Goal: Task Accomplishment & Management: Manage account settings

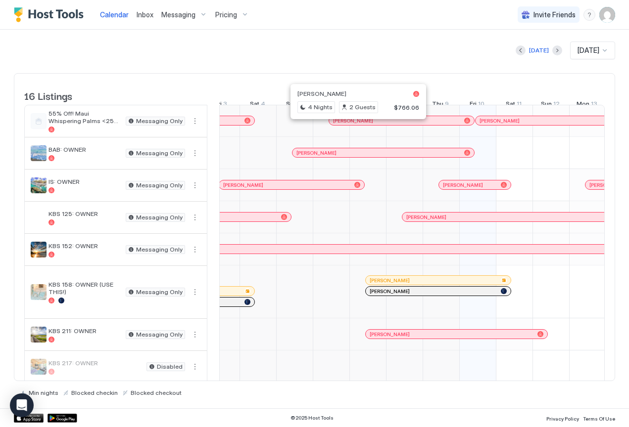
click at [354, 125] on div at bounding box center [354, 121] width 8 height 8
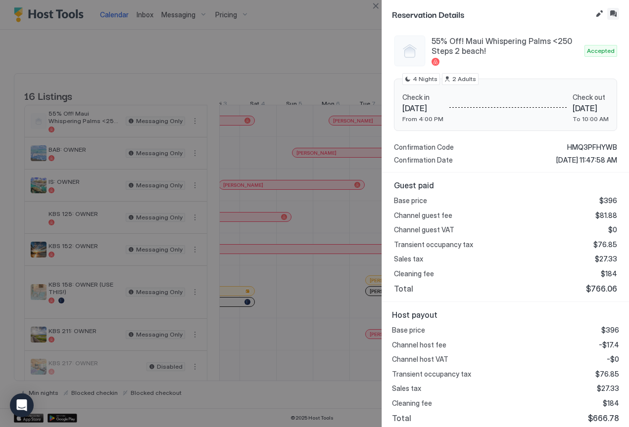
click at [613, 14] on button "Inbox" at bounding box center [613, 14] width 12 height 12
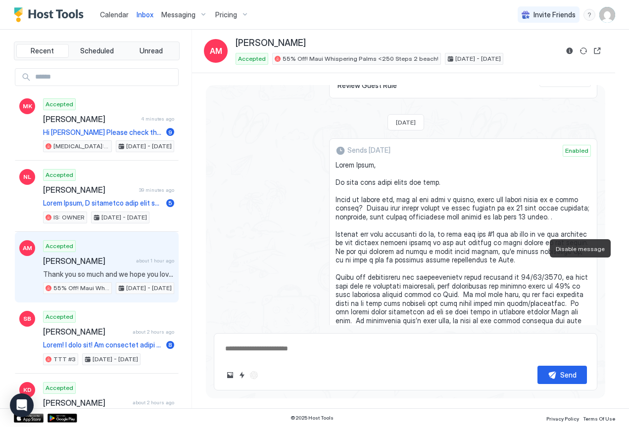
type textarea "*"
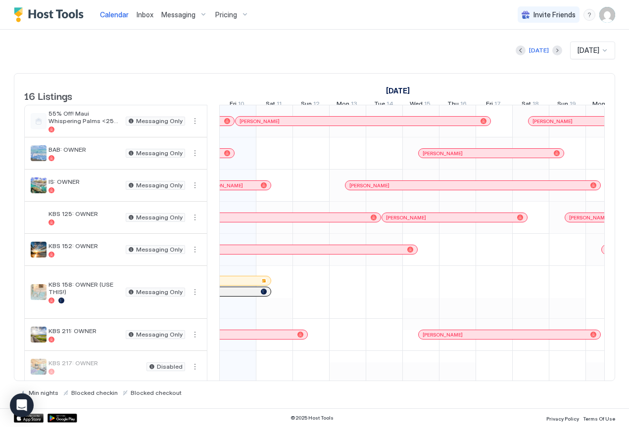
scroll to position [0, 550]
click at [183, 12] on span "Messaging" at bounding box center [178, 14] width 34 height 9
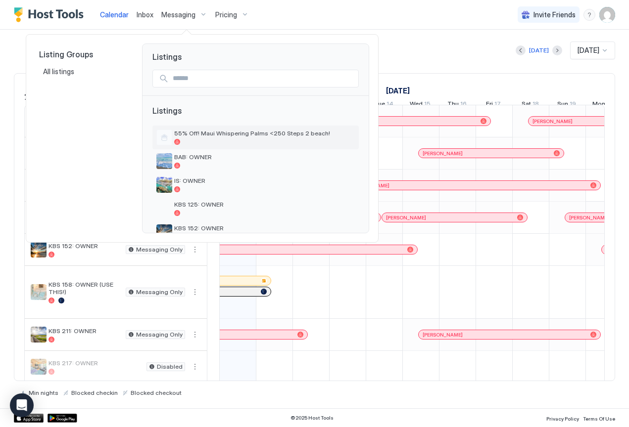
click at [208, 135] on span "55% Off! Maui Whispering Palms <250 Steps 2 beach!" at bounding box center [264, 133] width 181 height 7
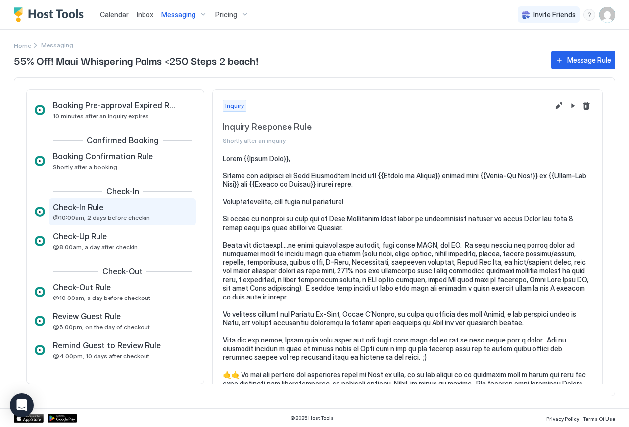
scroll to position [74, 0]
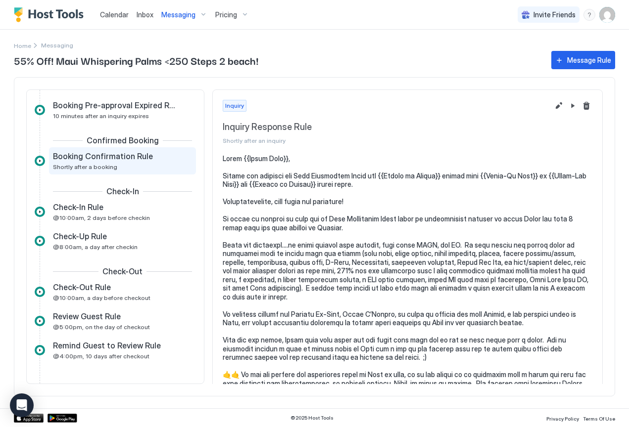
click at [77, 157] on span "Booking Confirmation Rule" at bounding box center [103, 156] width 100 height 10
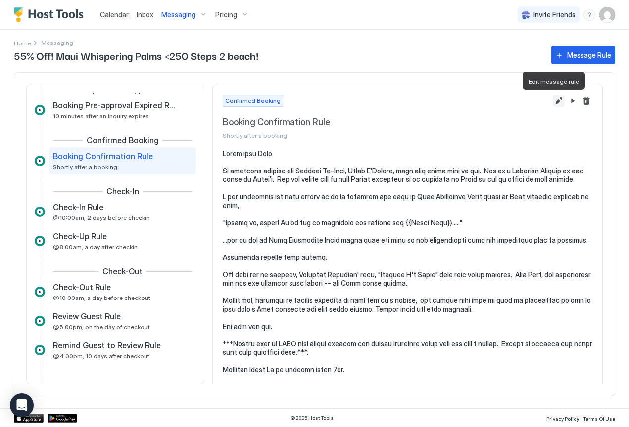
click at [553, 101] on button "Edit message rule" at bounding box center [559, 101] width 12 height 12
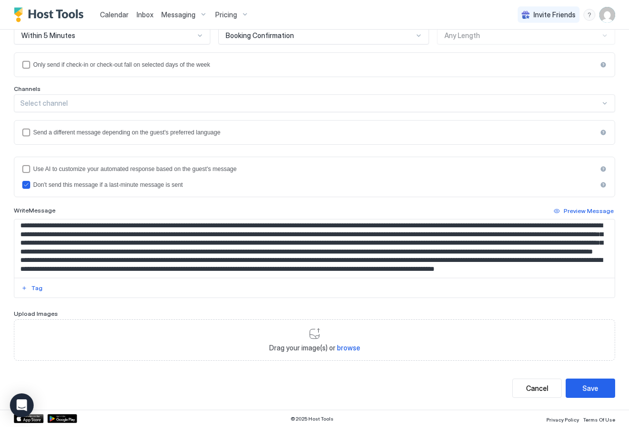
scroll to position [937, 0]
drag, startPoint x: 207, startPoint y: 242, endPoint x: 190, endPoint y: 241, distance: 16.4
click at [190, 241] on textarea "Input Field" at bounding box center [310, 249] width 593 height 58
drag, startPoint x: 203, startPoint y: 241, endPoint x: 190, endPoint y: 240, distance: 12.9
click at [190, 240] on textarea "Input Field" at bounding box center [310, 249] width 593 height 58
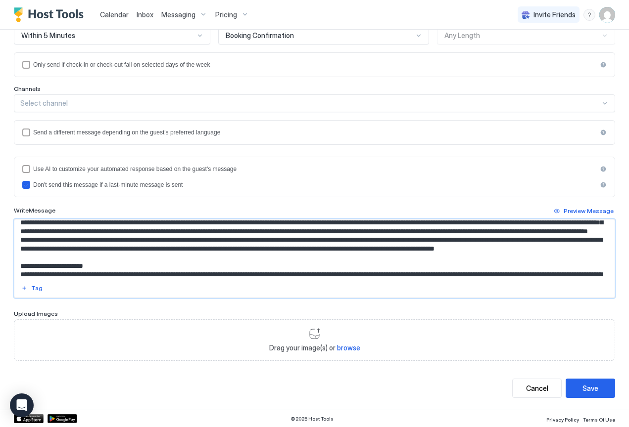
scroll to position [951, 0]
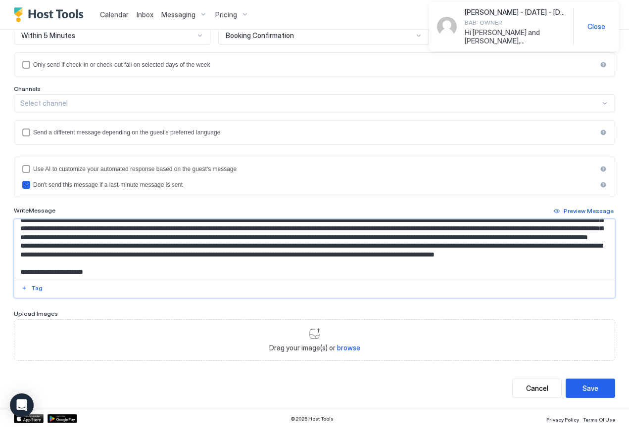
drag, startPoint x: 567, startPoint y: 253, endPoint x: 584, endPoint y: 252, distance: 17.3
click at [584, 252] on textarea "Input Field" at bounding box center [310, 249] width 593 height 58
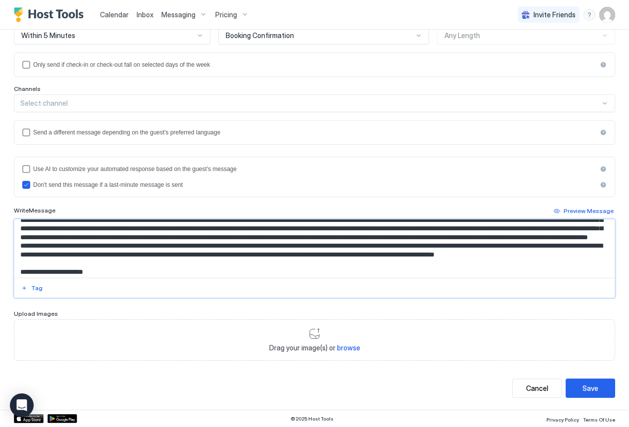
paste textarea "Input Field"
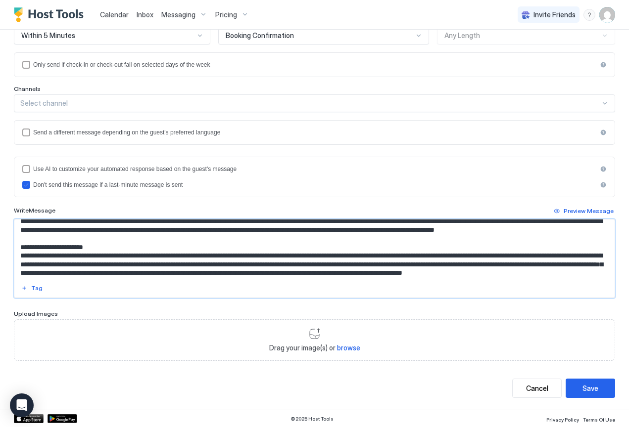
scroll to position [977, 0]
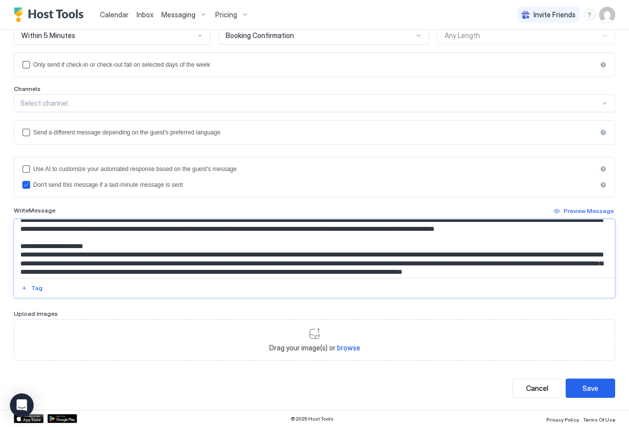
drag, startPoint x: 304, startPoint y: 237, endPoint x: 298, endPoint y: 236, distance: 6.0
click at [298, 236] on textarea "Input Field" at bounding box center [310, 249] width 593 height 58
click at [386, 229] on textarea "Input Field" at bounding box center [310, 249] width 593 height 58
click at [385, 241] on textarea "Input Field" at bounding box center [310, 249] width 593 height 58
click at [285, 235] on textarea "Input Field" at bounding box center [310, 249] width 593 height 58
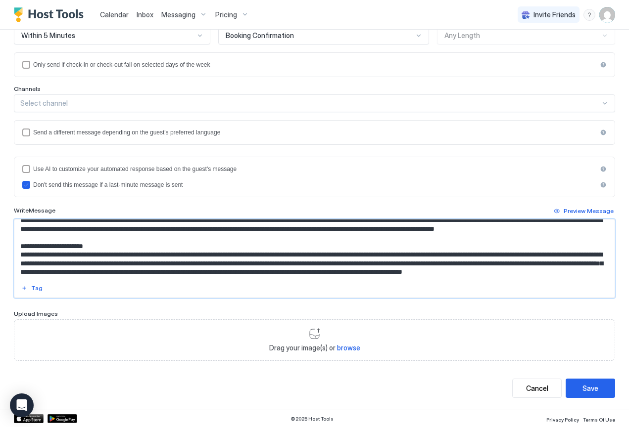
click at [321, 236] on textarea "Input Field" at bounding box center [310, 249] width 593 height 58
click at [311, 236] on textarea "Input Field" at bounding box center [310, 249] width 593 height 58
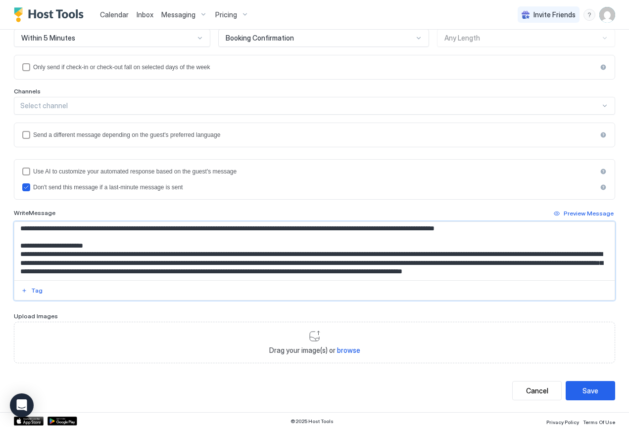
scroll to position [997, 0]
type textarea "**********"
click at [589, 392] on div "Save" at bounding box center [590, 391] width 16 height 10
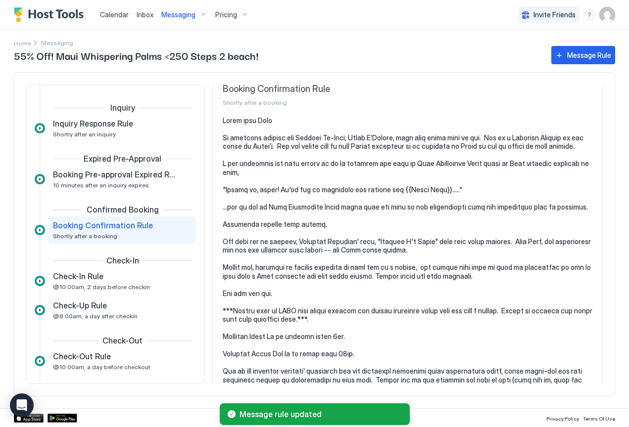
scroll to position [38, 0]
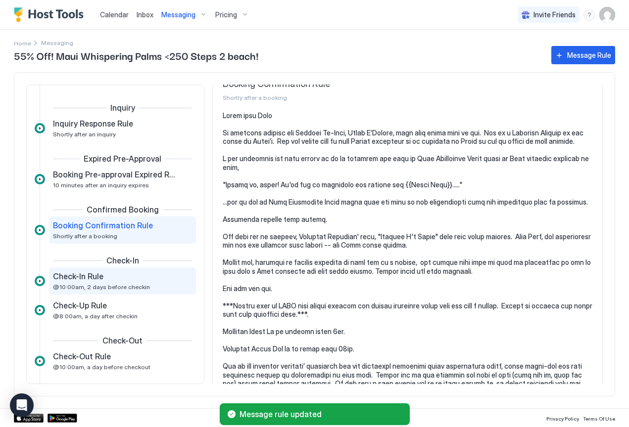
click at [112, 281] on div "Check-In Rule" at bounding box center [115, 277] width 125 height 10
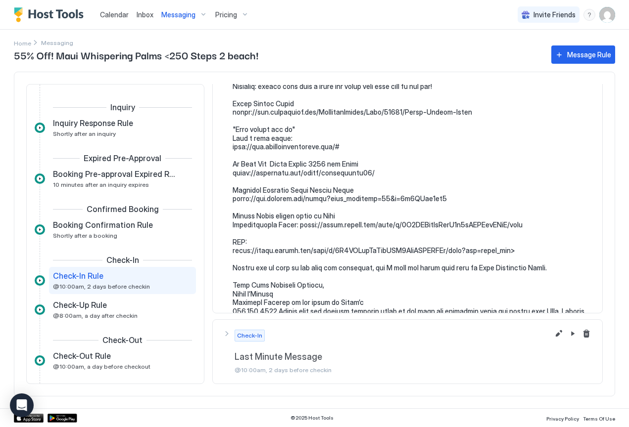
scroll to position [1452, 0]
click at [553, 335] on button "Edit message rule" at bounding box center [559, 335] width 12 height 12
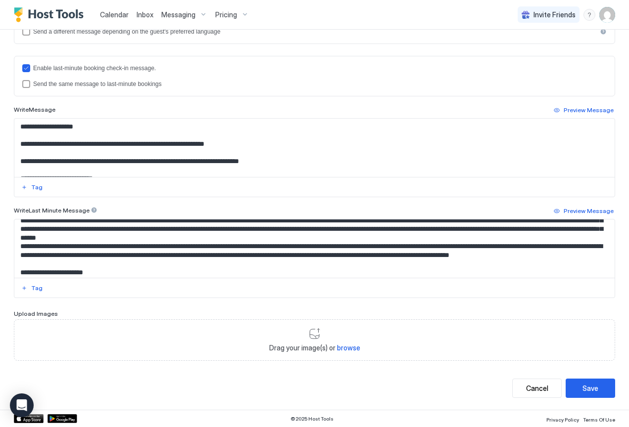
scroll to position [1810, 0]
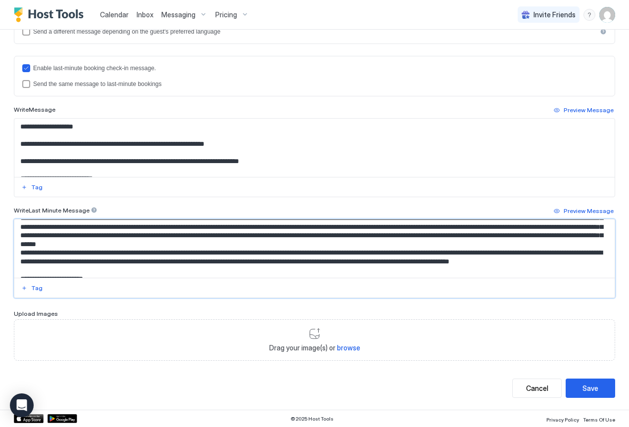
click at [176, 242] on textarea "Input Field" at bounding box center [310, 249] width 593 height 58
drag, startPoint x: 160, startPoint y: 245, endPoint x: 174, endPoint y: 245, distance: 14.4
click at [174, 245] on textarea "Input Field" at bounding box center [310, 249] width 593 height 58
paste textarea "Input Field"
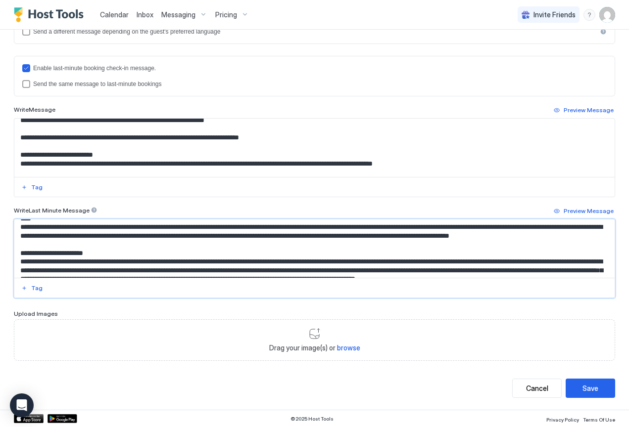
scroll to position [1838, 0]
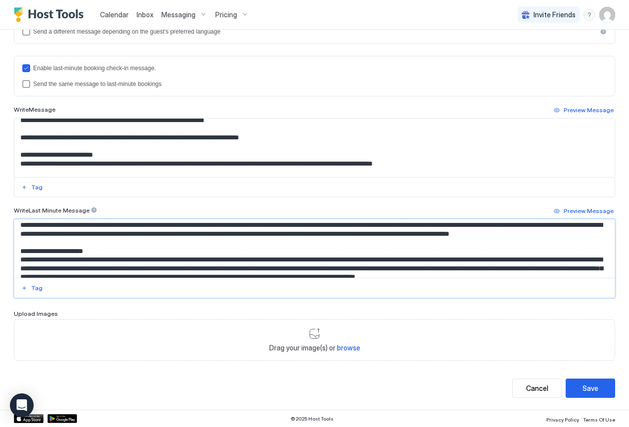
drag, startPoint x: 67, startPoint y: 249, endPoint x: 53, endPoint y: 248, distance: 13.9
click at [53, 248] on textarea "Input Field" at bounding box center [310, 249] width 593 height 58
paste textarea "Input Field"
click at [344, 250] on textarea "Input Field" at bounding box center [310, 249] width 593 height 58
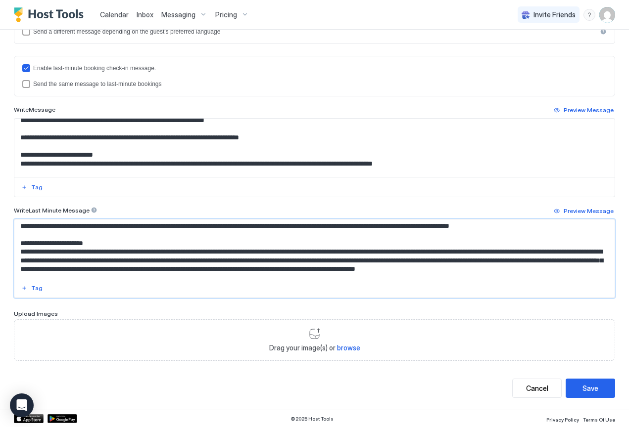
scroll to position [1892, 0]
type textarea "**********"
click at [601, 391] on button "Save" at bounding box center [590, 388] width 49 height 19
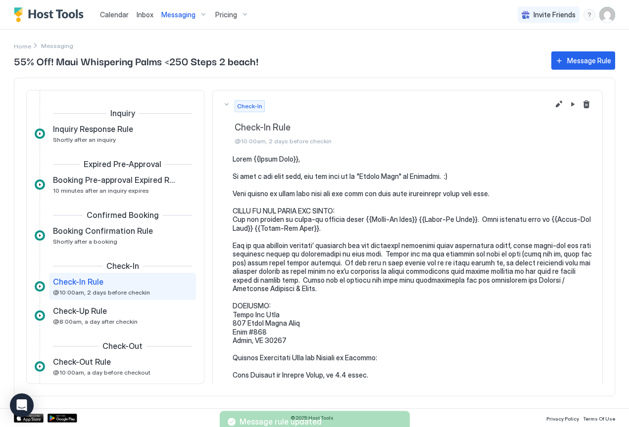
scroll to position [50, 0]
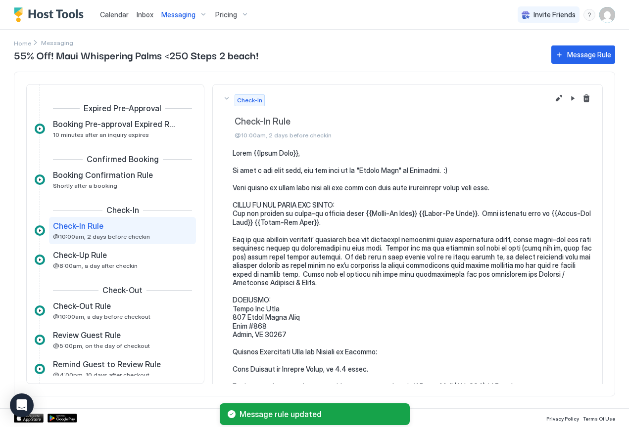
click at [175, 15] on span "Messaging" at bounding box center [178, 14] width 34 height 9
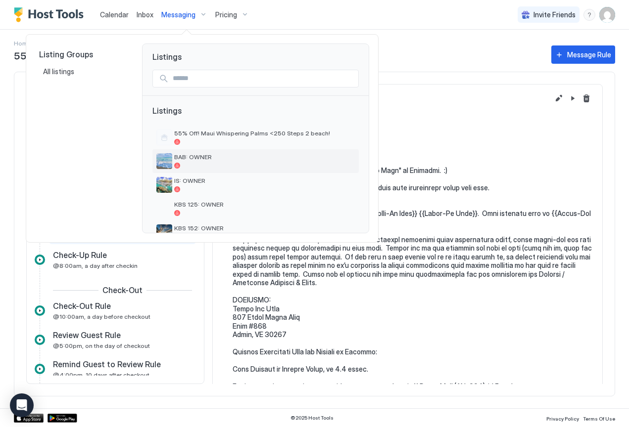
click at [200, 161] on div "BAB: OWNER" at bounding box center [264, 160] width 181 height 15
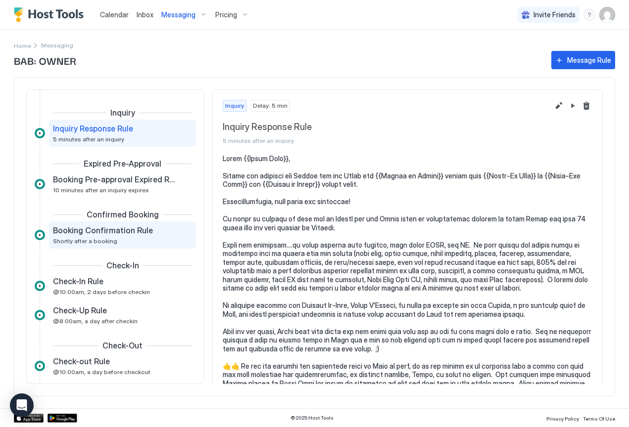
click at [98, 236] on span "Booking Confirmation Rule" at bounding box center [103, 231] width 100 height 10
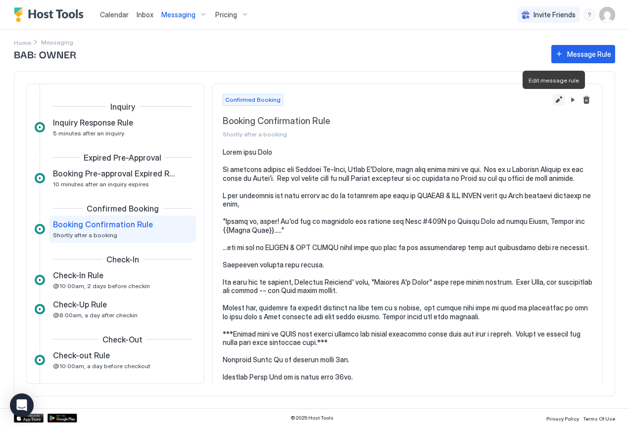
click at [553, 97] on button "Edit message rule" at bounding box center [559, 100] width 12 height 12
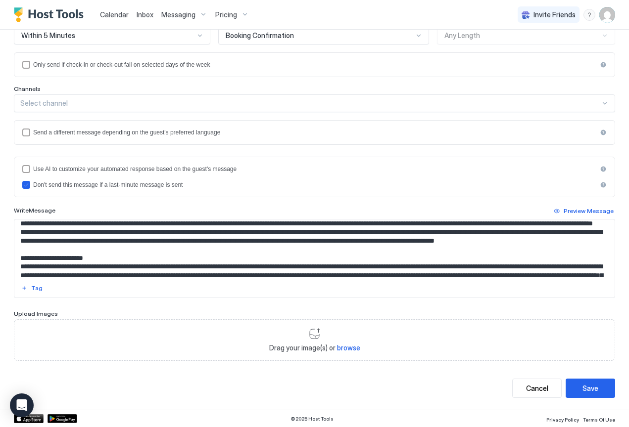
scroll to position [2027, 0]
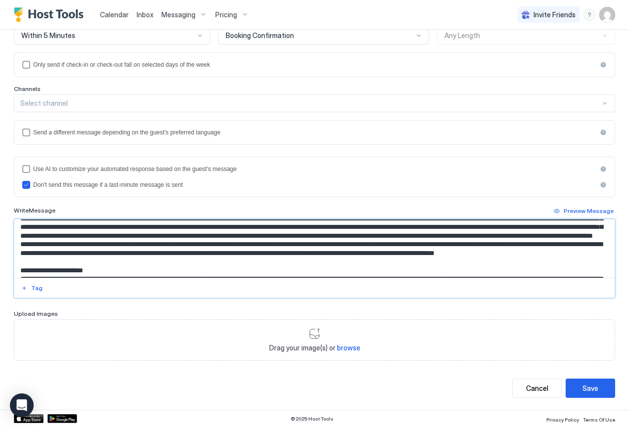
drag, startPoint x: 206, startPoint y: 245, endPoint x: 192, endPoint y: 245, distance: 14.3
click at [192, 245] on textarea "Input Field" at bounding box center [310, 249] width 593 height 58
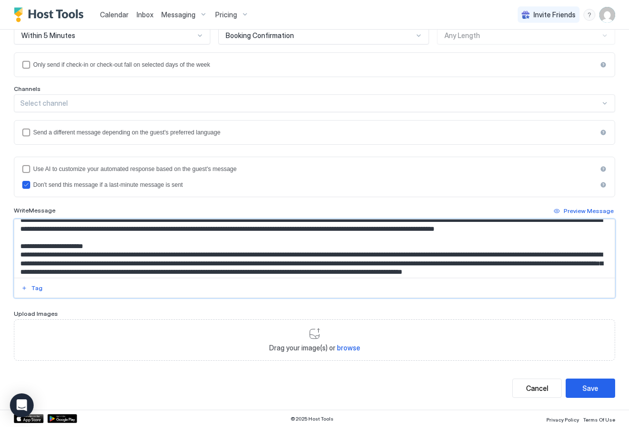
scroll to position [2052, 0]
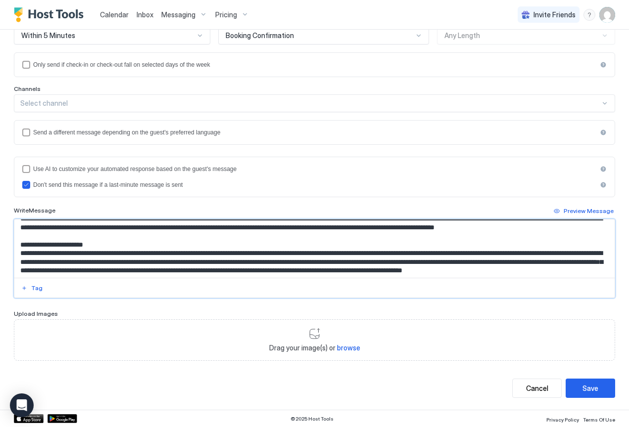
drag, startPoint x: 567, startPoint y: 245, endPoint x: 583, endPoint y: 244, distance: 16.3
click at [583, 244] on textarea "Input Field" at bounding box center [310, 249] width 593 height 58
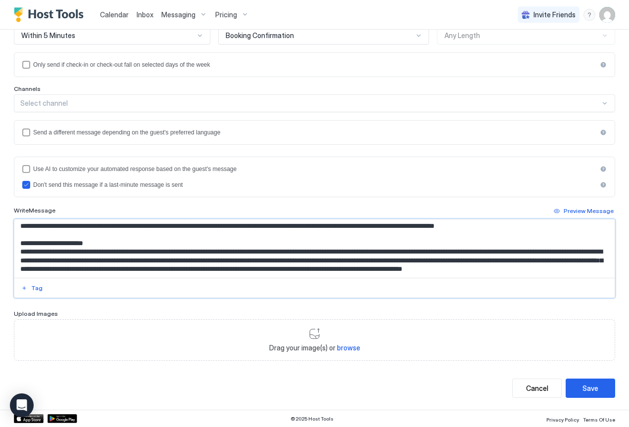
scroll to position [2076, 0]
drag, startPoint x: 304, startPoint y: 230, endPoint x: 299, endPoint y: 226, distance: 6.3
click at [299, 226] on textarea "Input Field" at bounding box center [310, 249] width 593 height 58
type textarea "**********"
click at [589, 389] on div "Save" at bounding box center [590, 388] width 16 height 10
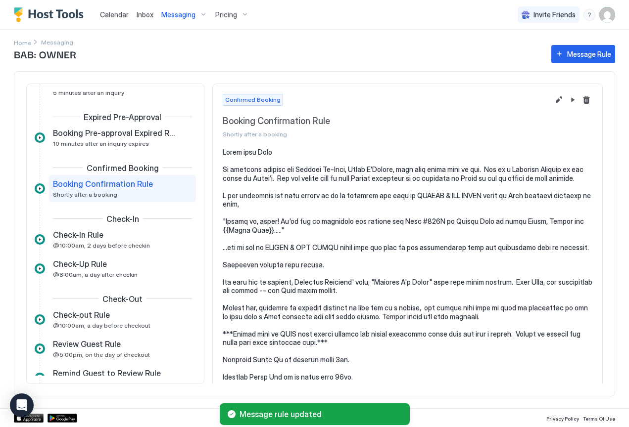
scroll to position [49, 0]
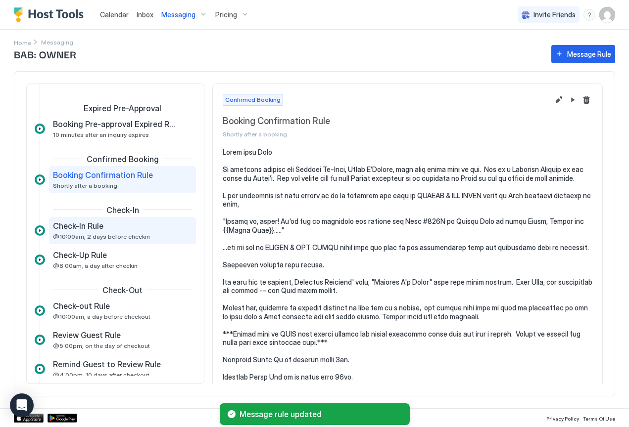
click at [76, 232] on div "Check-In Rule @10:00am, 2 days before checkin" at bounding box center [115, 230] width 125 height 19
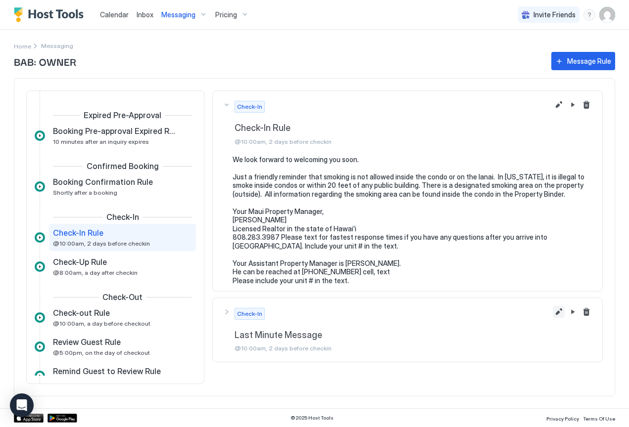
click at [558, 314] on button "Edit message rule" at bounding box center [559, 312] width 12 height 12
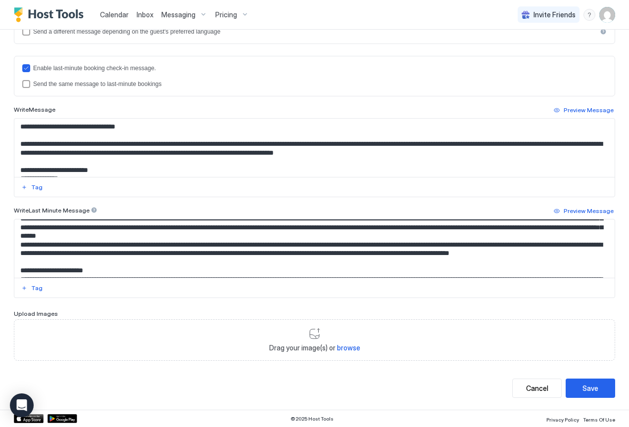
scroll to position [2045, 0]
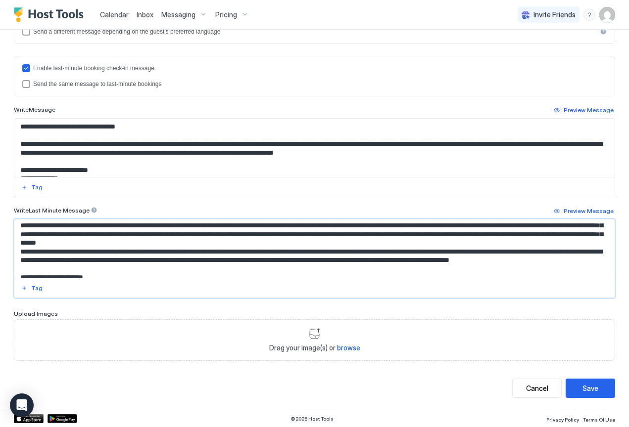
click at [175, 245] on textarea "Input Field" at bounding box center [310, 249] width 593 height 58
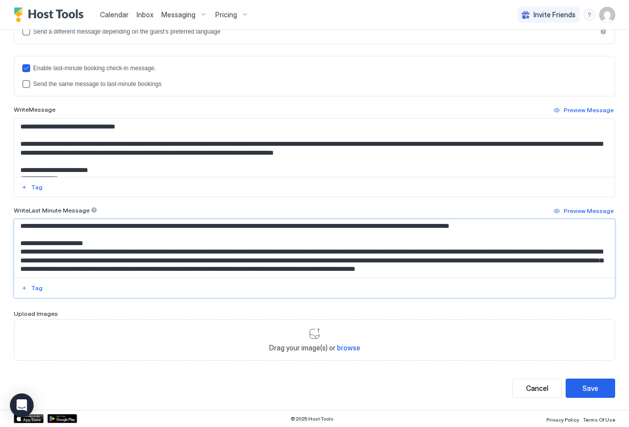
scroll to position [2085, 0]
click at [38, 239] on textarea "Input Field" at bounding box center [310, 249] width 593 height 58
drag, startPoint x: 304, startPoint y: 237, endPoint x: 299, endPoint y: 237, distance: 5.0
click at [299, 237] on textarea "Input Field" at bounding box center [310, 249] width 593 height 58
click at [364, 241] on textarea "Input Field" at bounding box center [310, 249] width 593 height 58
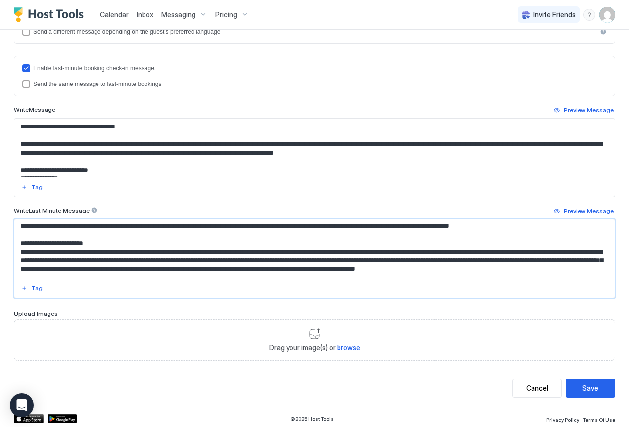
click at [299, 239] on textarea "Input Field" at bounding box center [310, 249] width 593 height 58
type textarea "**********"
click at [589, 385] on div "Save" at bounding box center [590, 388] width 16 height 10
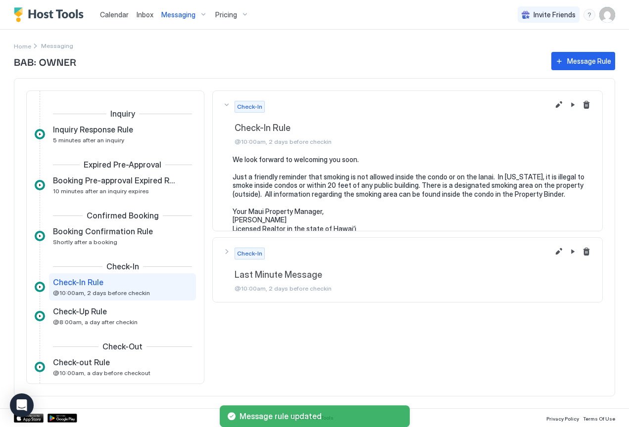
scroll to position [50, 0]
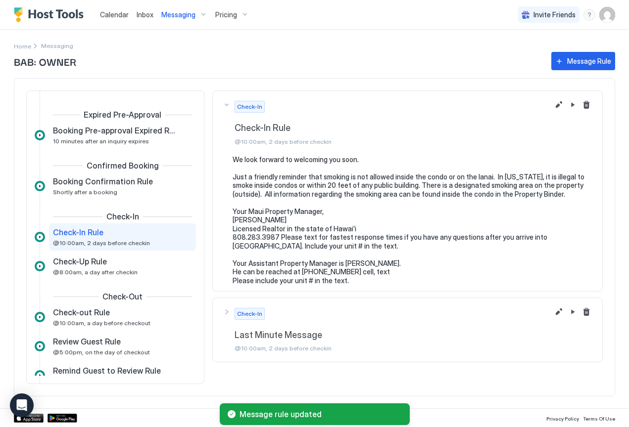
click at [182, 17] on span "Messaging" at bounding box center [178, 14] width 34 height 9
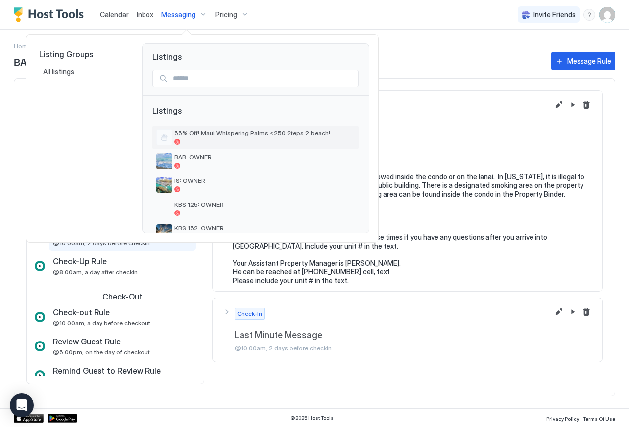
click at [193, 135] on span "55% Off! Maui Whispering Palms <250 Steps 2 beach!" at bounding box center [264, 133] width 181 height 7
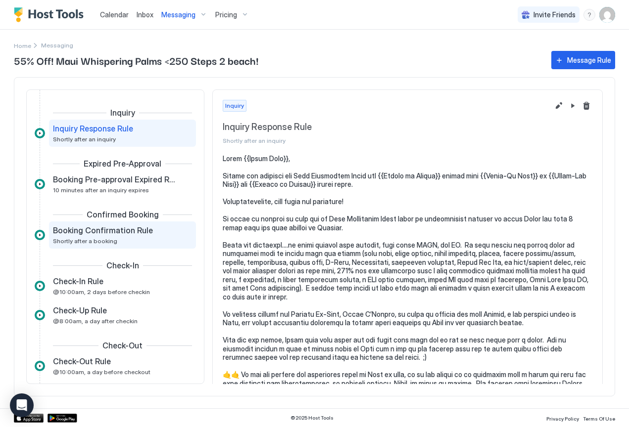
click at [118, 237] on div "Booking Confirmation Rule Shortly after a booking" at bounding box center [115, 235] width 125 height 19
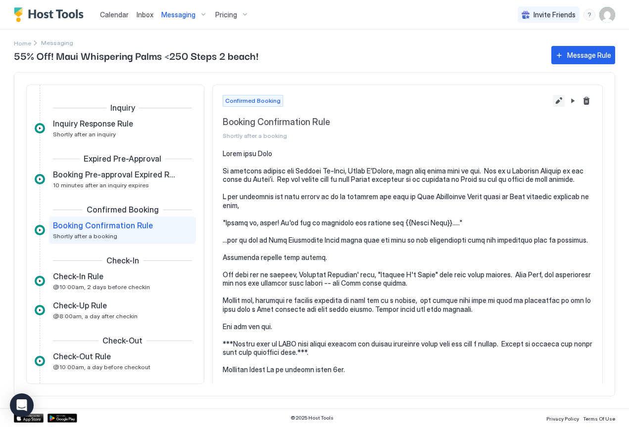
click at [553, 102] on button "Edit message rule" at bounding box center [559, 101] width 12 height 12
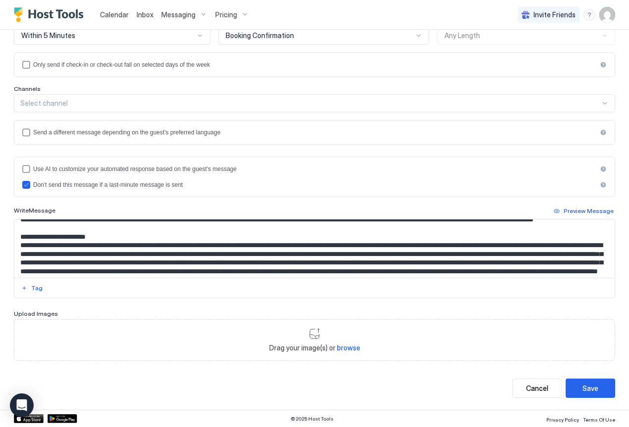
scroll to position [937, 0]
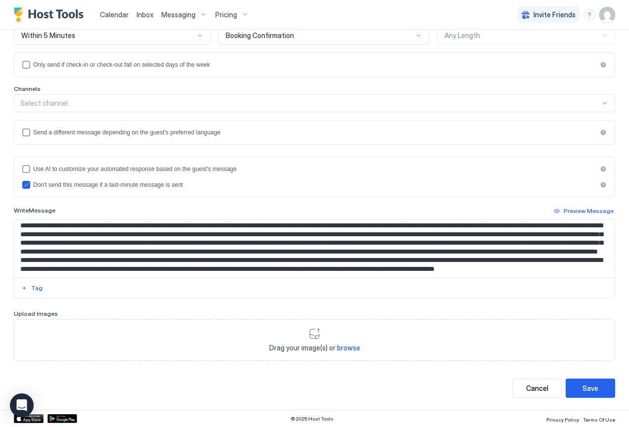
click at [205, 242] on textarea "Input Field" at bounding box center [310, 249] width 593 height 58
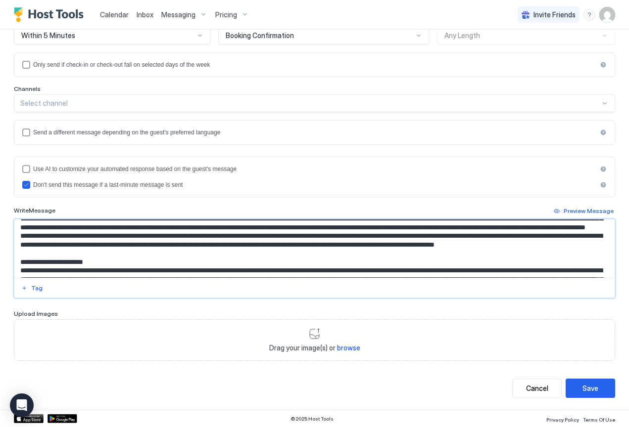
scroll to position [966, 0]
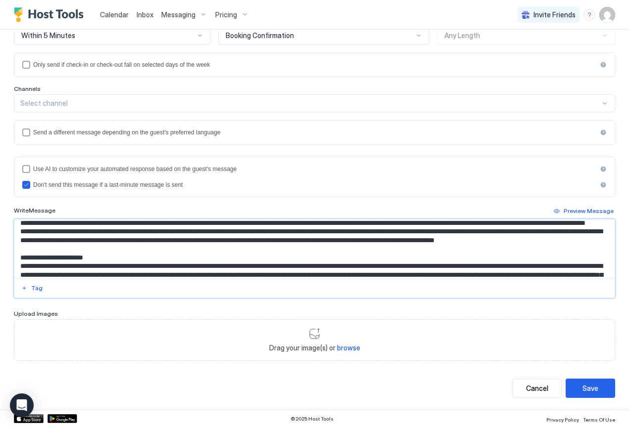
drag, startPoint x: 578, startPoint y: 240, endPoint x: 566, endPoint y: 239, distance: 11.9
click at [566, 239] on textarea "Input Field" at bounding box center [310, 249] width 593 height 58
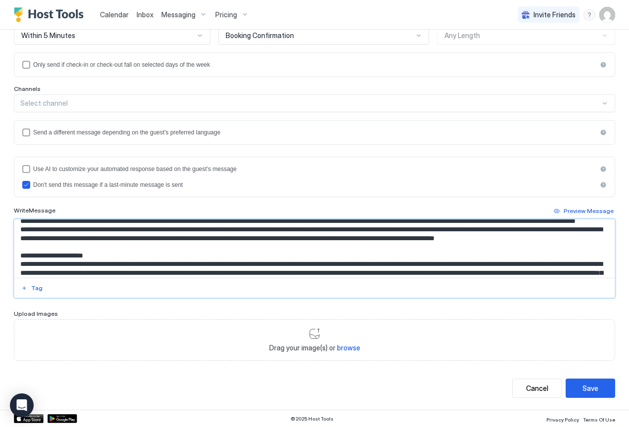
drag, startPoint x: 316, startPoint y: 245, endPoint x: 300, endPoint y: 245, distance: 15.8
click at [300, 245] on textarea "Input Field" at bounding box center [310, 249] width 593 height 58
type textarea "**********"
click at [583, 387] on div "Save" at bounding box center [590, 388] width 16 height 10
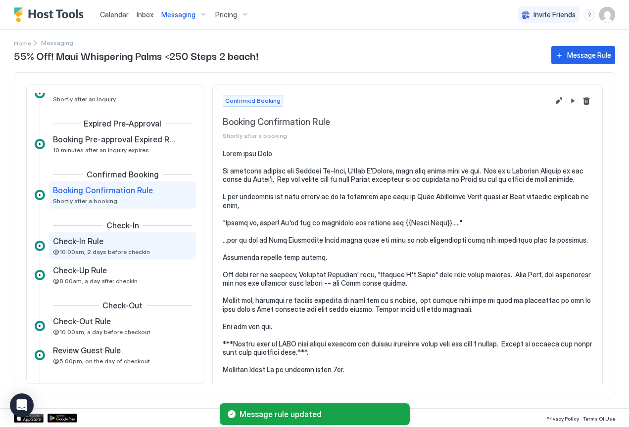
scroll to position [44, 0]
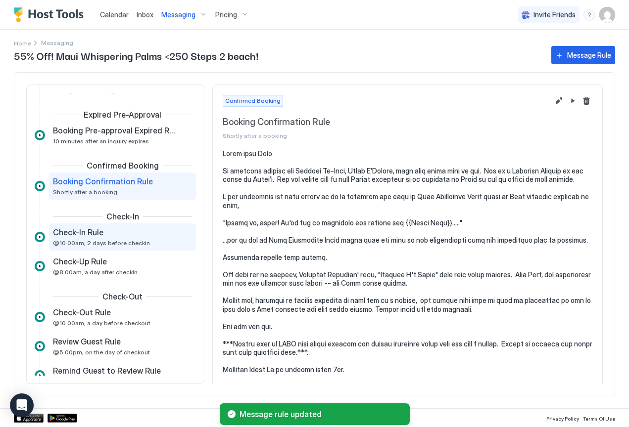
click at [88, 236] on span "Check-In Rule" at bounding box center [78, 233] width 50 height 10
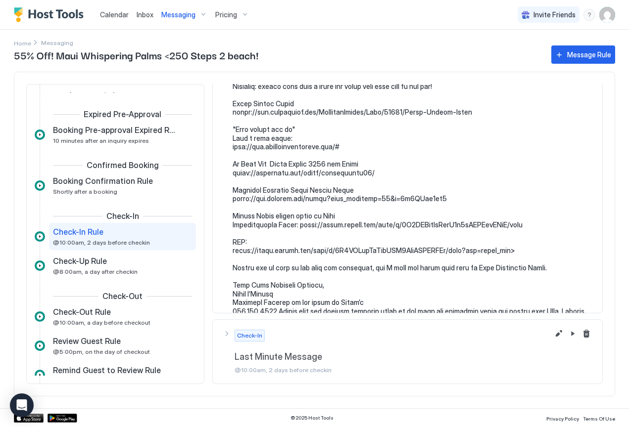
scroll to position [1452, 0]
click at [553, 334] on button "Edit message rule" at bounding box center [559, 335] width 12 height 12
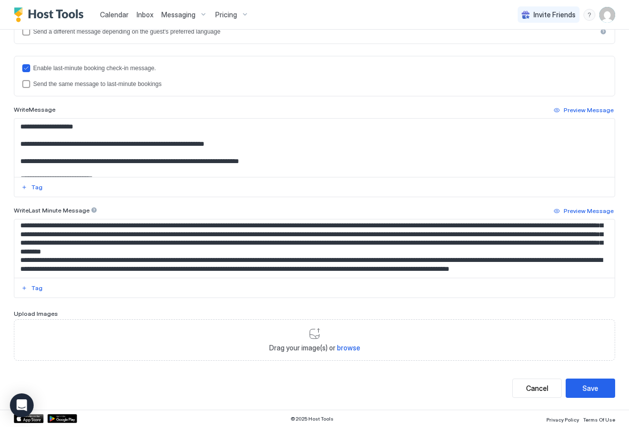
scroll to position [1798, 0]
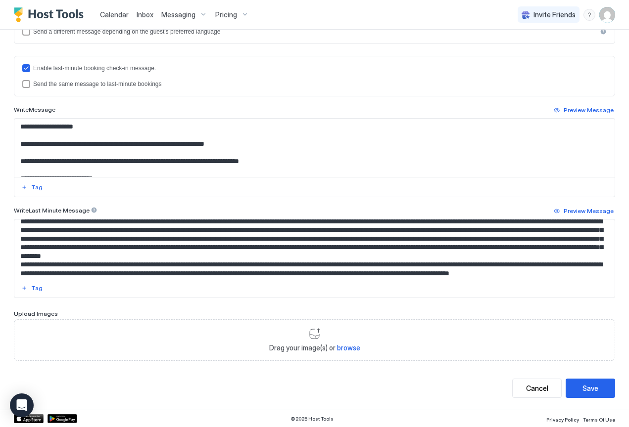
click at [174, 256] on textarea "Input Field" at bounding box center [310, 249] width 593 height 58
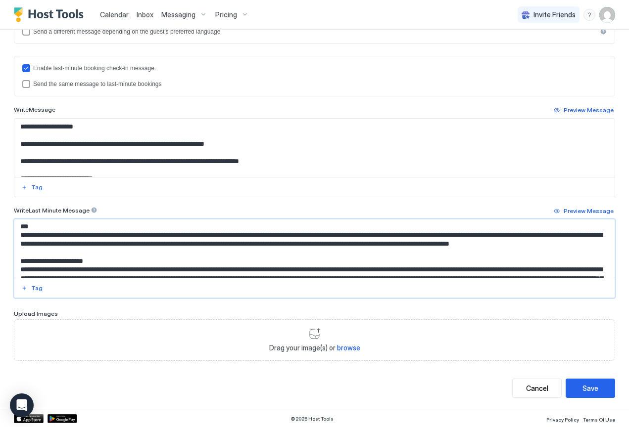
scroll to position [1840, 0]
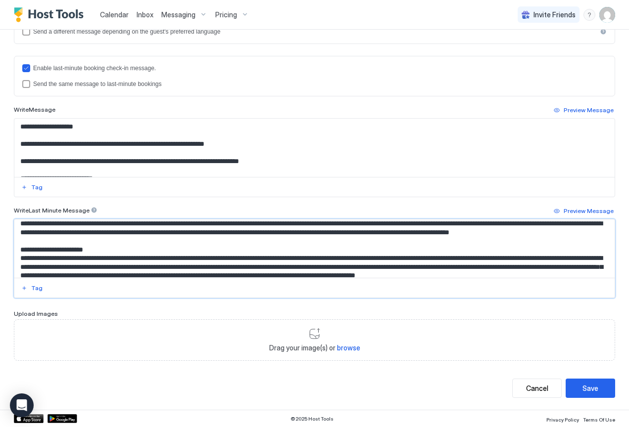
click at [33, 249] on textarea "Input Field" at bounding box center [310, 249] width 593 height 58
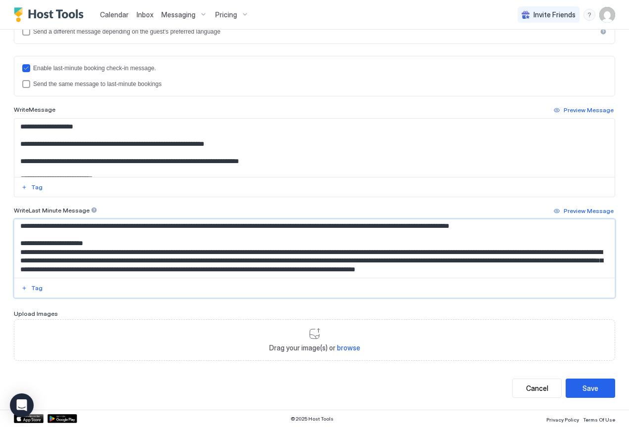
scroll to position [1892, 0]
type textarea "**********"
click at [582, 390] on div "Save" at bounding box center [590, 388] width 16 height 10
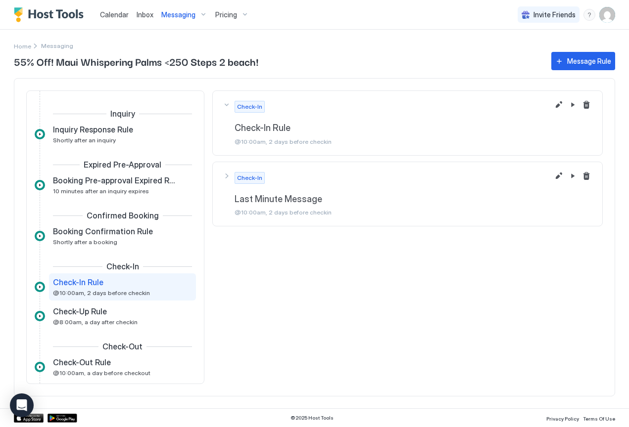
scroll to position [50, 0]
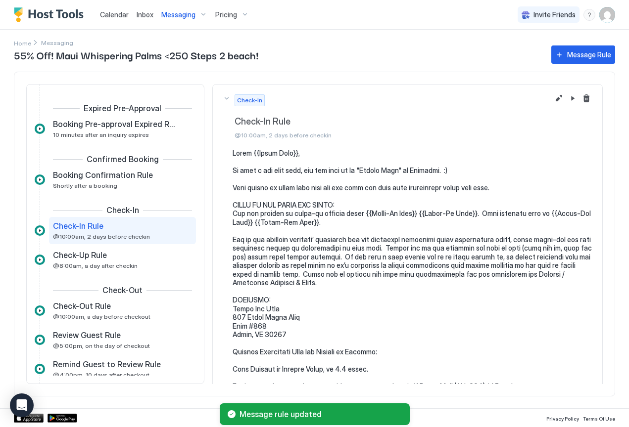
click at [175, 16] on span "Messaging" at bounding box center [178, 14] width 34 height 9
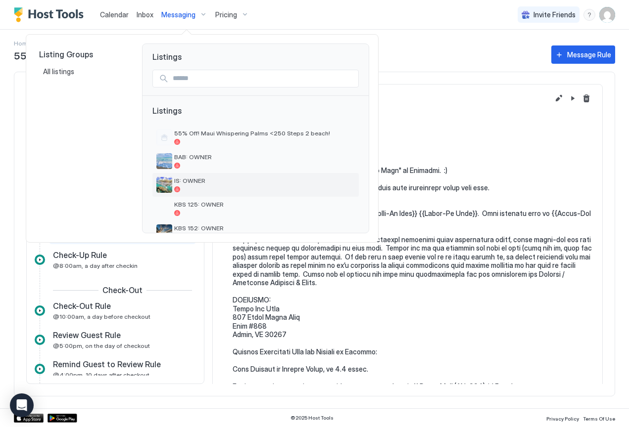
click at [183, 185] on div "IS: OWNER" at bounding box center [264, 184] width 181 height 15
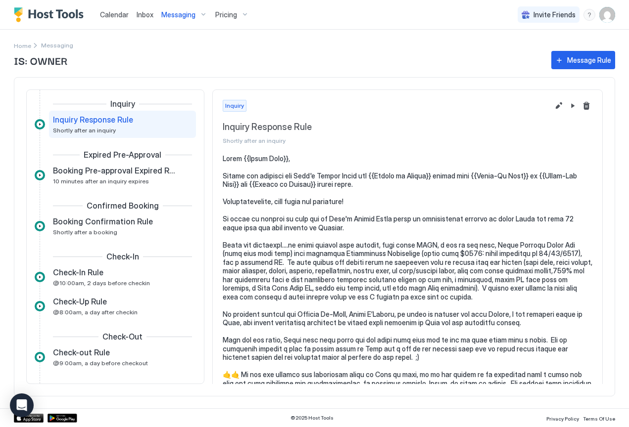
scroll to position [10, 0]
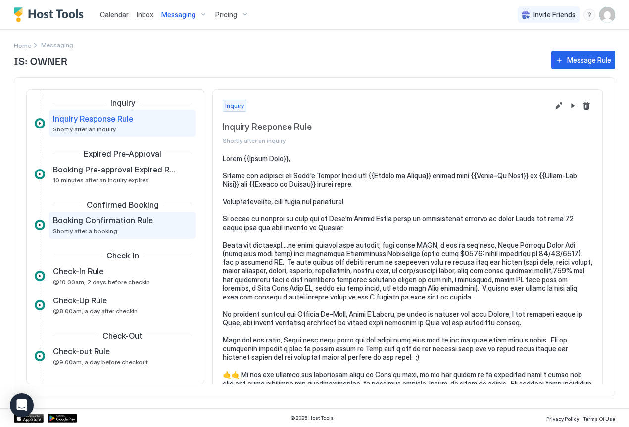
click at [131, 224] on span "Booking Confirmation Rule" at bounding box center [103, 221] width 100 height 10
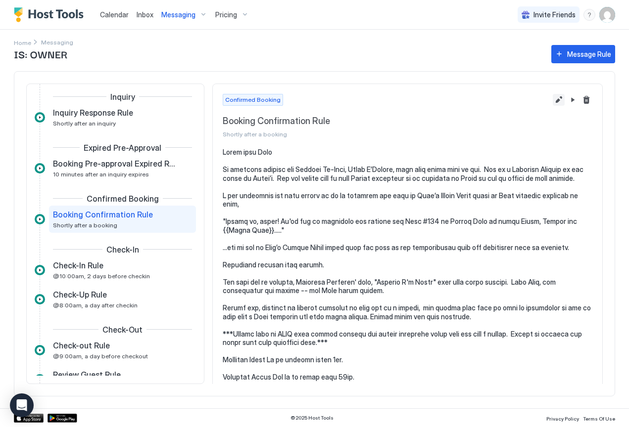
click at [553, 101] on button "Edit message rule" at bounding box center [559, 100] width 12 height 12
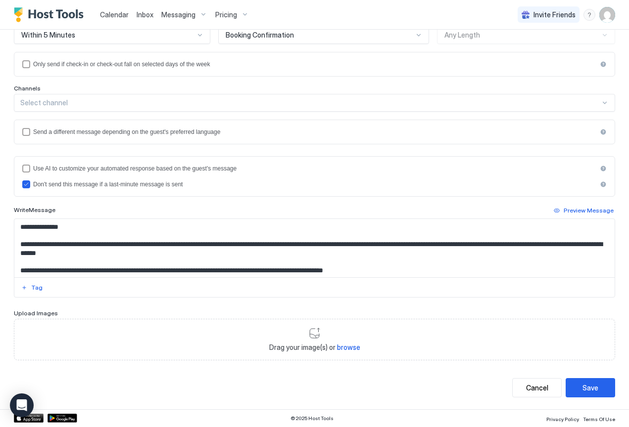
scroll to position [140, 0]
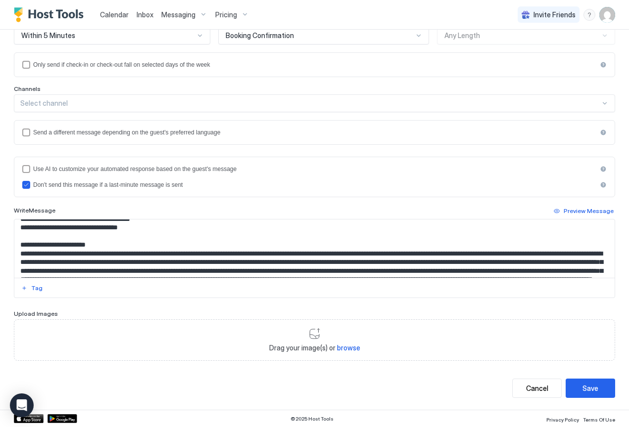
click at [251, 253] on textarea "Input Field" at bounding box center [310, 249] width 593 height 58
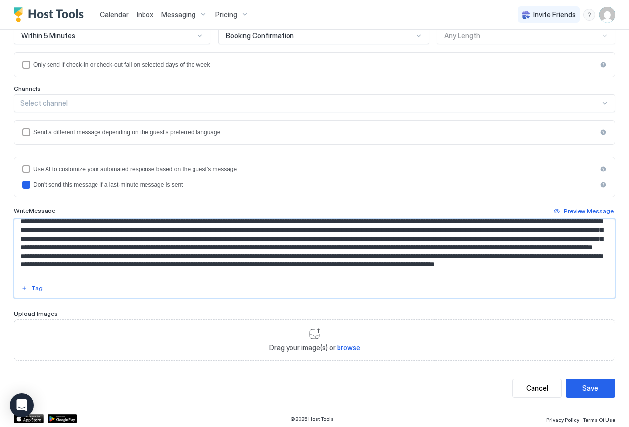
scroll to position [2022, 0]
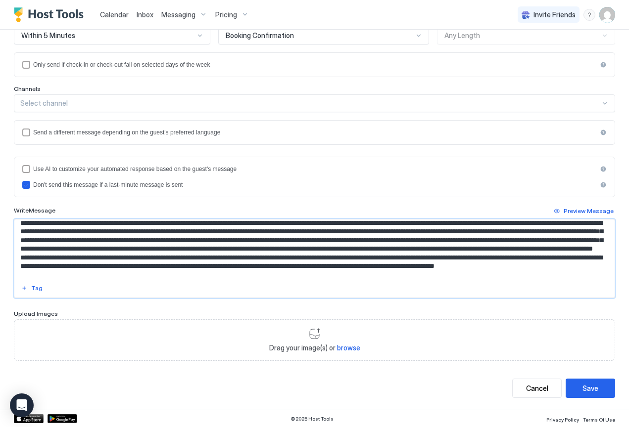
click at [208, 242] on textarea "Input Field" at bounding box center [310, 249] width 593 height 58
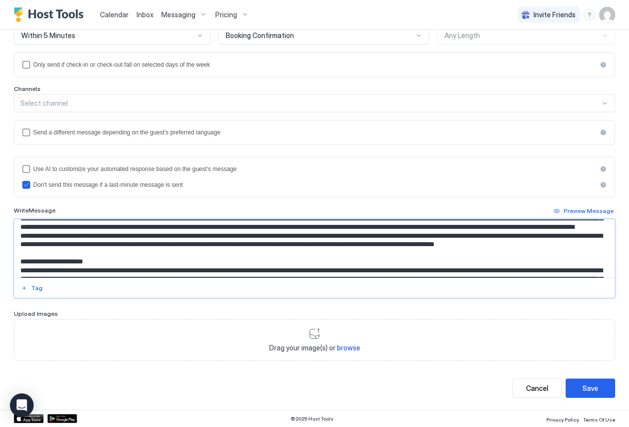
scroll to position [2043, 0]
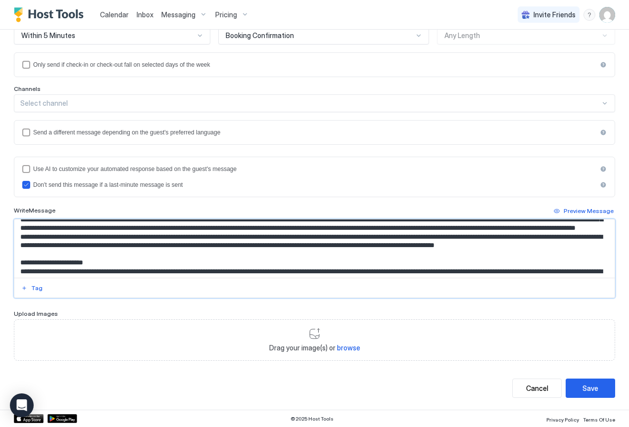
click at [334, 239] on textarea "Input Field" at bounding box center [310, 249] width 593 height 58
click at [583, 248] on textarea "Input Field" at bounding box center [310, 249] width 593 height 58
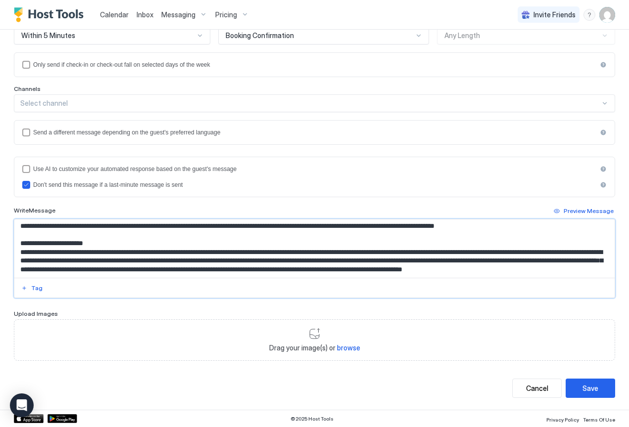
scroll to position [2068, 0]
click at [305, 231] on textarea "Input Field" at bounding box center [310, 249] width 593 height 58
drag, startPoint x: 325, startPoint y: 230, endPoint x: 301, endPoint y: 230, distance: 23.3
click at [301, 231] on textarea "Input Field" at bounding box center [310, 249] width 593 height 58
type textarea "**********"
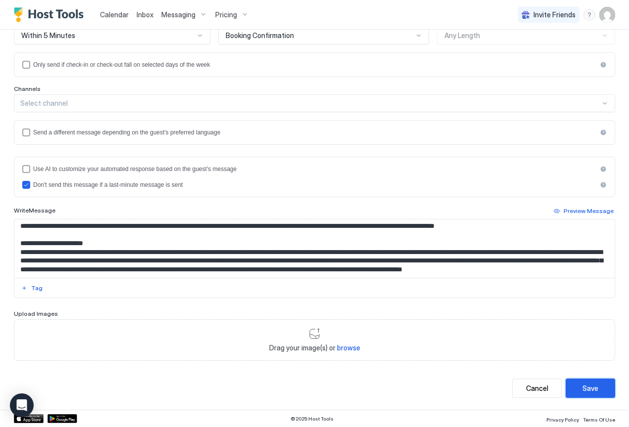
click at [590, 388] on div "Save" at bounding box center [590, 388] width 16 height 10
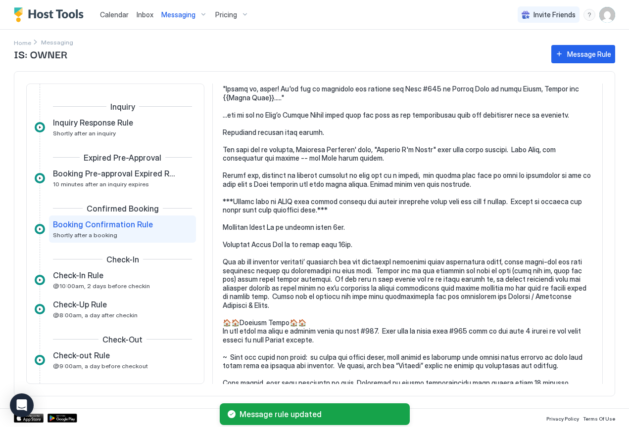
scroll to position [140, 0]
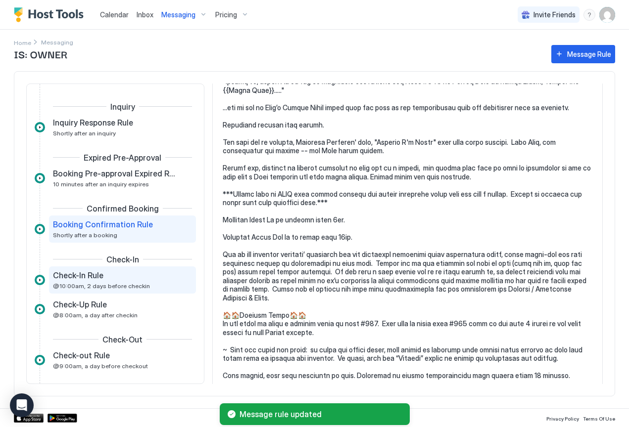
click at [92, 282] on div "Check-In Rule @10:00am, 2 days before checkin" at bounding box center [115, 280] width 125 height 19
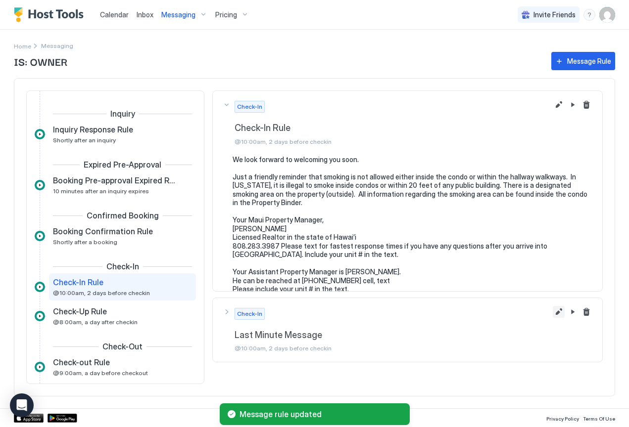
click at [554, 314] on button "Edit message rule" at bounding box center [559, 312] width 12 height 12
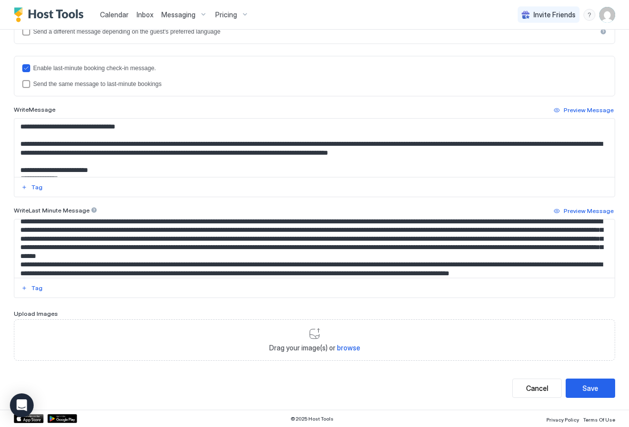
scroll to position [2007, 0]
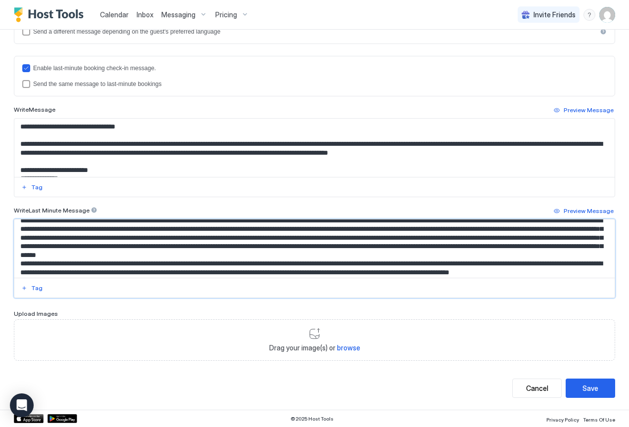
drag, startPoint x: 175, startPoint y: 249, endPoint x: 161, endPoint y: 248, distance: 13.9
click at [161, 248] on textarea "Input Field" at bounding box center [310, 249] width 593 height 58
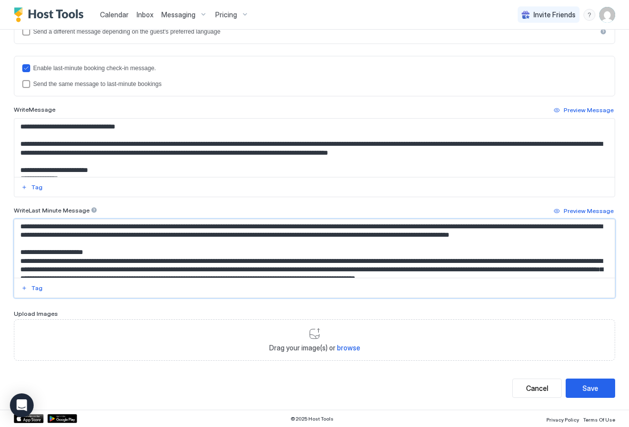
scroll to position [2032, 0]
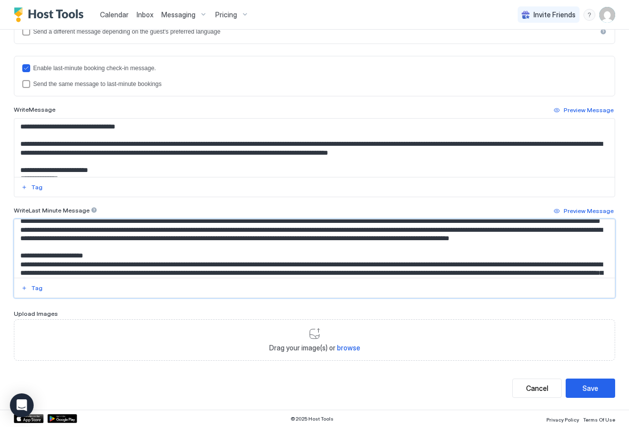
click at [36, 258] on textarea "Input Field" at bounding box center [310, 249] width 593 height 58
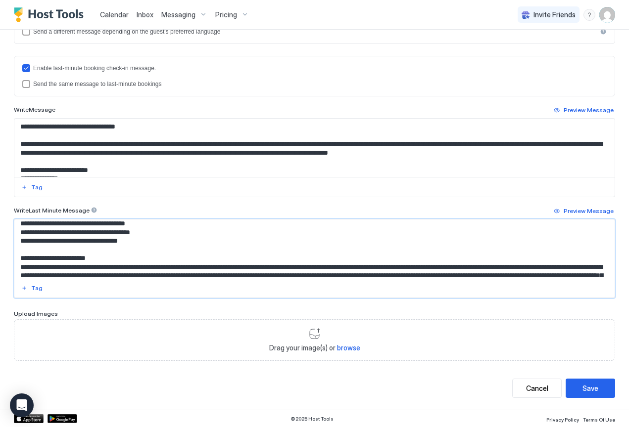
scroll to position [1957, 0]
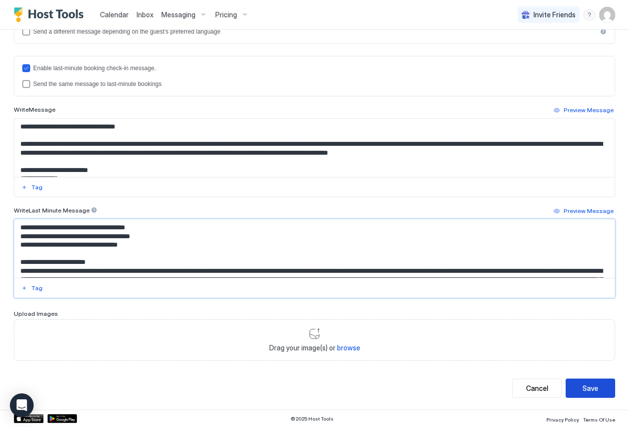
type textarea "**********"
click at [584, 386] on div "Save" at bounding box center [590, 388] width 16 height 10
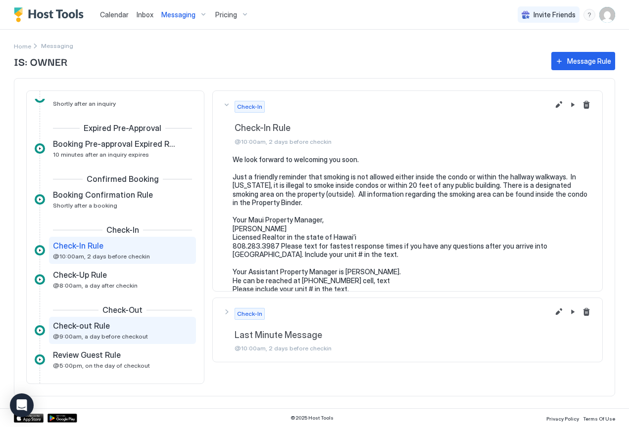
scroll to position [30, 0]
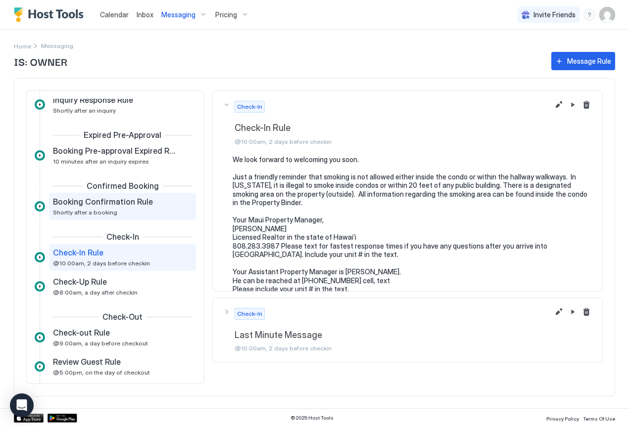
click at [102, 200] on span "Booking Confirmation Rule" at bounding box center [103, 202] width 100 height 10
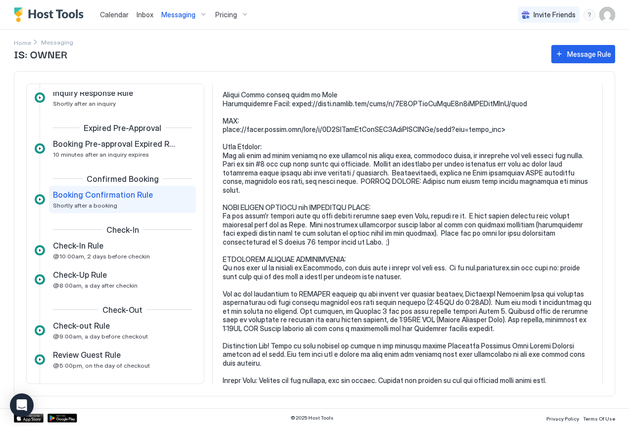
scroll to position [1822, 0]
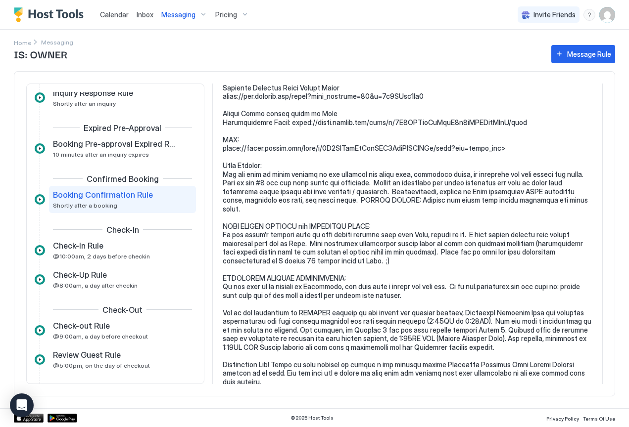
click at [177, 14] on span "Messaging" at bounding box center [178, 14] width 34 height 9
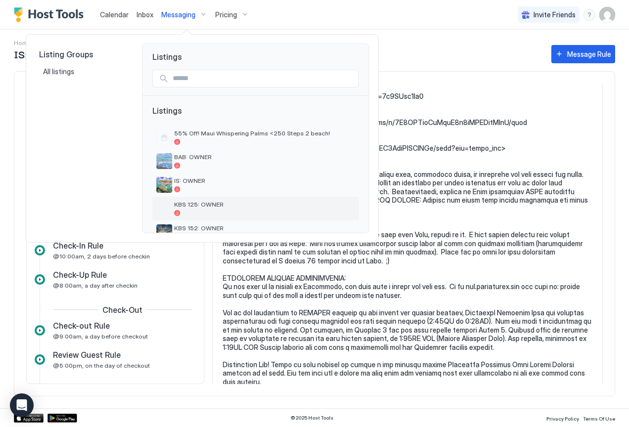
click at [201, 204] on span "KBS 125: OWNER" at bounding box center [264, 204] width 181 height 7
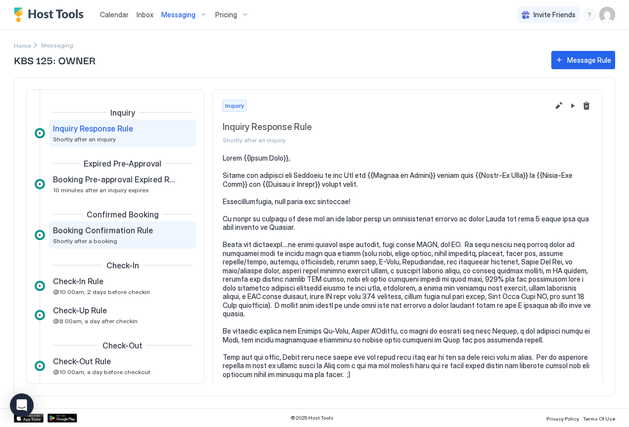
click at [111, 232] on span "Booking Confirmation Rule" at bounding box center [103, 231] width 100 height 10
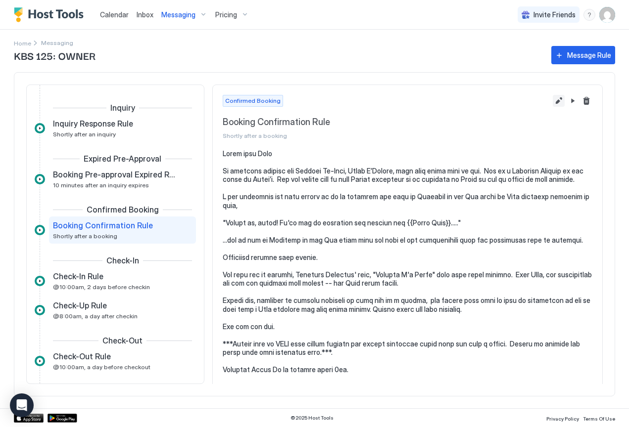
click at [553, 100] on button "Edit message rule" at bounding box center [559, 101] width 12 height 12
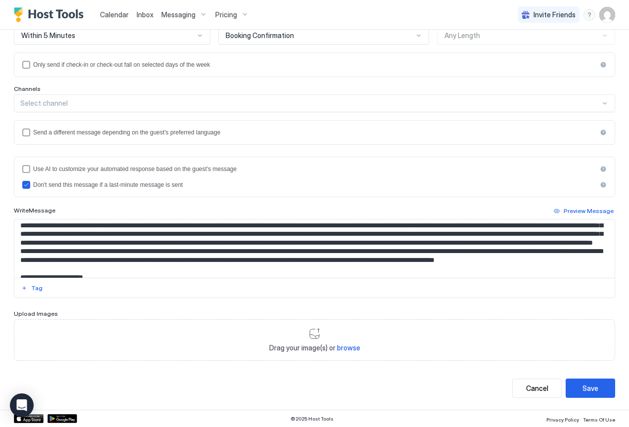
scroll to position [947, 0]
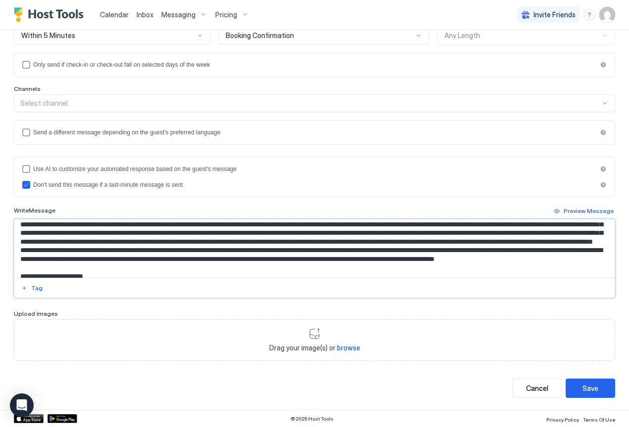
click at [209, 234] on textarea "Input Field" at bounding box center [310, 249] width 593 height 58
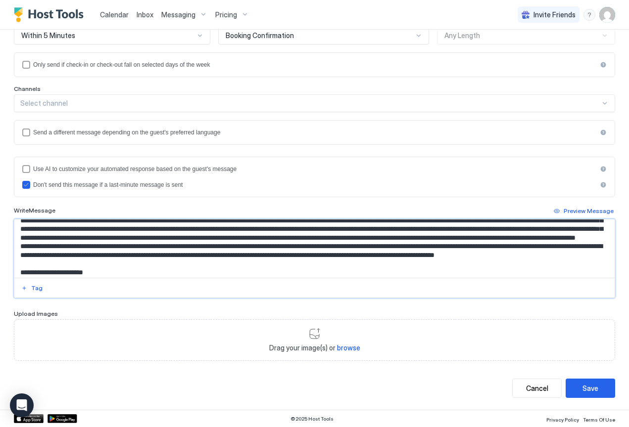
scroll to position [952, 0]
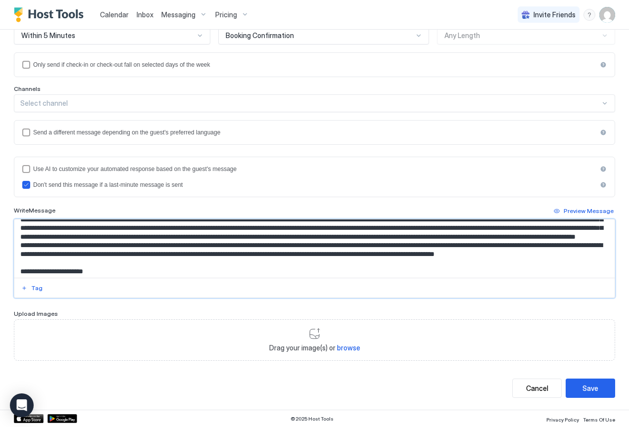
click at [583, 252] on textarea "Input Field" at bounding box center [310, 249] width 593 height 58
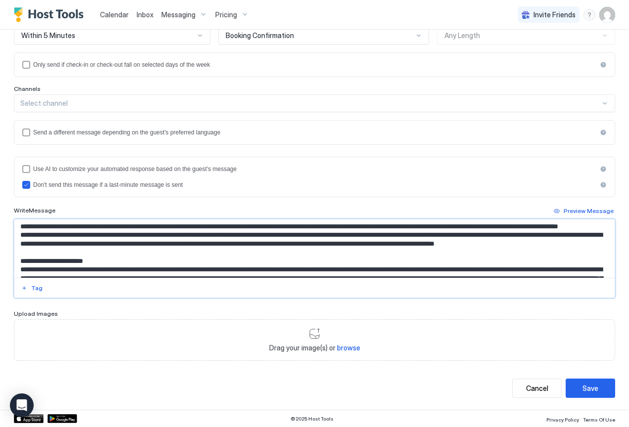
scroll to position [963, 0]
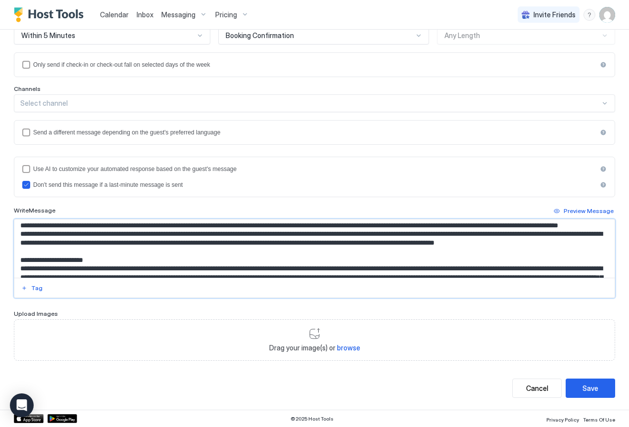
click at [304, 250] on textarea "Input Field" at bounding box center [310, 249] width 593 height 58
paste textarea "******"
type textarea "**********"
click at [582, 386] on div "Save" at bounding box center [590, 388] width 16 height 10
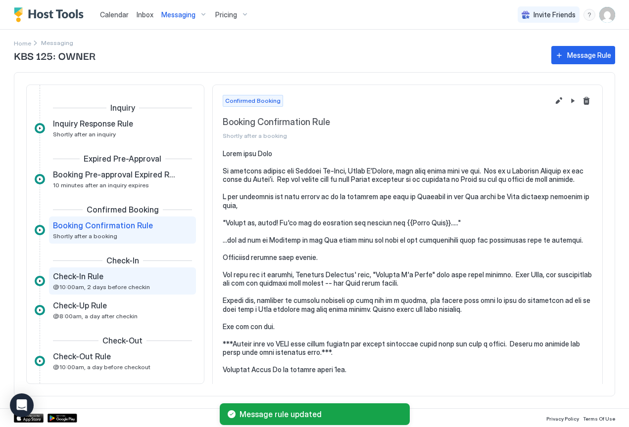
click at [76, 282] on div "Check-In Rule @10:00am, 2 days before checkin" at bounding box center [115, 281] width 125 height 19
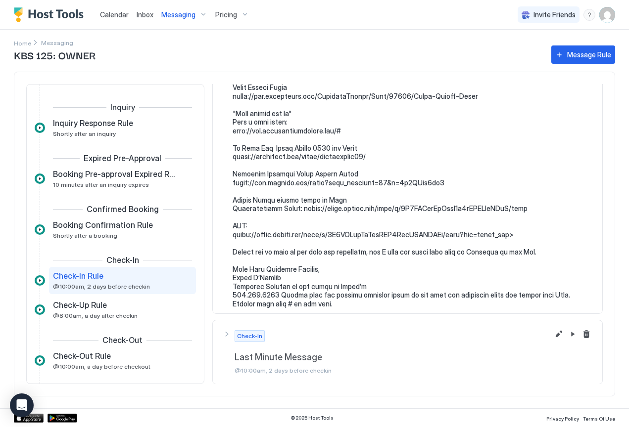
scroll to position [1477, 0]
click at [553, 335] on button "Edit message rule" at bounding box center [559, 335] width 12 height 12
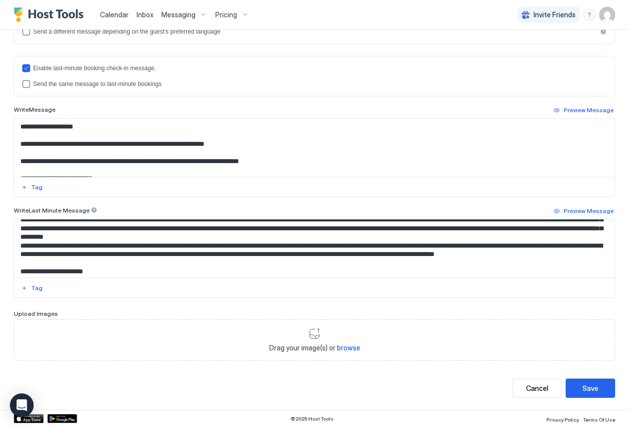
scroll to position [1966, 0]
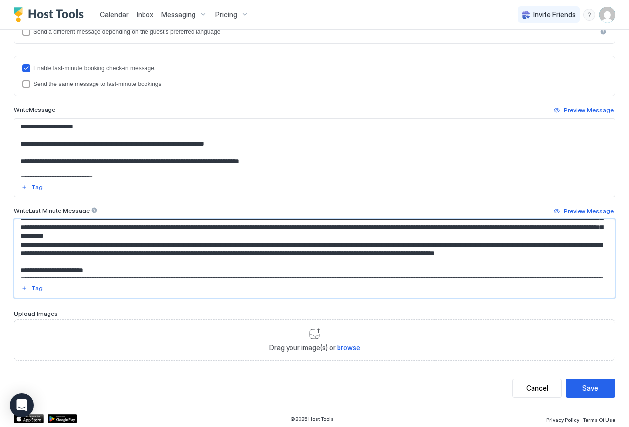
click at [248, 248] on textarea "Input Field" at bounding box center [310, 249] width 593 height 58
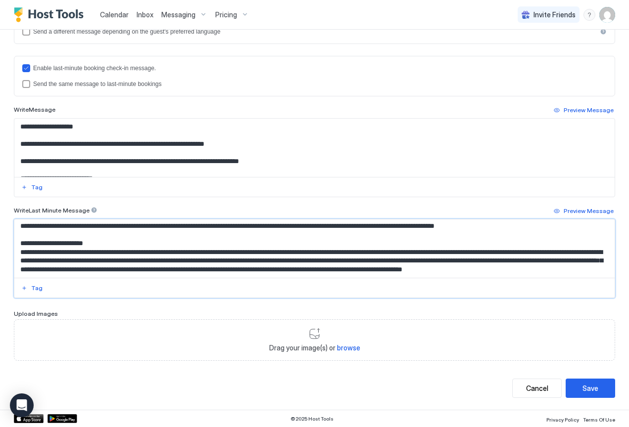
scroll to position [1996, 0]
click at [37, 251] on textarea "Input Field" at bounding box center [310, 249] width 593 height 58
drag, startPoint x: 303, startPoint y: 236, endPoint x: 297, endPoint y: 236, distance: 5.9
click at [297, 236] on textarea "Input Field" at bounding box center [310, 249] width 593 height 58
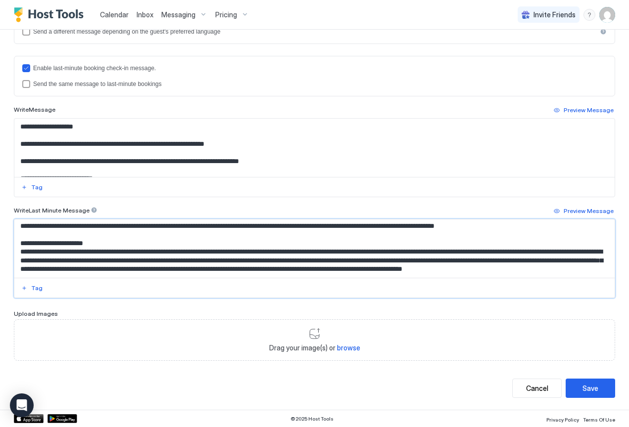
paste textarea "*****"
click at [296, 236] on textarea "Input Field" at bounding box center [310, 249] width 593 height 58
type textarea "**********"
click at [582, 385] on div "Save" at bounding box center [590, 388] width 16 height 10
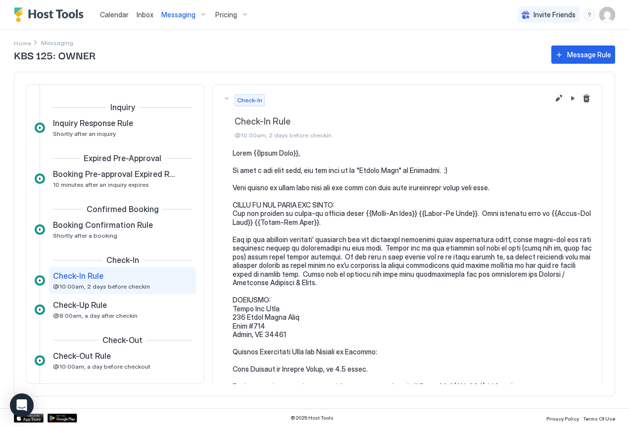
click at [177, 16] on span "Messaging" at bounding box center [178, 14] width 34 height 9
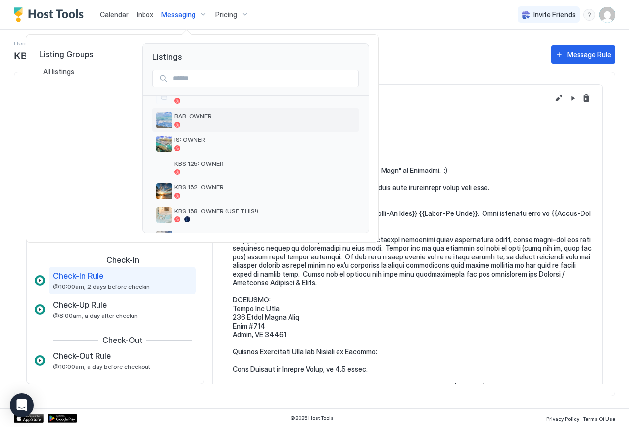
scroll to position [48, 0]
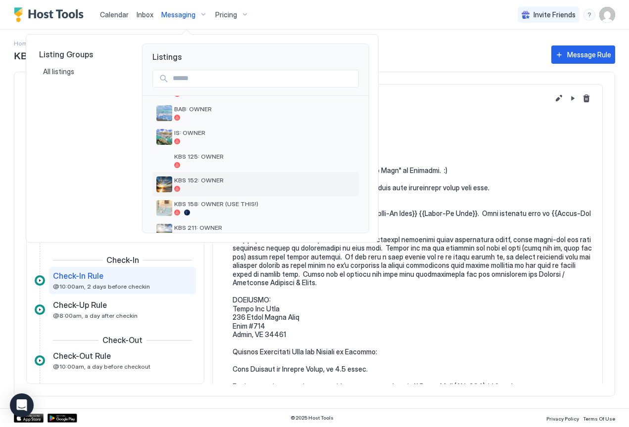
click at [217, 186] on div "KBS 152: OWNER" at bounding box center [264, 184] width 181 height 15
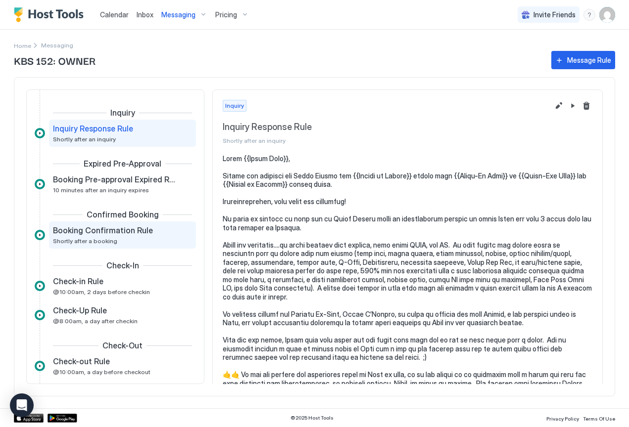
click at [134, 231] on span "Booking Confirmation Rule" at bounding box center [103, 231] width 100 height 10
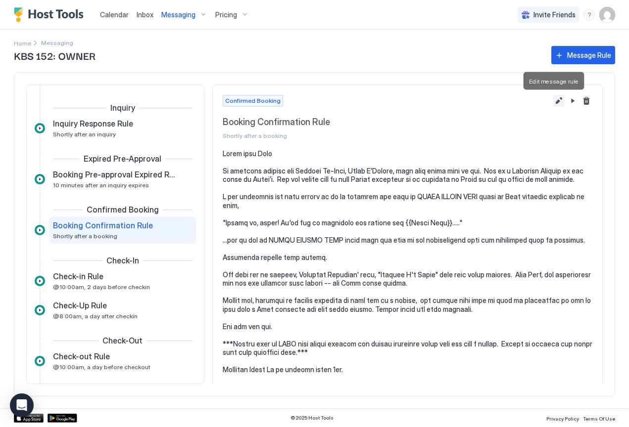
click at [553, 99] on button "Edit message rule" at bounding box center [559, 101] width 12 height 12
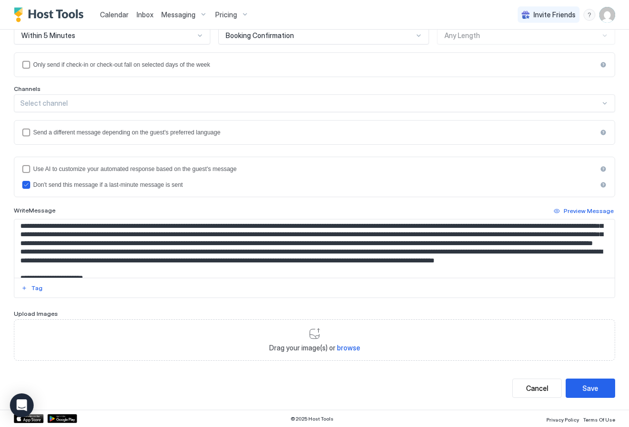
scroll to position [943, 0]
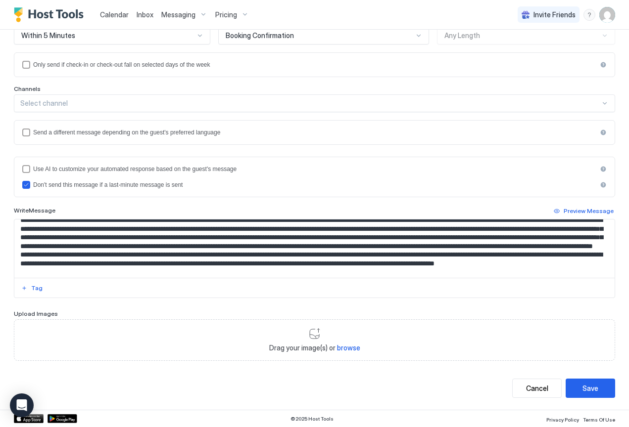
click at [207, 236] on textarea "Input Field" at bounding box center [310, 249] width 593 height 58
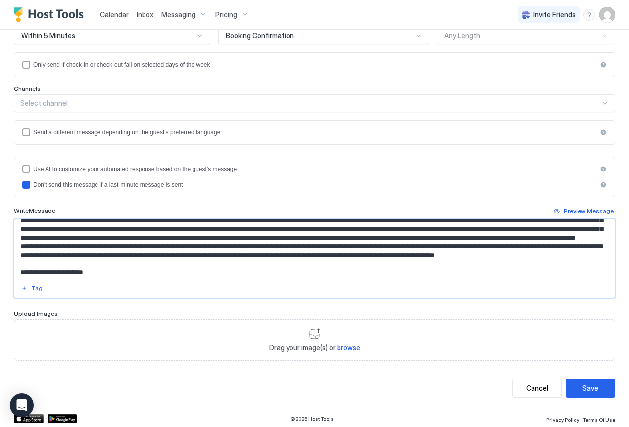
click at [582, 254] on textarea "Input Field" at bounding box center [310, 249] width 593 height 58
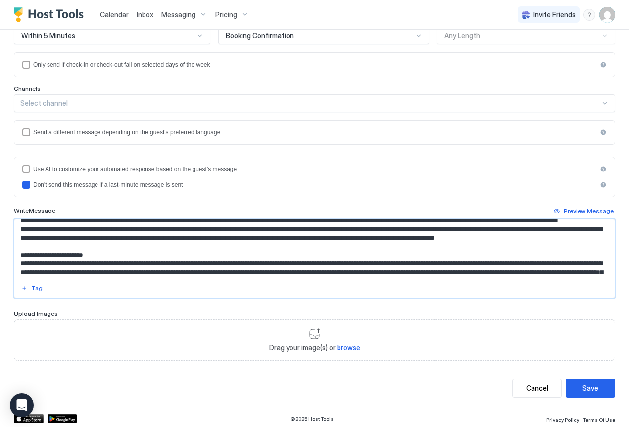
scroll to position [977, 0]
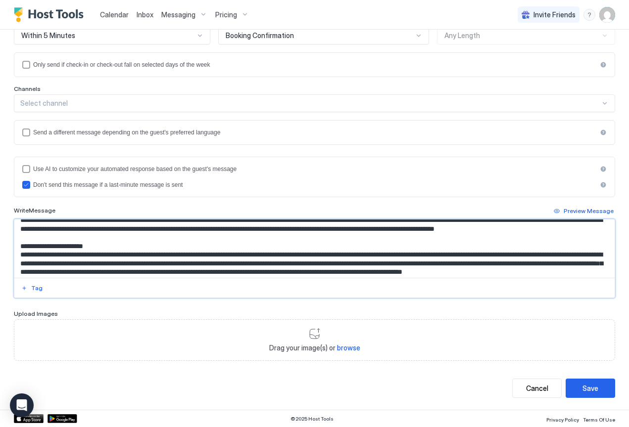
drag, startPoint x: 304, startPoint y: 236, endPoint x: 299, endPoint y: 236, distance: 5.4
click at [299, 236] on textarea "Input Field" at bounding box center [310, 249] width 593 height 58
paste textarea "******"
type textarea "**********"
click at [587, 388] on div "Save" at bounding box center [590, 388] width 16 height 10
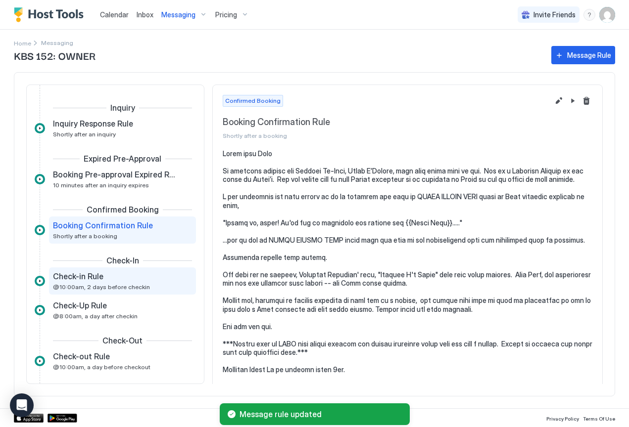
click at [134, 280] on div "Check-in Rule" at bounding box center [115, 277] width 125 height 10
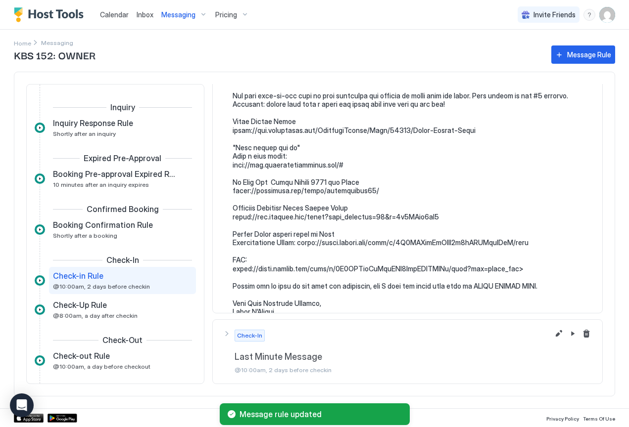
scroll to position [1477, 0]
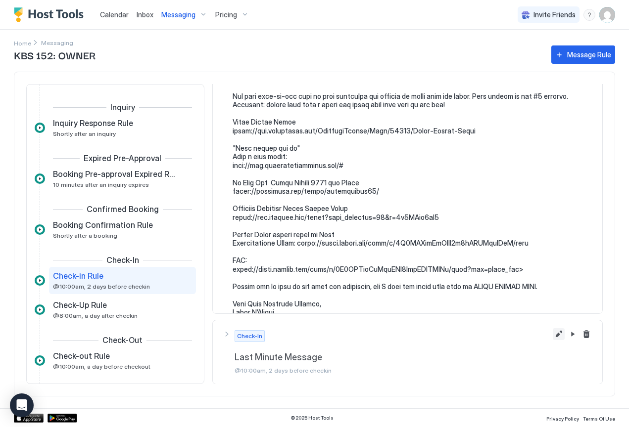
click at [553, 336] on button "Edit message rule" at bounding box center [559, 335] width 12 height 12
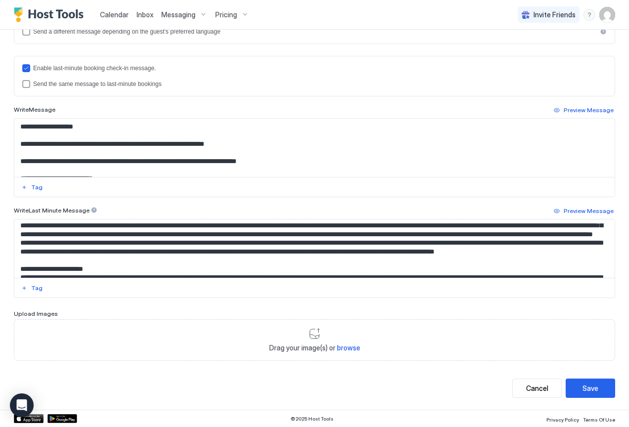
scroll to position [1821, 0]
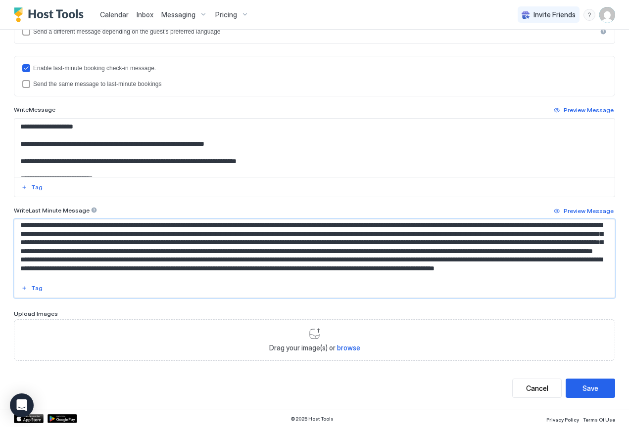
click at [207, 261] on textarea "Input Field" at bounding box center [310, 249] width 593 height 58
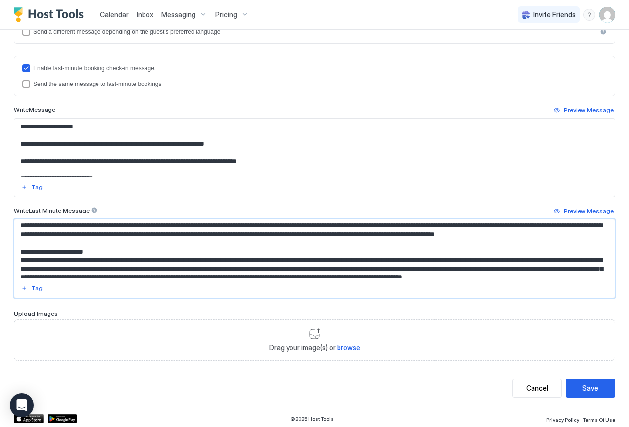
scroll to position [1856, 0]
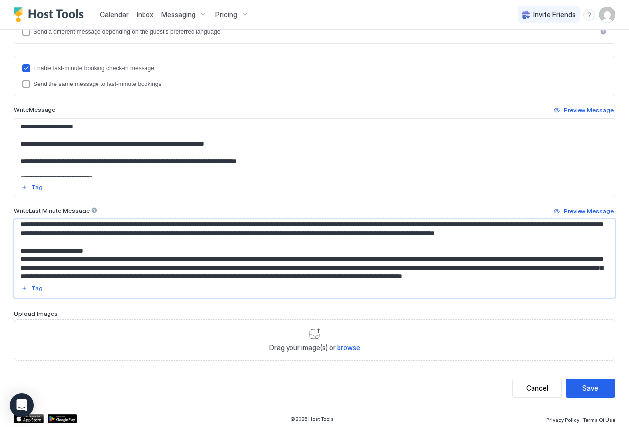
click at [582, 247] on textarea "Input Field" at bounding box center [310, 249] width 593 height 58
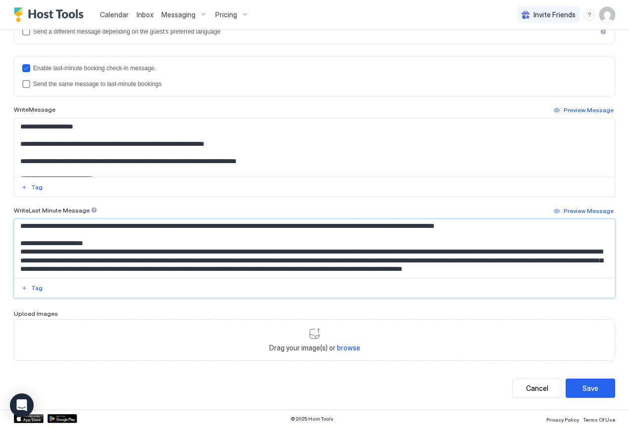
scroll to position [1918, 0]
type textarea "**********"
click at [589, 393] on div "Save" at bounding box center [590, 388] width 16 height 10
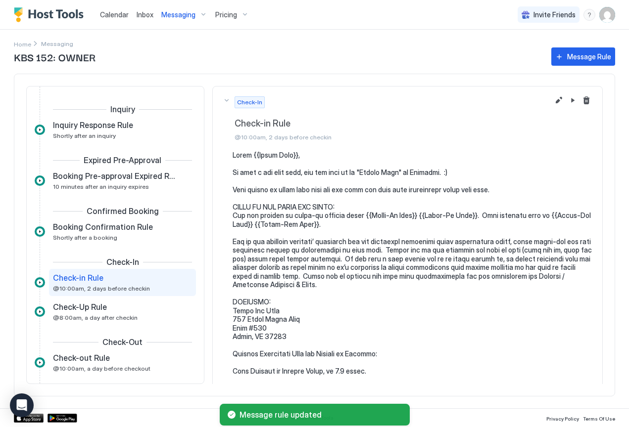
scroll to position [50, 0]
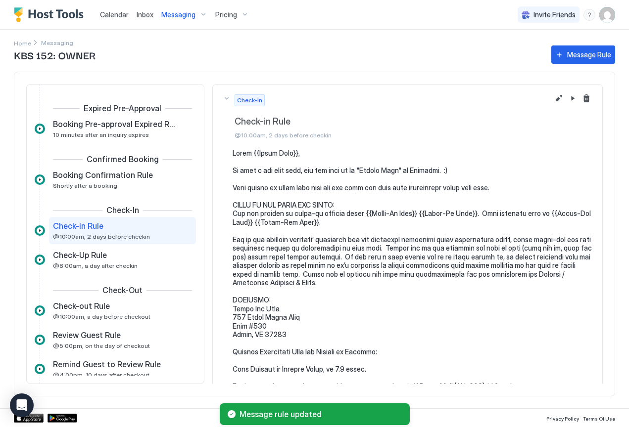
click at [180, 11] on span "Messaging" at bounding box center [178, 14] width 34 height 9
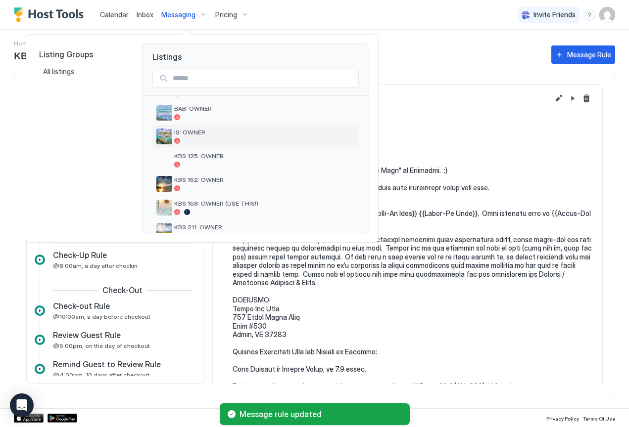
scroll to position [55, 0]
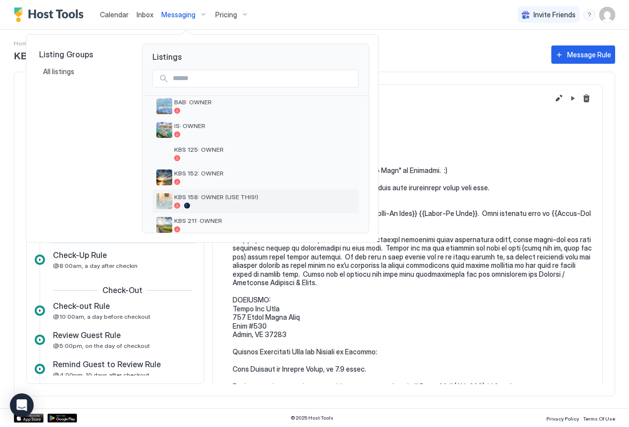
click at [215, 197] on span "KBS 158: OWNER (USE THIS!)" at bounding box center [264, 196] width 181 height 7
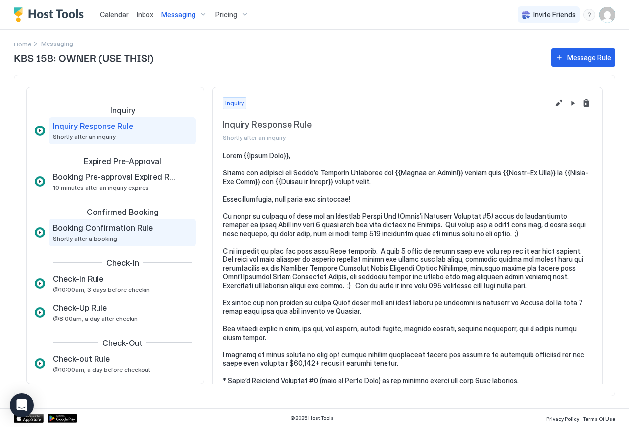
click at [117, 229] on span "Booking Confirmation Rule" at bounding box center [103, 228] width 100 height 10
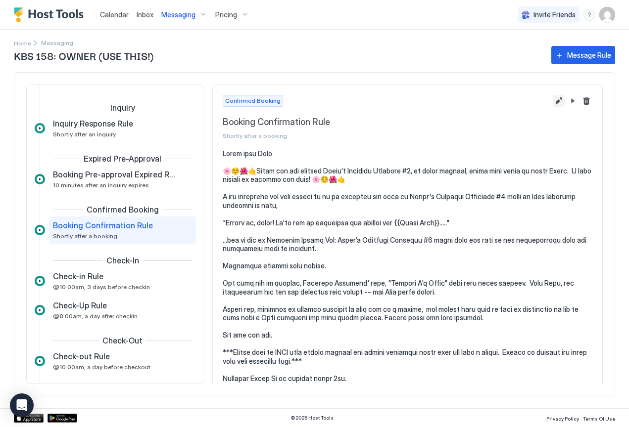
click at [553, 99] on button "Edit message rule" at bounding box center [559, 101] width 12 height 12
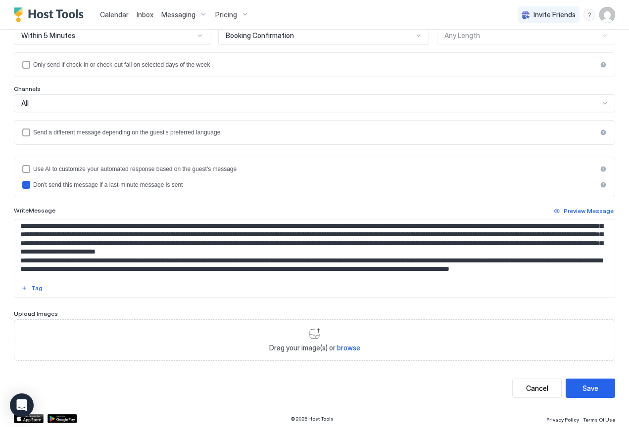
scroll to position [900, 0]
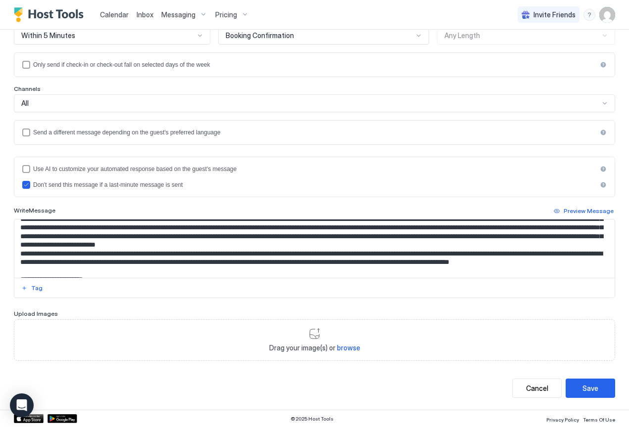
click at [250, 238] on textarea "Input Field" at bounding box center [310, 249] width 593 height 58
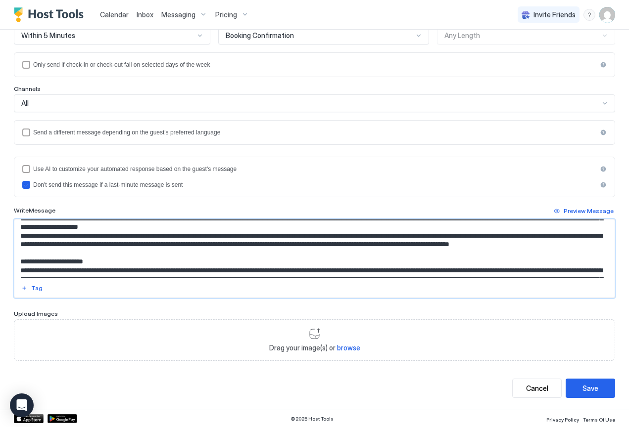
scroll to position [922, 0]
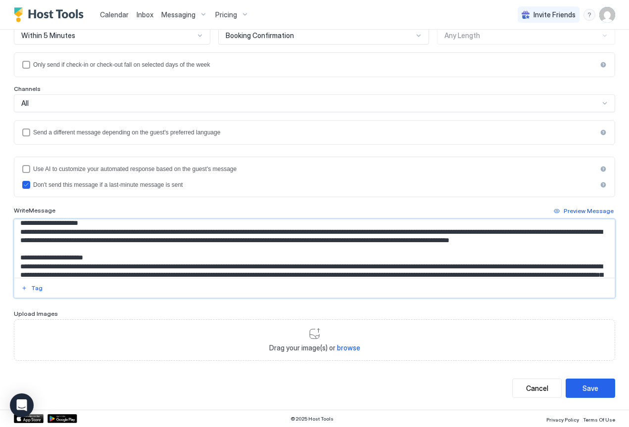
click at [116, 250] on textarea "Input Field" at bounding box center [310, 249] width 593 height 58
drag, startPoint x: 382, startPoint y: 248, endPoint x: 377, endPoint y: 248, distance: 5.5
click at [377, 248] on textarea "Input Field" at bounding box center [310, 249] width 593 height 58
paste textarea "******"
type textarea "**********"
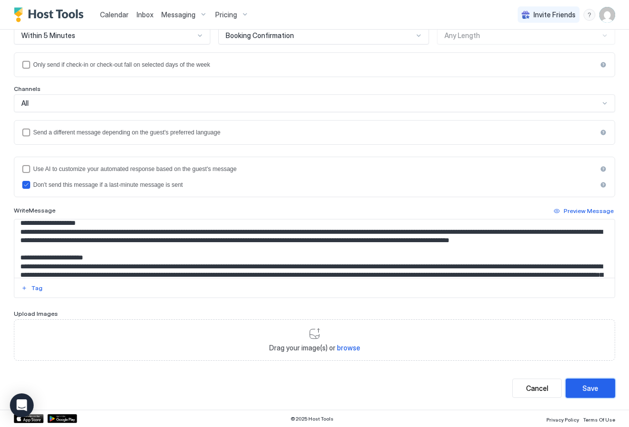
click at [583, 388] on div "Save" at bounding box center [590, 388] width 16 height 10
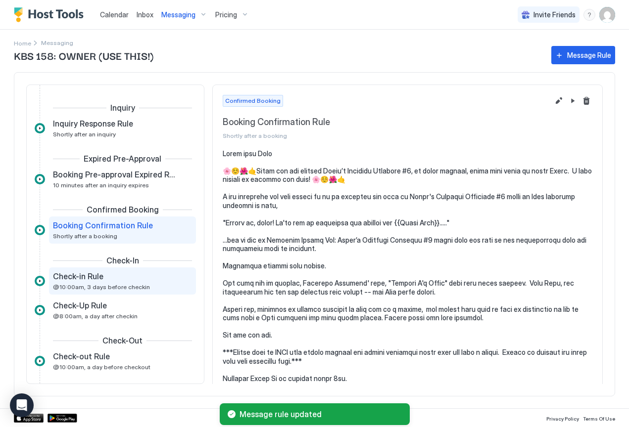
click at [124, 287] on span "@10:00am, 3 days before checkin" at bounding box center [101, 286] width 97 height 7
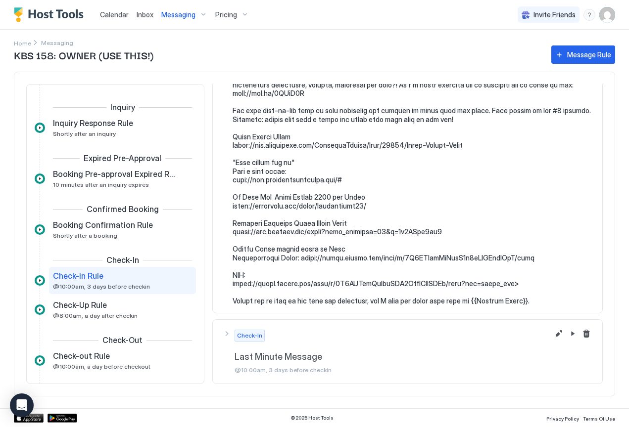
scroll to position [1401, 0]
click at [553, 336] on button "Edit message rule" at bounding box center [559, 335] width 12 height 12
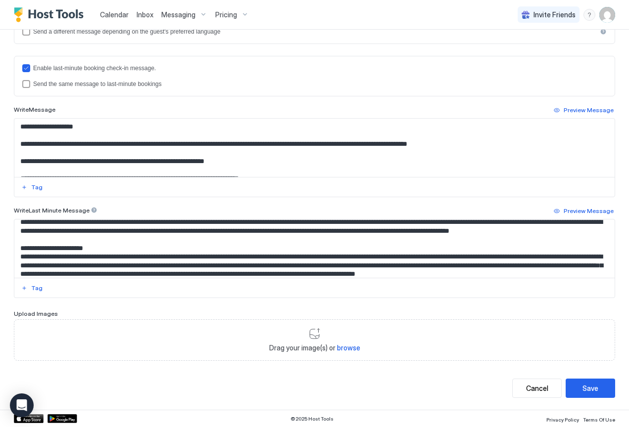
scroll to position [1786, 0]
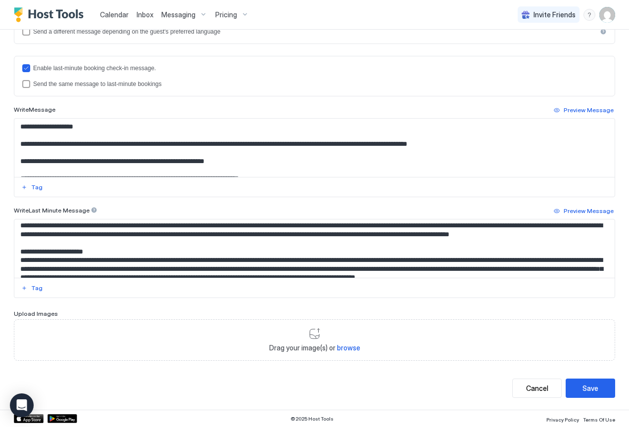
click at [250, 245] on textarea "Input Field" at bounding box center [310, 249] width 593 height 58
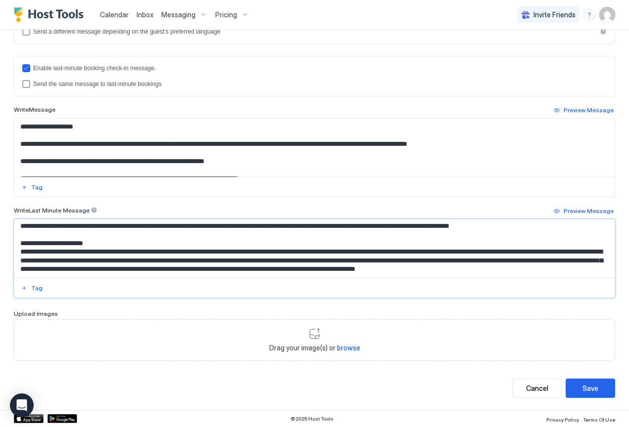
scroll to position [1811, 0]
click at [94, 253] on textarea "Input Field" at bounding box center [310, 249] width 593 height 58
type textarea "**********"
click at [586, 389] on div "Save" at bounding box center [590, 388] width 16 height 10
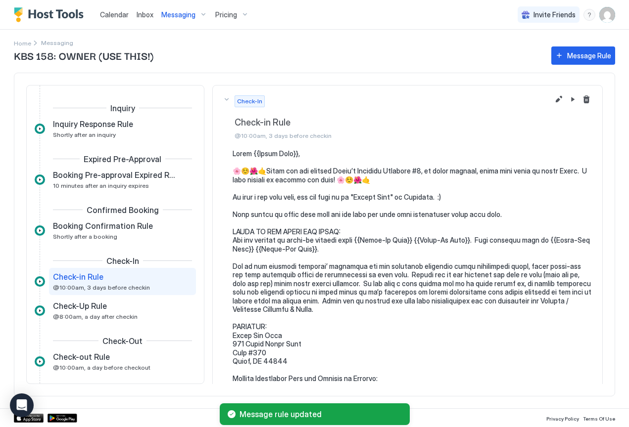
scroll to position [50, 0]
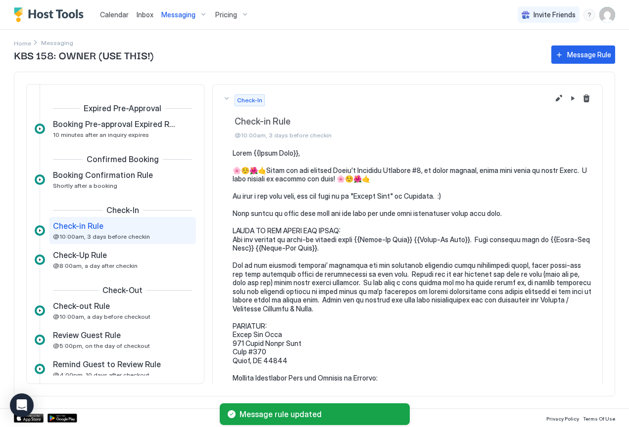
click at [179, 17] on span "Messaging" at bounding box center [178, 14] width 34 height 9
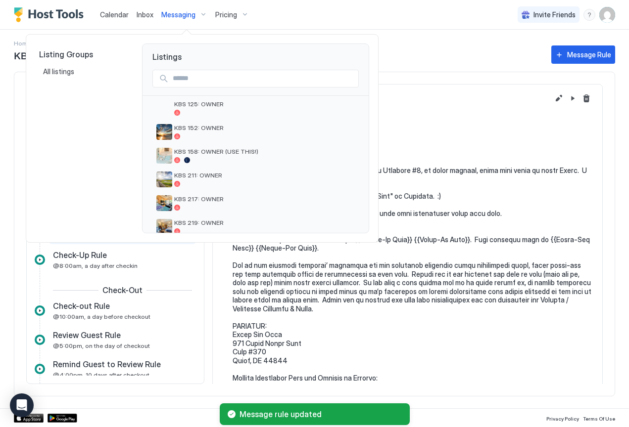
scroll to position [118, 0]
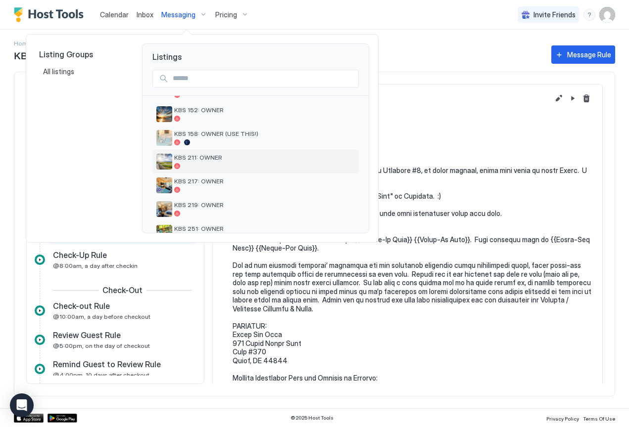
click at [216, 158] on span "KBS 211: OWNER" at bounding box center [264, 157] width 181 height 7
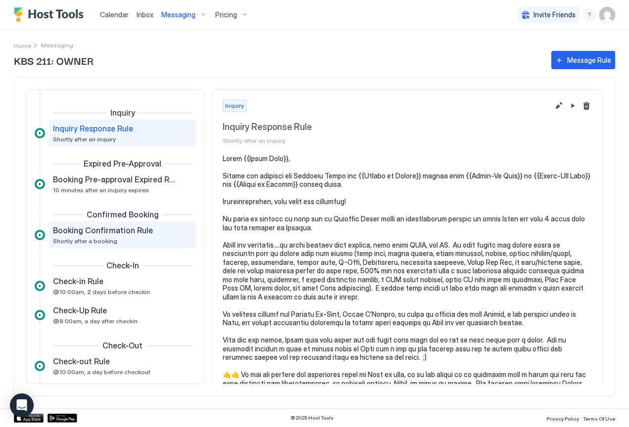
click at [141, 230] on span "Booking Confirmation Rule" at bounding box center [103, 231] width 100 height 10
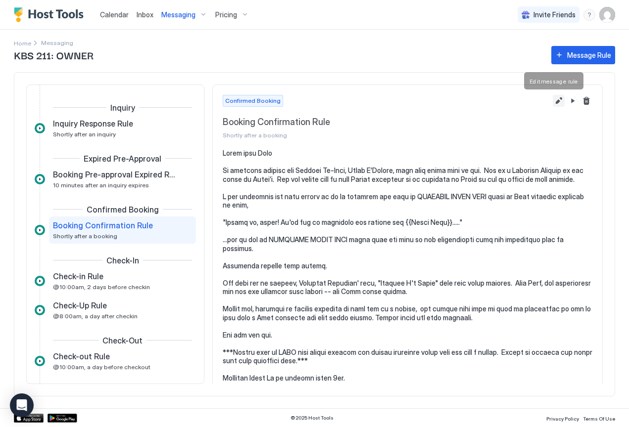
click at [553, 101] on button "Edit message rule" at bounding box center [559, 101] width 12 height 12
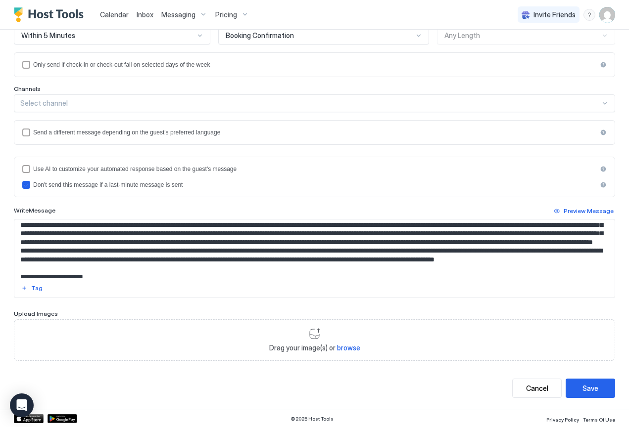
scroll to position [945, 0]
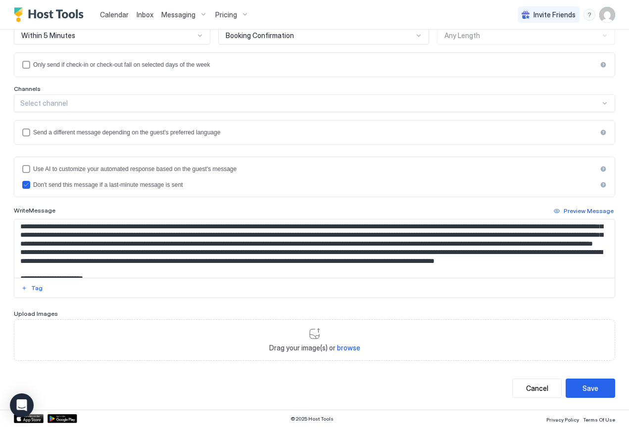
click at [208, 234] on textarea "Input Field" at bounding box center [310, 249] width 593 height 58
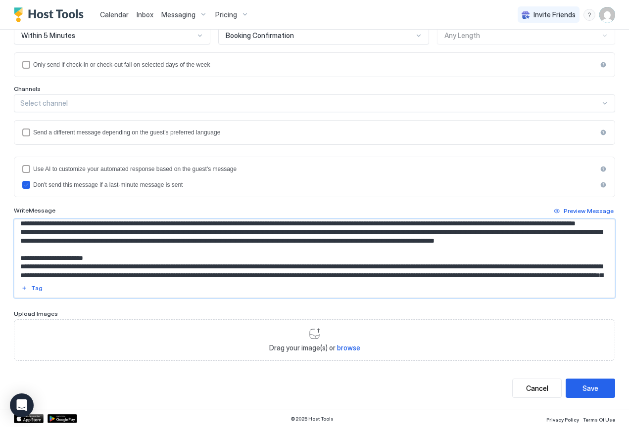
scroll to position [968, 0]
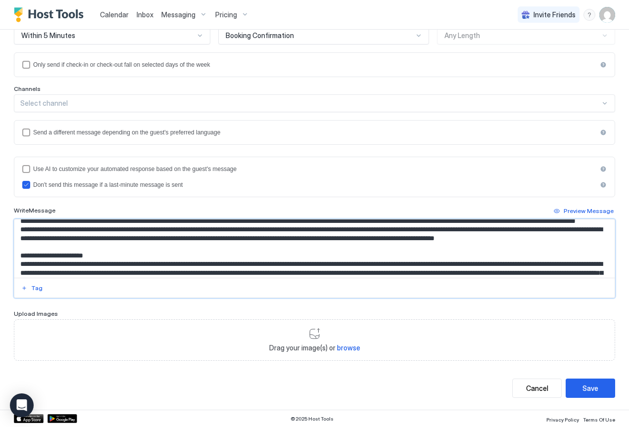
click at [582, 237] on textarea "Input Field" at bounding box center [310, 249] width 593 height 58
click at [304, 245] on textarea "Input Field" at bounding box center [310, 249] width 593 height 58
paste textarea "******"
type textarea "**********"
click at [582, 385] on div "Save" at bounding box center [590, 388] width 16 height 10
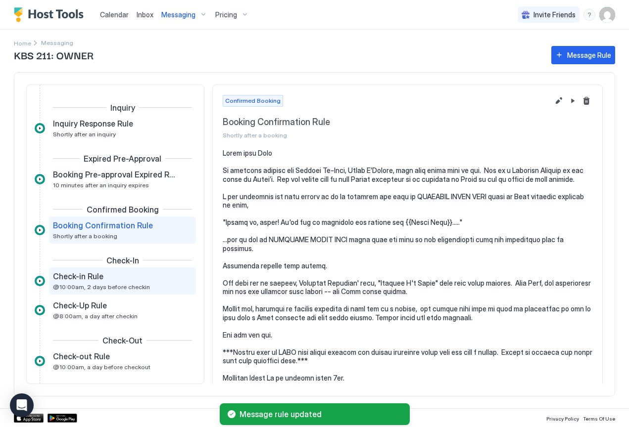
click at [68, 283] on div "Check-in Rule @10:00am, 2 days before checkin" at bounding box center [115, 281] width 125 height 19
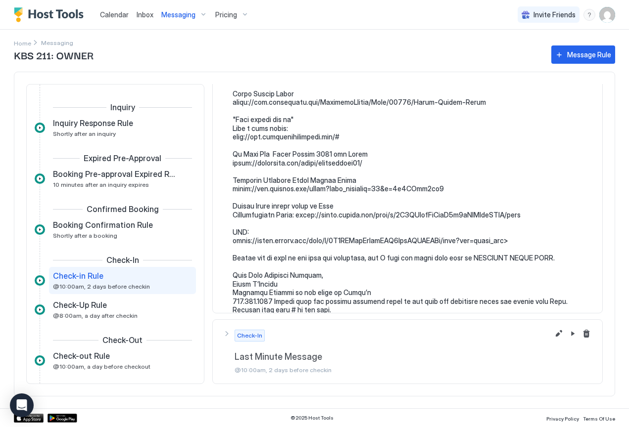
scroll to position [1410, 0]
click at [553, 336] on button "Edit message rule" at bounding box center [559, 335] width 12 height 12
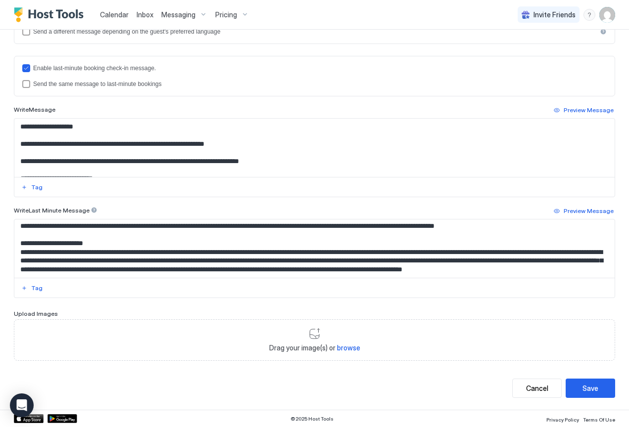
scroll to position [1601, 0]
click at [208, 236] on textarea "Input Field" at bounding box center [310, 249] width 593 height 58
click at [583, 252] on textarea "Input Field" at bounding box center [310, 249] width 593 height 58
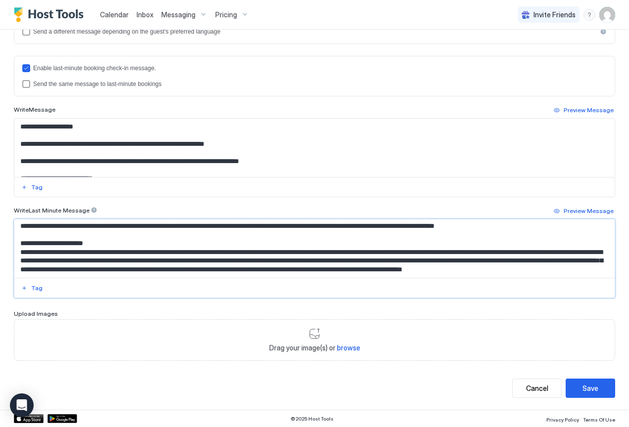
drag, startPoint x: 299, startPoint y: 240, endPoint x: 305, endPoint y: 241, distance: 6.0
paste textarea "*****"
type textarea "**********"
click at [585, 388] on div "Save" at bounding box center [590, 388] width 16 height 10
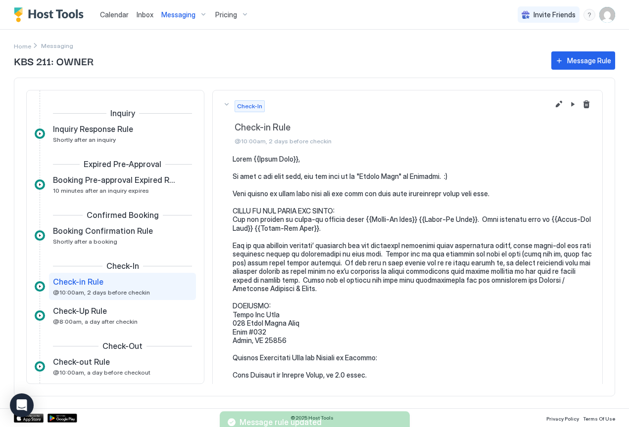
scroll to position [50, 0]
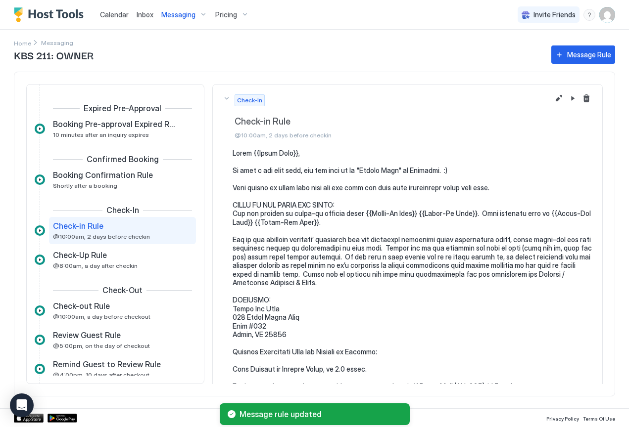
click at [184, 13] on span "Messaging" at bounding box center [178, 14] width 34 height 9
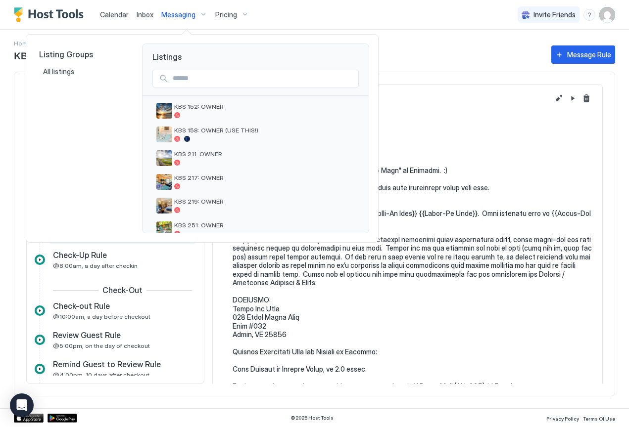
scroll to position [121, 0]
click at [213, 180] on span "KBS 217: OWNER" at bounding box center [264, 178] width 181 height 7
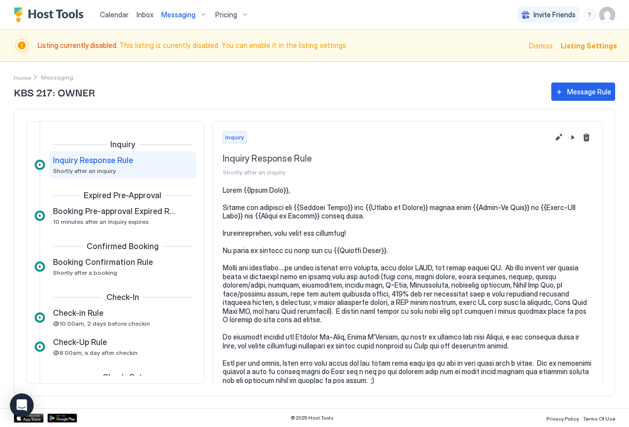
click at [179, 16] on span "Messaging" at bounding box center [178, 14] width 34 height 9
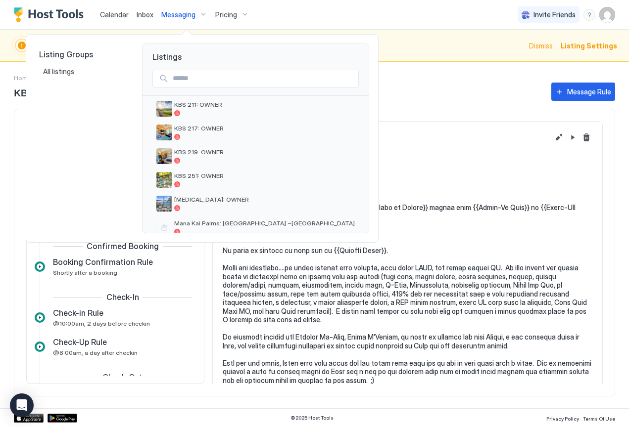
scroll to position [172, 0]
click at [197, 150] on span "KBS 219: OWNER" at bounding box center [264, 151] width 181 height 7
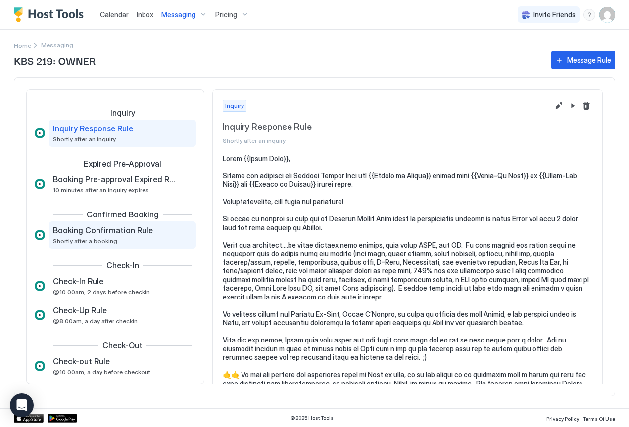
click at [88, 233] on span "Booking Confirmation Rule" at bounding box center [103, 231] width 100 height 10
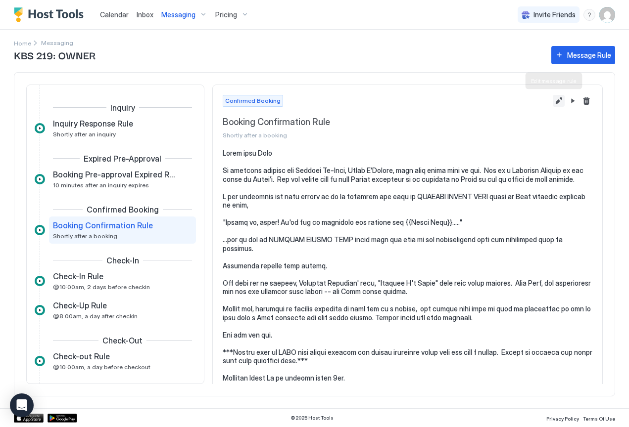
click at [553, 103] on button "Edit message rule" at bounding box center [559, 101] width 12 height 12
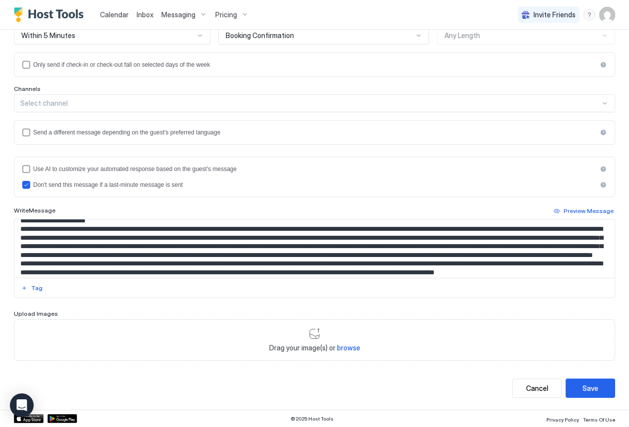
scroll to position [928, 0]
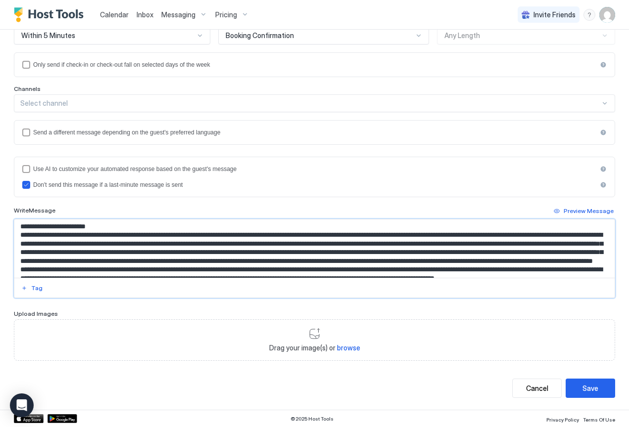
click at [207, 251] on textarea "Input Field" at bounding box center [310, 249] width 593 height 58
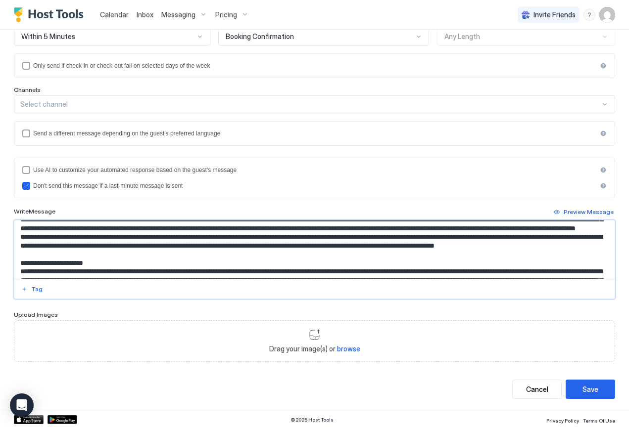
scroll to position [964, 0]
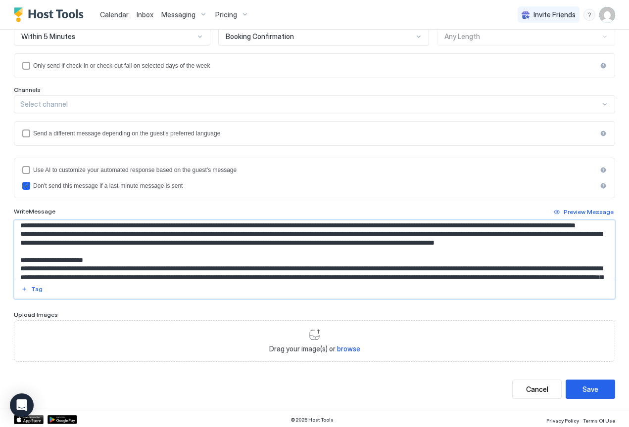
click at [582, 241] on textarea "Input Field" at bounding box center [310, 250] width 593 height 58
click at [299, 249] on textarea "Input Field" at bounding box center [310, 250] width 593 height 58
paste textarea "******"
type textarea "**********"
click at [582, 388] on div "Save" at bounding box center [590, 389] width 16 height 10
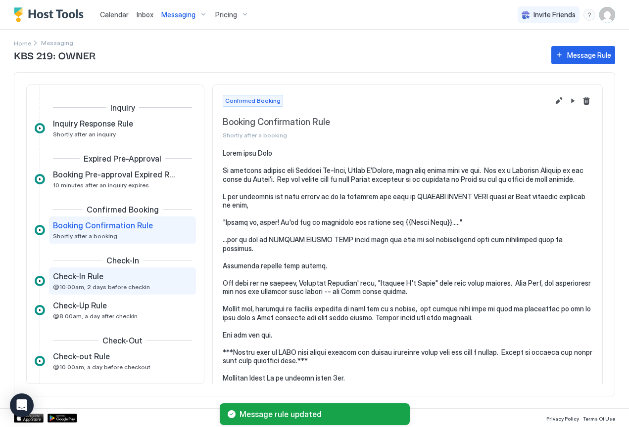
click at [82, 278] on span "Check-In Rule" at bounding box center [78, 277] width 50 height 10
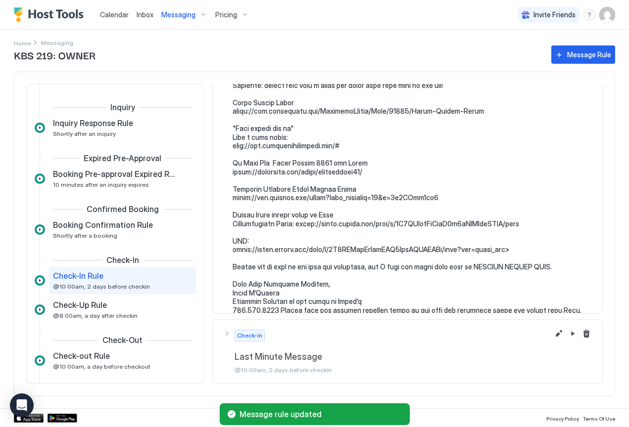
scroll to position [1418, 0]
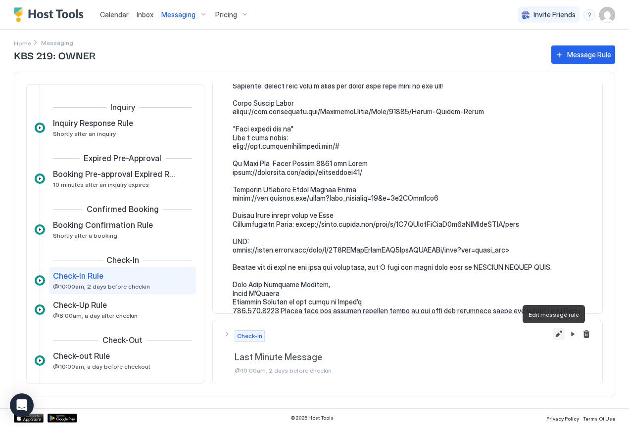
click at [553, 336] on button "Edit message rule" at bounding box center [559, 335] width 12 height 12
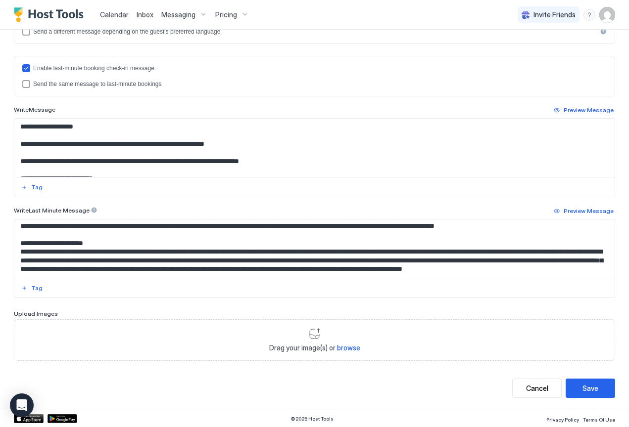
scroll to position [1673, 0]
click at [206, 239] on textarea "Input Field" at bounding box center [310, 249] width 593 height 58
click at [582, 232] on textarea "Input Field" at bounding box center [310, 249] width 593 height 58
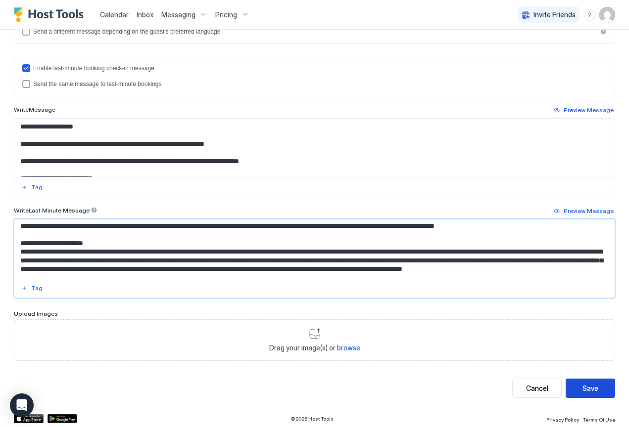
type textarea "**********"
click at [591, 390] on button "Save" at bounding box center [590, 388] width 49 height 19
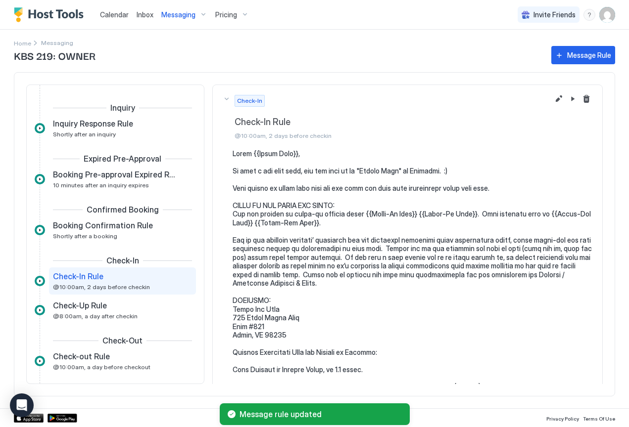
scroll to position [50, 0]
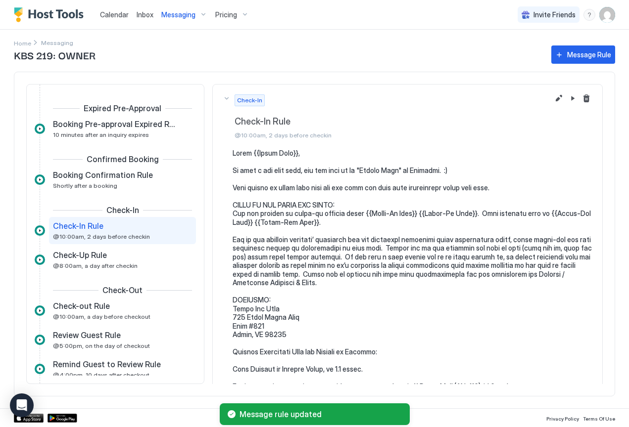
click at [186, 14] on span "Messaging" at bounding box center [178, 14] width 34 height 9
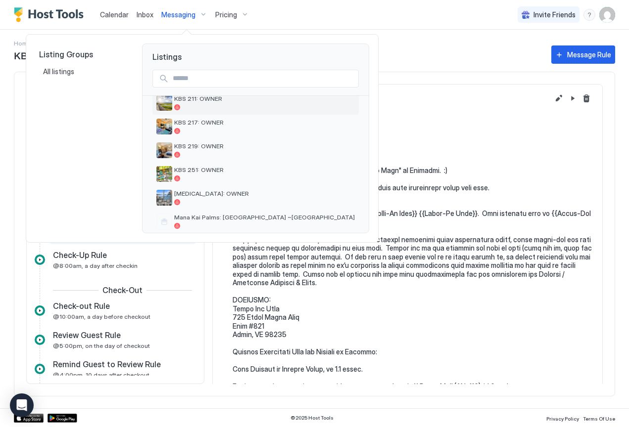
scroll to position [176, 0]
click at [179, 178] on div at bounding box center [177, 180] width 6 height 6
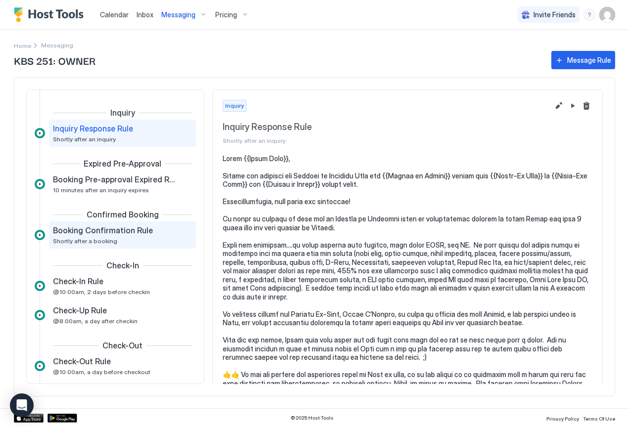
click at [74, 238] on span "Shortly after a booking" at bounding box center [85, 240] width 64 height 7
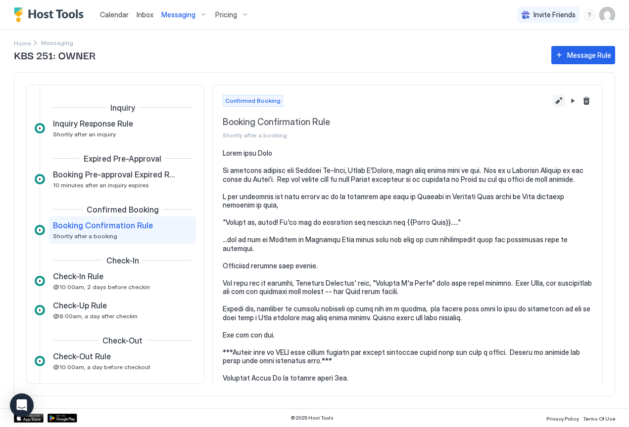
click at [553, 103] on button "Edit message rule" at bounding box center [559, 101] width 12 height 12
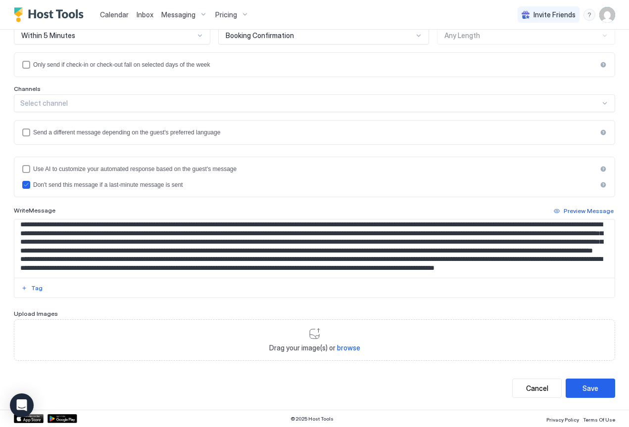
scroll to position [938, 0]
click at [208, 242] on textarea "Input Field" at bounding box center [310, 249] width 593 height 58
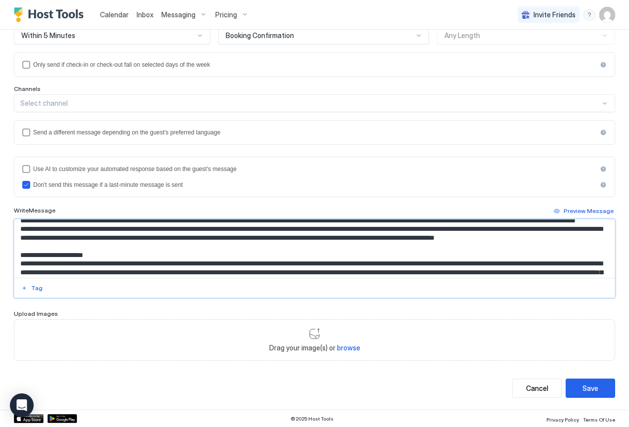
scroll to position [952, 0]
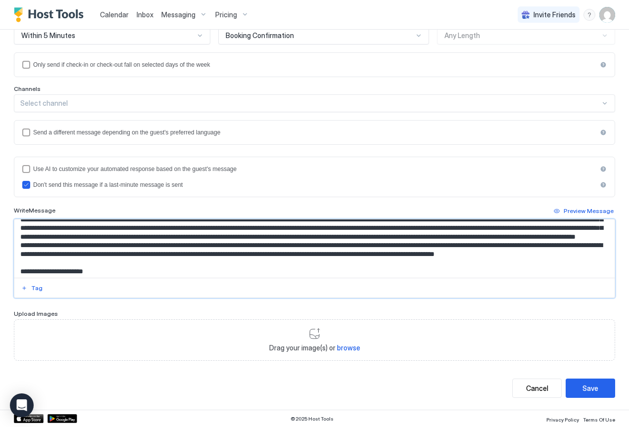
click at [583, 255] on textarea "Input Field" at bounding box center [310, 249] width 593 height 58
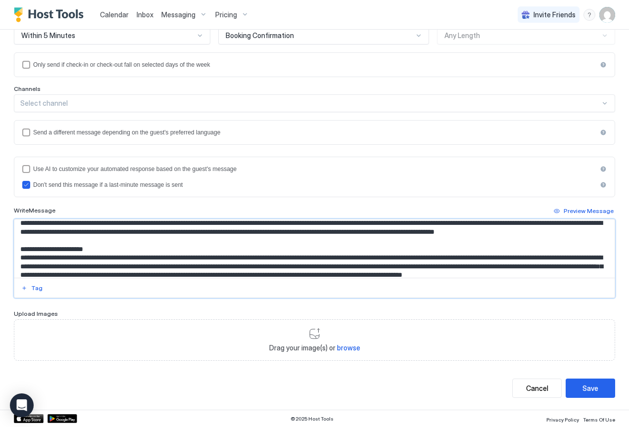
scroll to position [980, 0]
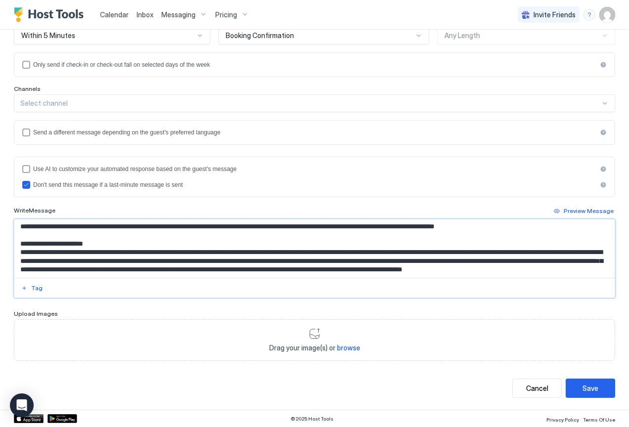
click at [303, 234] on textarea "Input Field" at bounding box center [310, 249] width 593 height 58
paste textarea "*******"
type textarea "**********"
click at [597, 386] on button "Save" at bounding box center [590, 388] width 49 height 19
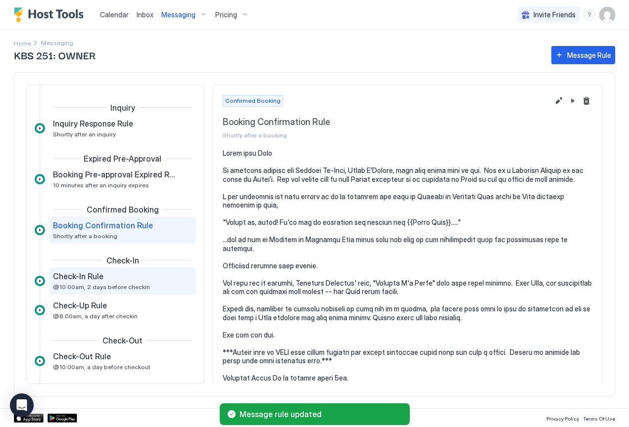
click at [78, 283] on div "Check-In Rule @10:00am, 2 days before checkin" at bounding box center [115, 281] width 125 height 19
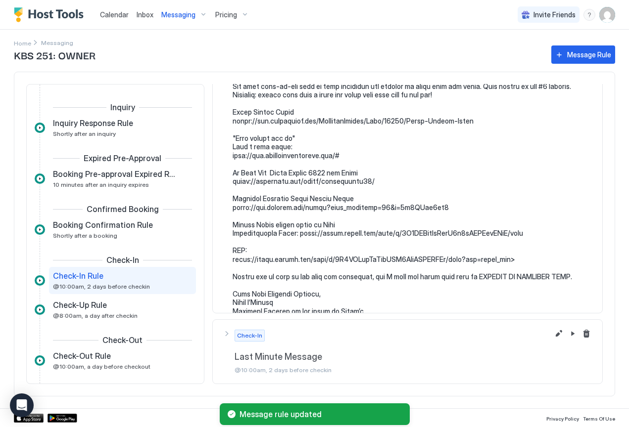
scroll to position [1452, 0]
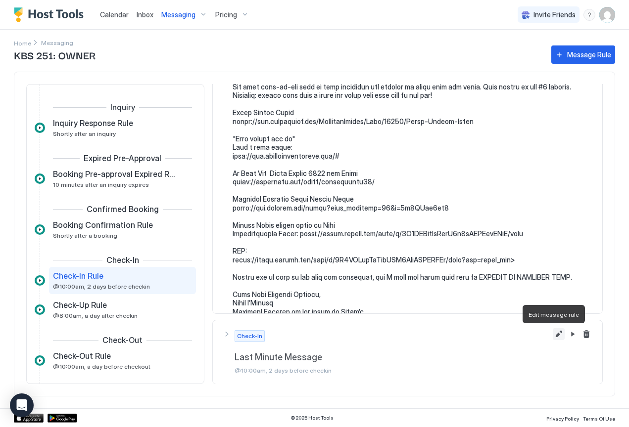
click at [553, 336] on button "Edit message rule" at bounding box center [559, 335] width 12 height 12
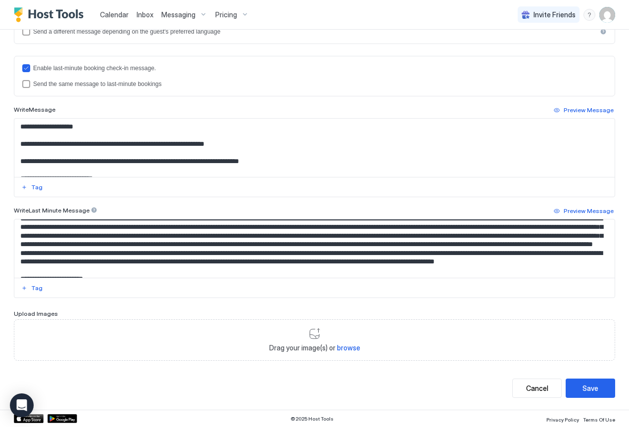
scroll to position [1800, 0]
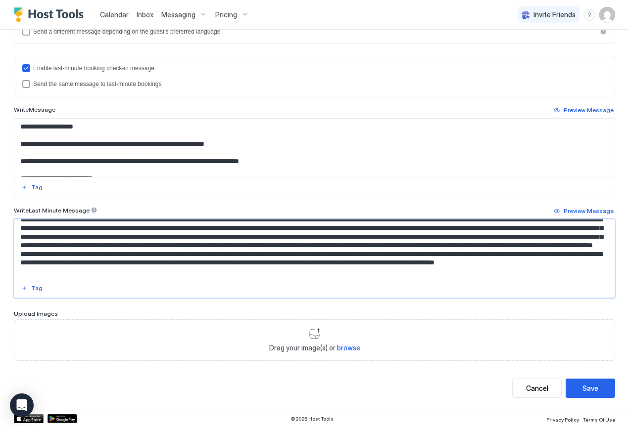
click at [207, 254] on textarea "Input Field" at bounding box center [310, 249] width 593 height 58
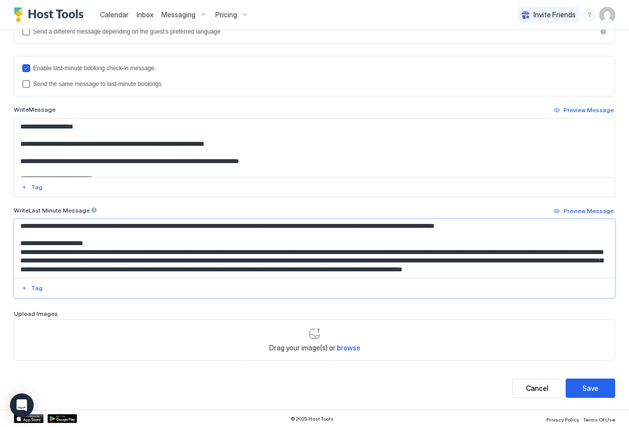
scroll to position [1840, 0]
click at [581, 240] on textarea "Input Field" at bounding box center [310, 249] width 593 height 58
type textarea "**********"
click at [593, 391] on button "Save" at bounding box center [590, 388] width 49 height 19
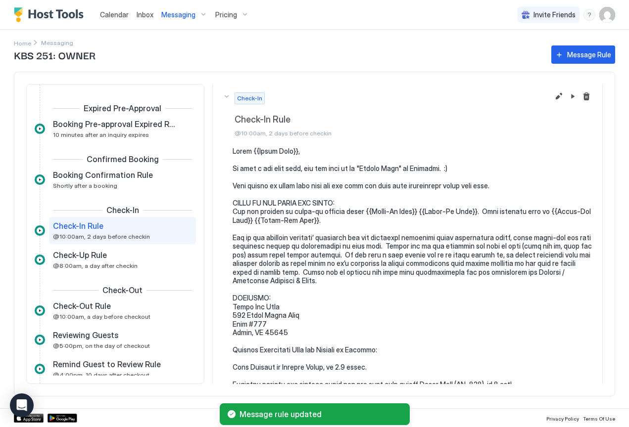
scroll to position [3, 0]
click at [183, 11] on span "Messaging" at bounding box center [178, 14] width 34 height 9
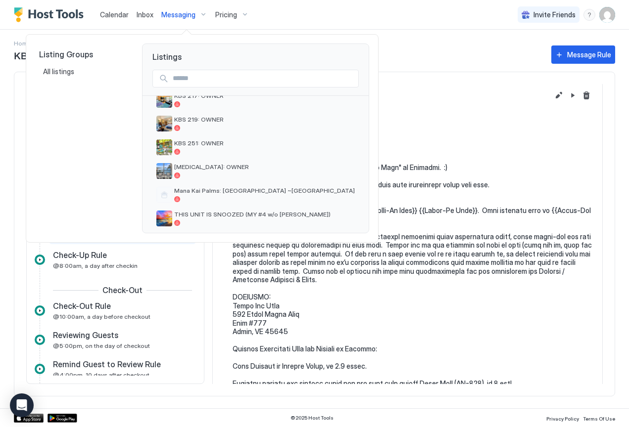
scroll to position [205, 0]
click at [205, 166] on span "[MEDICAL_DATA]: OWNER" at bounding box center [264, 165] width 181 height 7
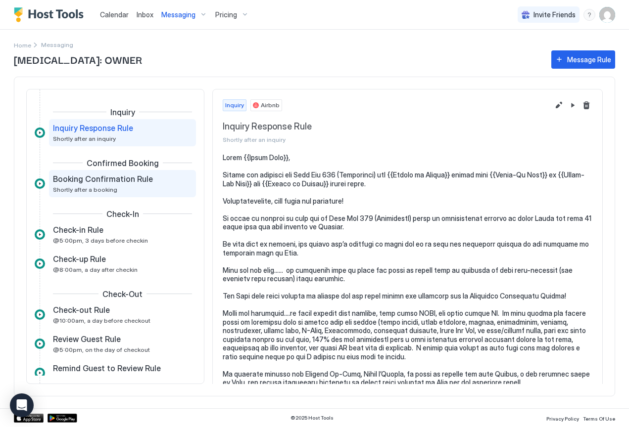
click at [109, 182] on span "Booking Confirmation Rule" at bounding box center [103, 179] width 100 height 10
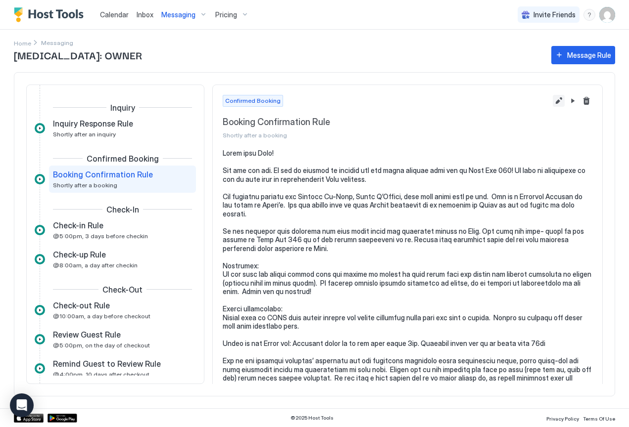
click at [553, 96] on button "Edit message rule" at bounding box center [559, 101] width 12 height 12
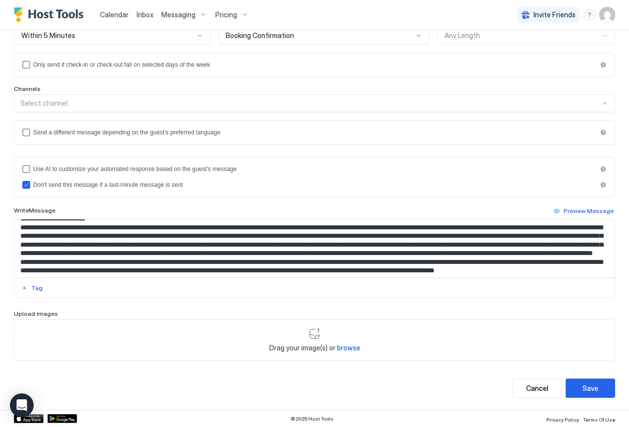
scroll to position [1014, 0]
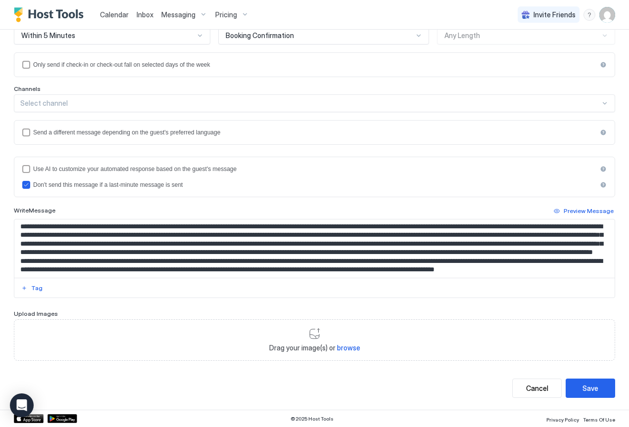
click at [207, 232] on textarea "Input Field" at bounding box center [310, 249] width 593 height 58
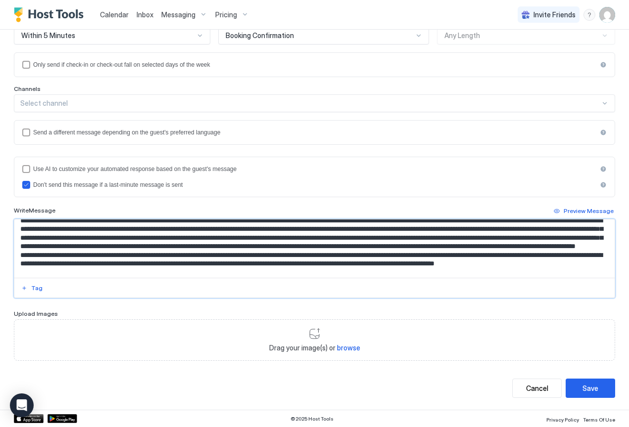
scroll to position [1027, 0]
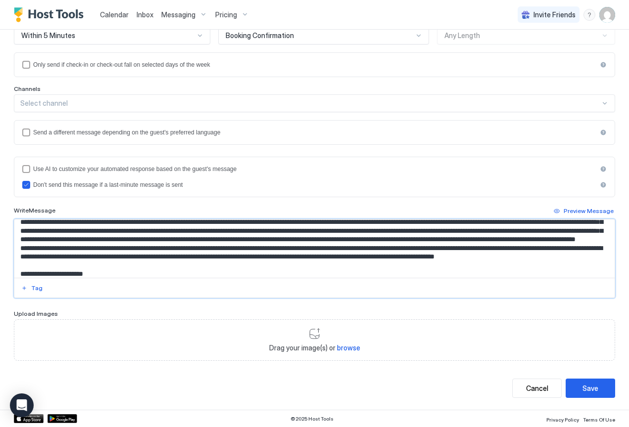
click at [582, 246] on textarea "Input Field" at bounding box center [310, 249] width 593 height 58
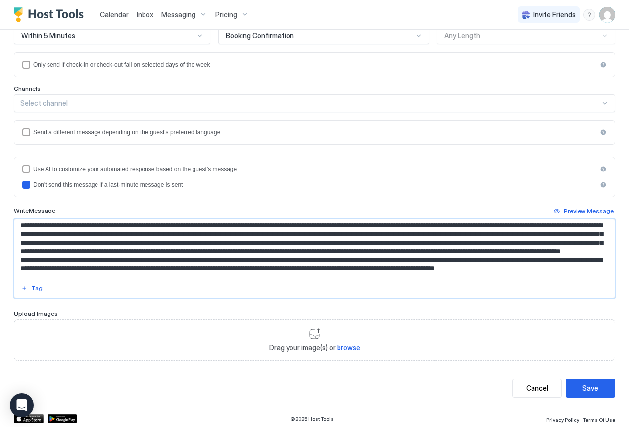
scroll to position [1011, 0]
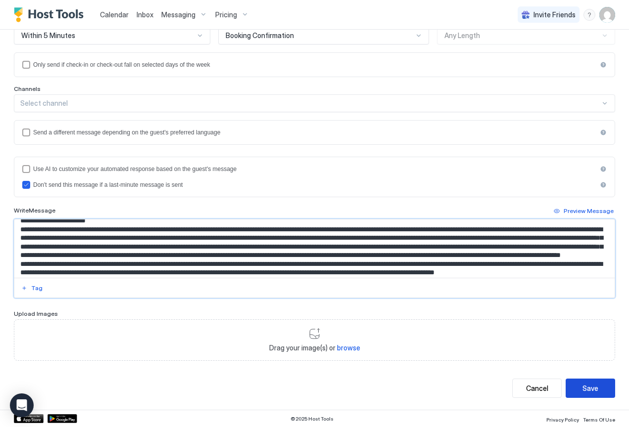
type textarea "**********"
click at [592, 388] on button "Save" at bounding box center [590, 388] width 49 height 19
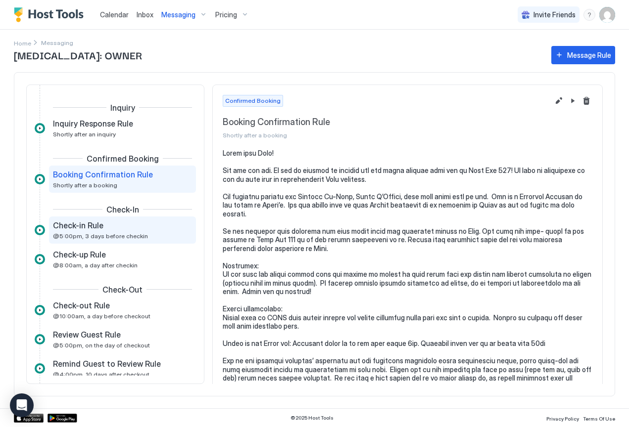
click at [96, 225] on span "Check-in Rule" at bounding box center [78, 226] width 50 height 10
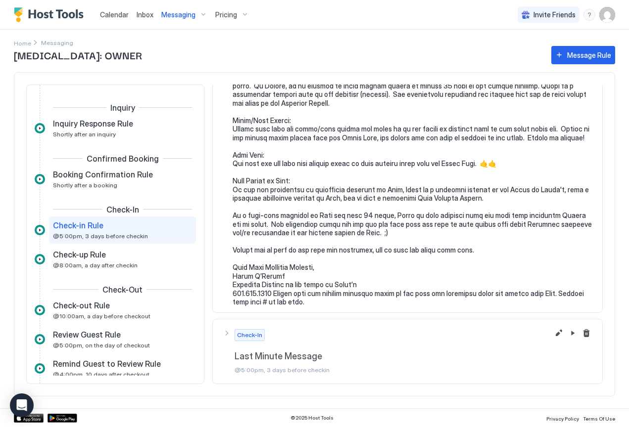
scroll to position [1149, 0]
click at [553, 334] on button "Edit message rule" at bounding box center [559, 334] width 12 height 12
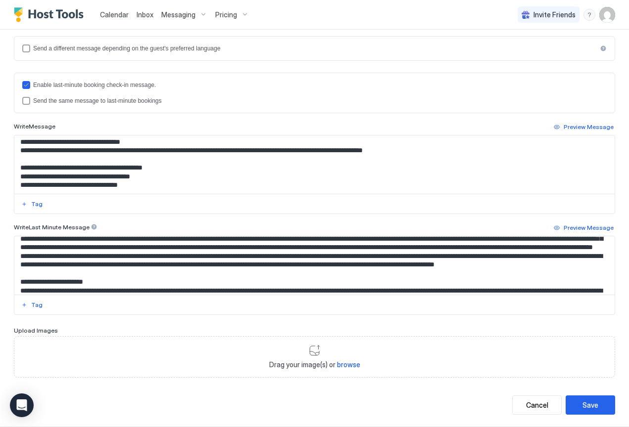
scroll to position [1755, 0]
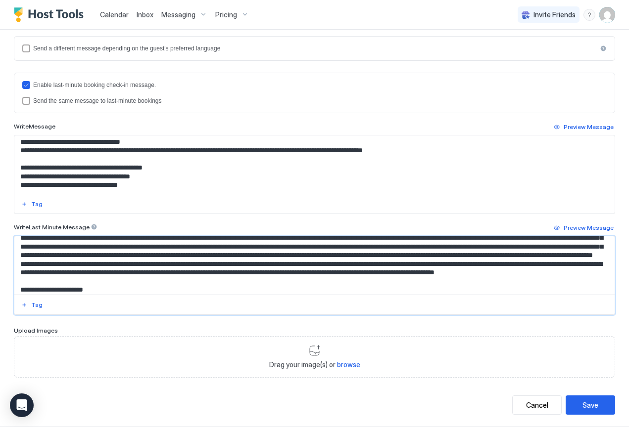
click at [208, 258] on textarea "Input Field" at bounding box center [310, 265] width 593 height 58
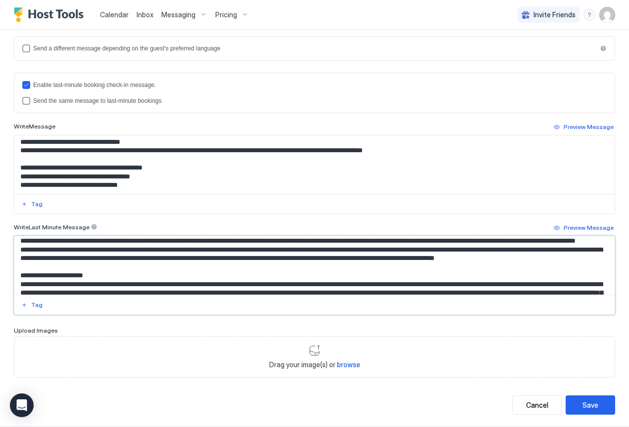
scroll to position [1779, 0]
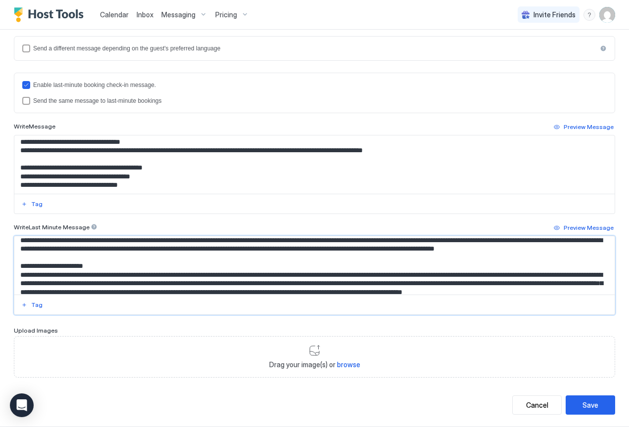
click at [208, 258] on textarea "Input Field" at bounding box center [310, 265] width 593 height 58
click at [582, 260] on textarea "Input Field" at bounding box center [310, 265] width 593 height 58
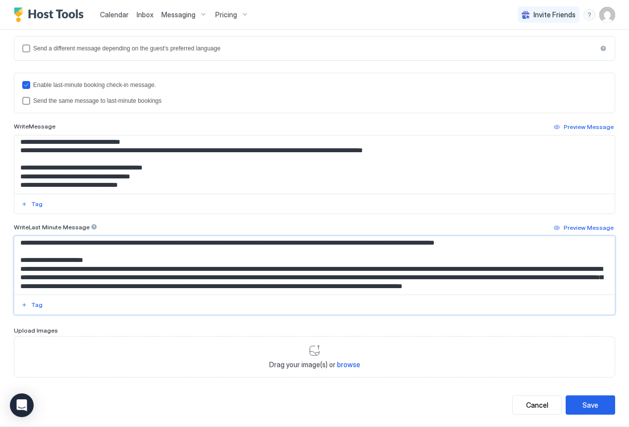
scroll to position [1786, 0]
click at [300, 261] on textarea "Input Field" at bounding box center [310, 265] width 593 height 58
click at [277, 261] on textarea "Input Field" at bounding box center [310, 265] width 593 height 58
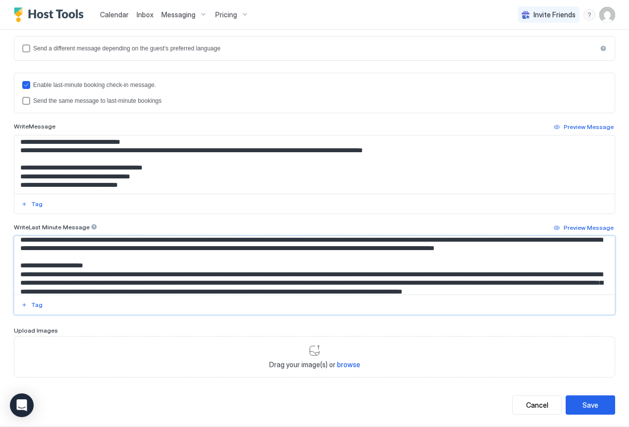
scroll to position [1772, 0]
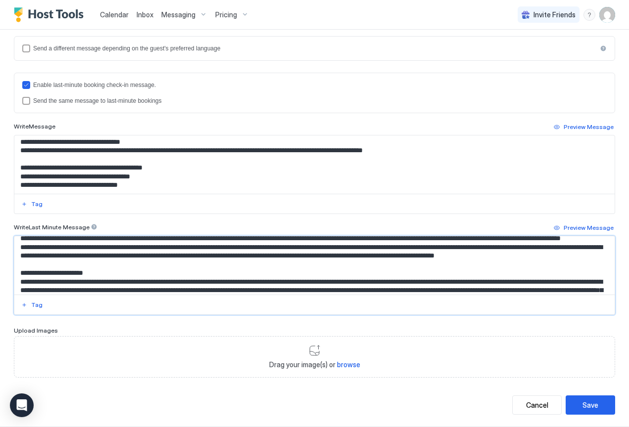
click at [231, 273] on textarea "Input Field" at bounding box center [310, 265] width 593 height 58
click at [237, 276] on textarea "Input Field" at bounding box center [310, 265] width 593 height 58
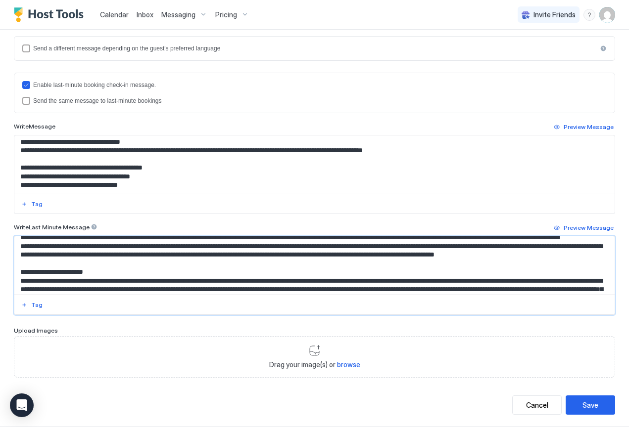
scroll to position [1769, 0]
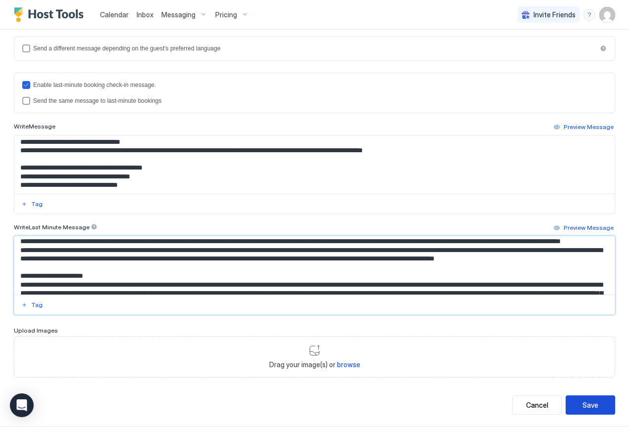
type textarea "**********"
click at [582, 405] on div "Save" at bounding box center [590, 405] width 16 height 10
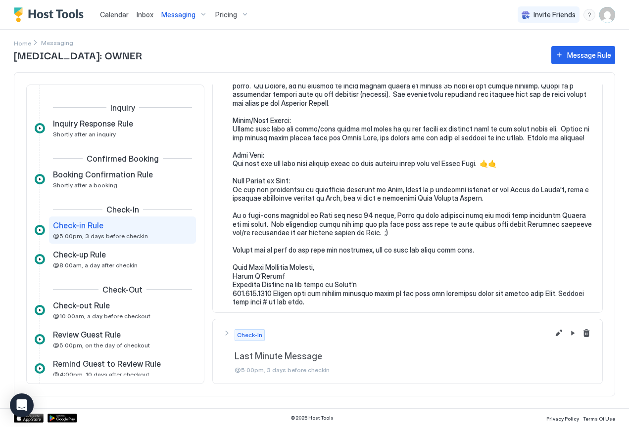
scroll to position [1149, 0]
click at [553, 332] on button "Edit message rule" at bounding box center [559, 334] width 12 height 12
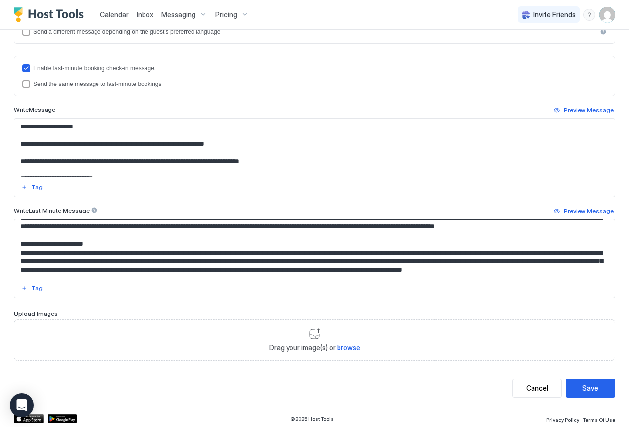
scroll to position [1776, 0]
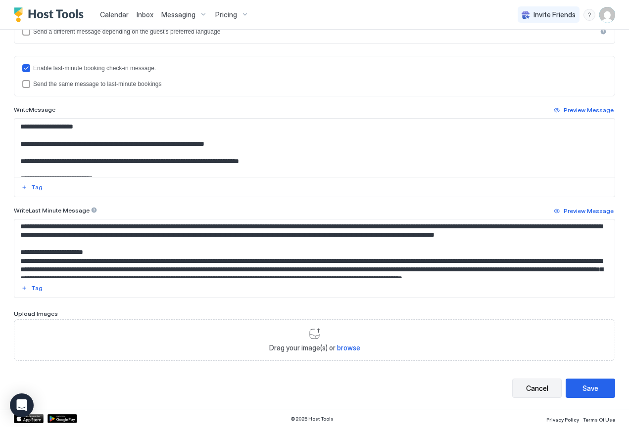
click at [528, 389] on div "Cancel" at bounding box center [537, 388] width 22 height 10
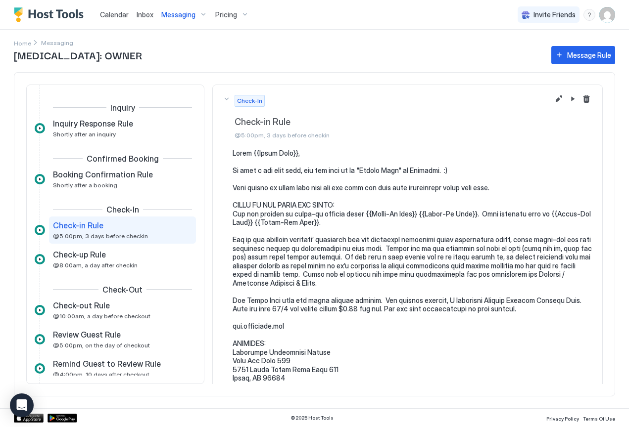
click at [183, 16] on span "Messaging" at bounding box center [178, 14] width 34 height 9
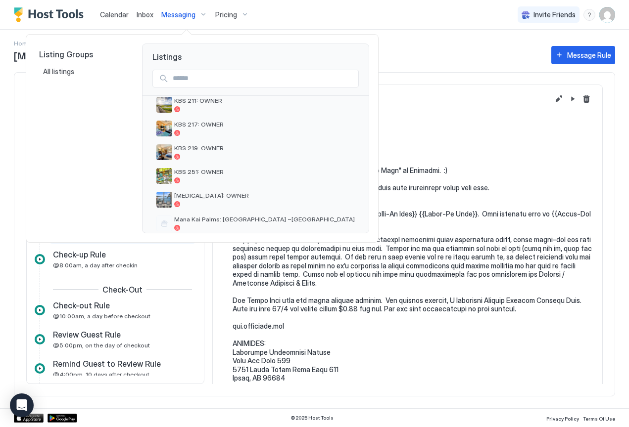
scroll to position [182, 0]
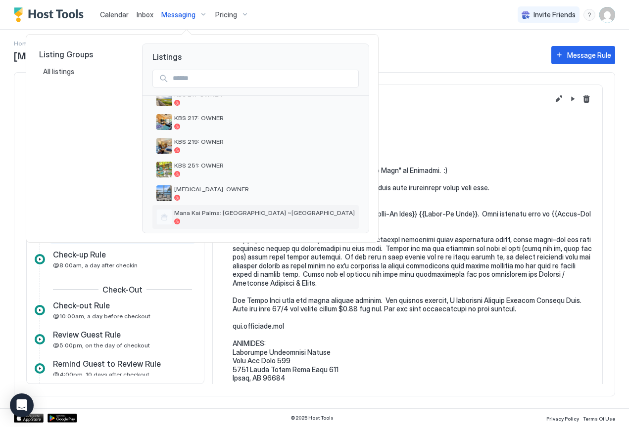
click at [230, 215] on span "Mana Kai Palms: [GEOGRAPHIC_DATA] ~[GEOGRAPHIC_DATA]" at bounding box center [264, 212] width 181 height 7
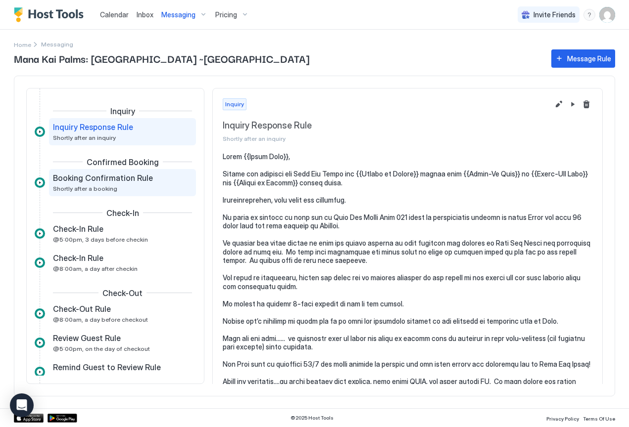
click at [94, 178] on span "Booking Confirmation Rule" at bounding box center [103, 178] width 100 height 10
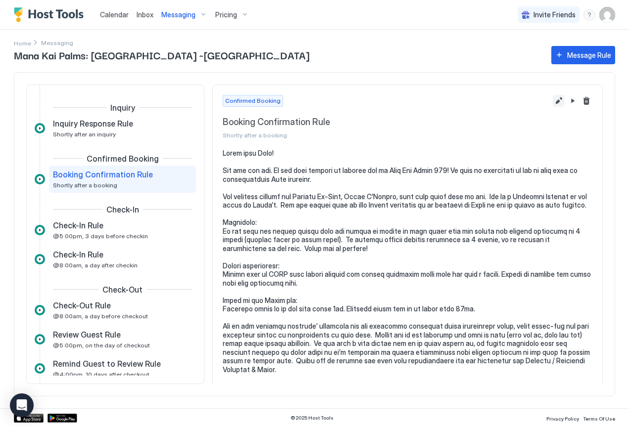
click at [553, 102] on button "Edit message rule" at bounding box center [559, 101] width 12 height 12
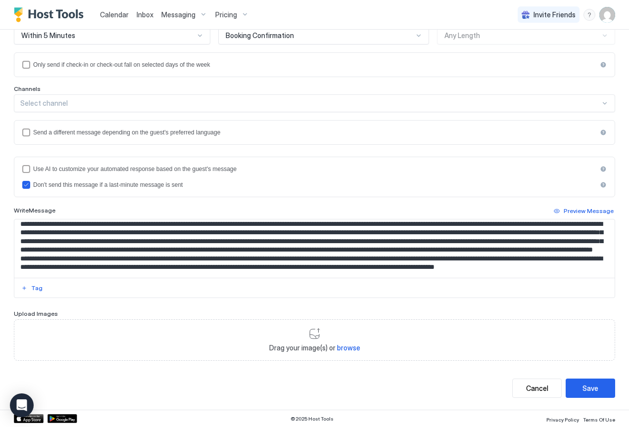
scroll to position [890, 0]
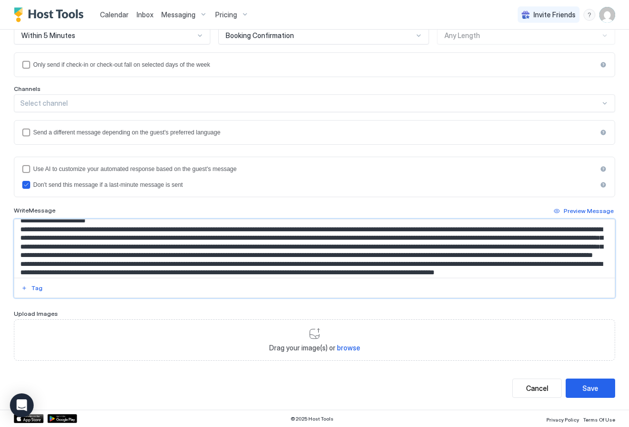
click at [208, 255] on textarea "Input Field" at bounding box center [310, 249] width 593 height 58
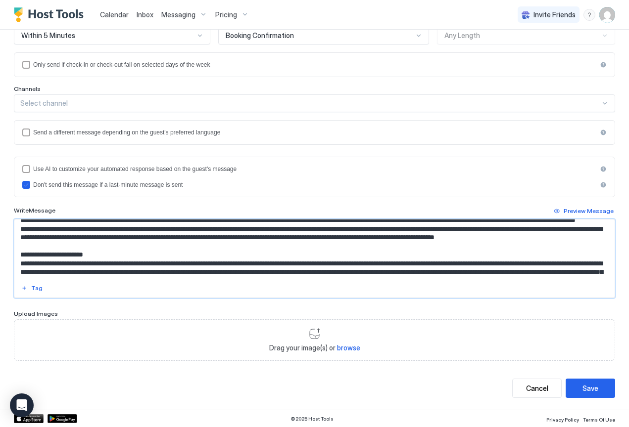
scroll to position [939, 0]
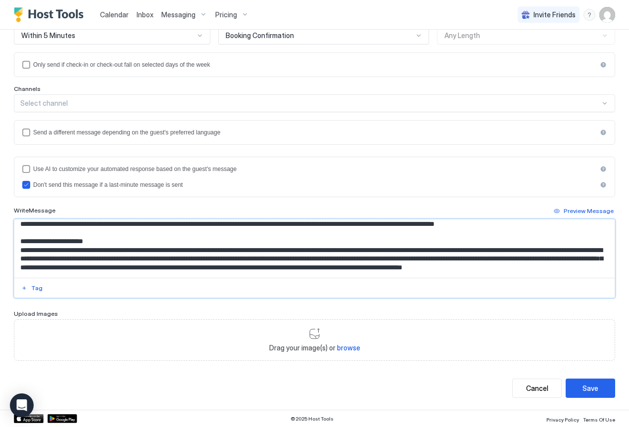
click at [582, 232] on textarea "Input Field" at bounding box center [310, 249] width 593 height 58
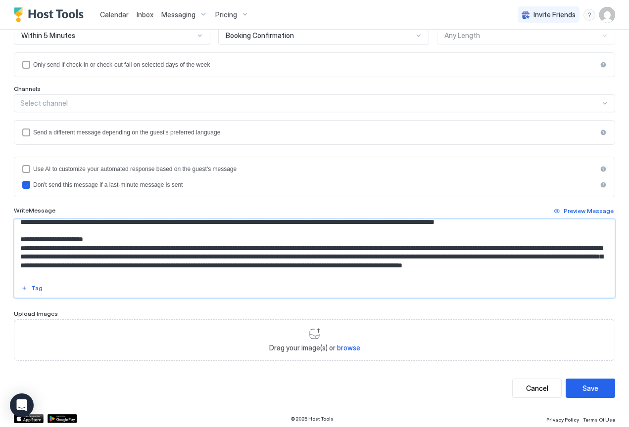
scroll to position [936, 0]
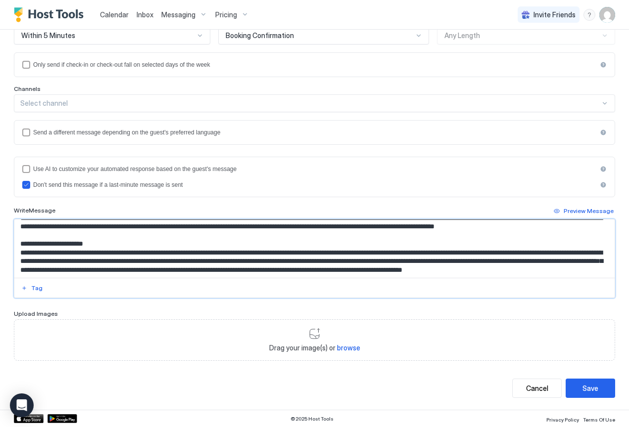
click at [299, 242] on textarea "Input Field" at bounding box center [310, 249] width 593 height 58
paste textarea "******"
type textarea "**********"
click at [589, 388] on div "Save" at bounding box center [590, 388] width 16 height 10
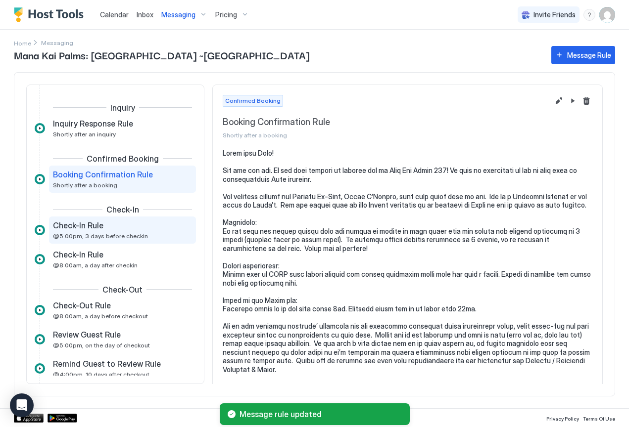
click at [125, 232] on div "Check-In Rule @5:00pm, 3 days before checkin" at bounding box center [115, 230] width 125 height 19
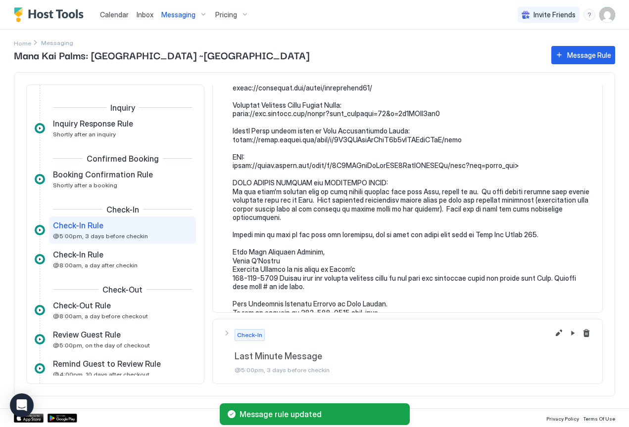
scroll to position [1217, 0]
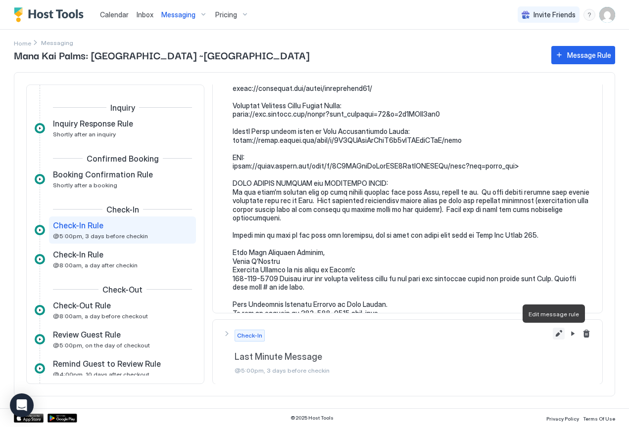
click at [553, 335] on button "Edit message rule" at bounding box center [559, 334] width 12 height 12
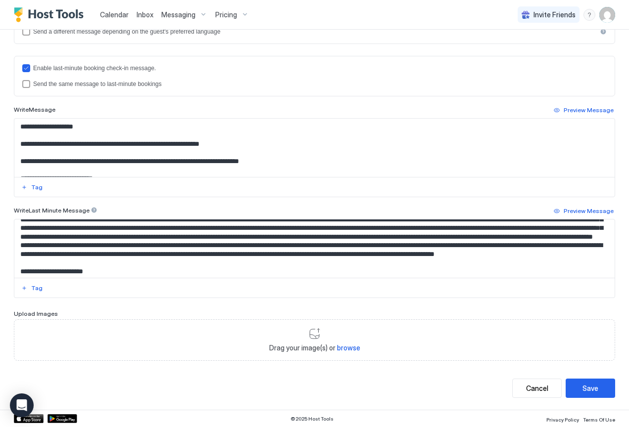
scroll to position [1747, 0]
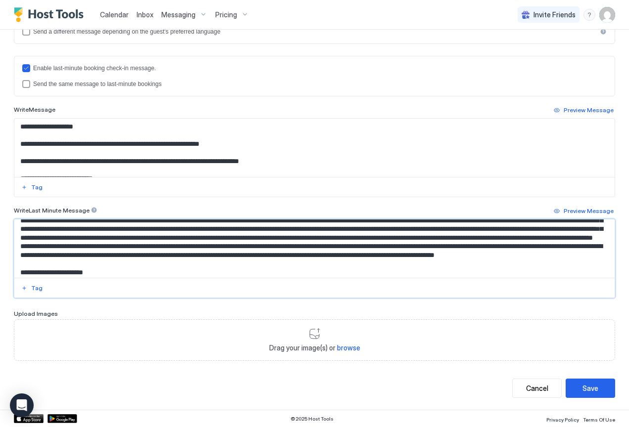
click at [207, 255] on textarea "Input Field" at bounding box center [310, 249] width 593 height 58
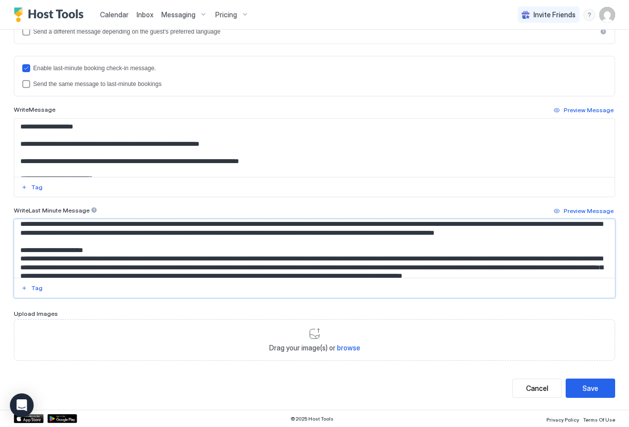
scroll to position [1769, 0]
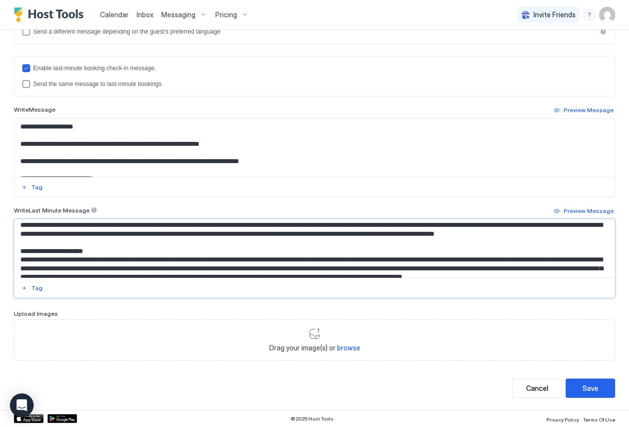
click at [581, 262] on textarea "Input Field" at bounding box center [310, 249] width 593 height 58
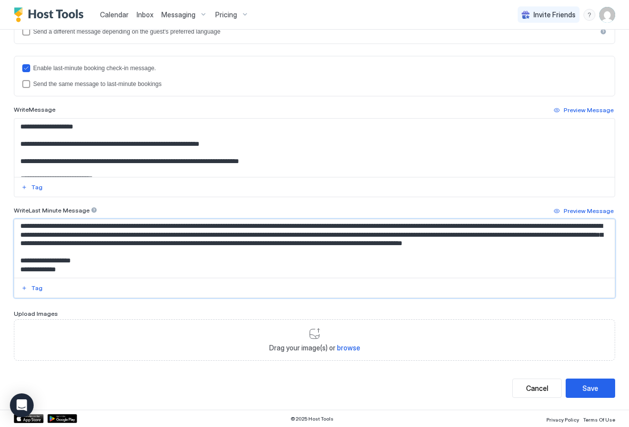
scroll to position [1867, 0]
type textarea "**********"
click at [590, 388] on div "Save" at bounding box center [590, 388] width 16 height 10
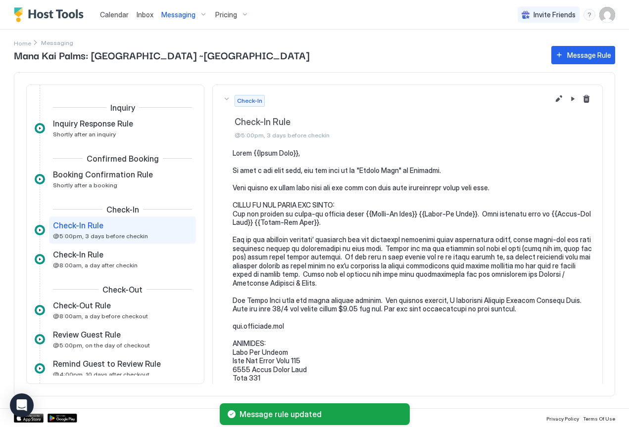
click at [181, 17] on span "Messaging" at bounding box center [178, 14] width 34 height 9
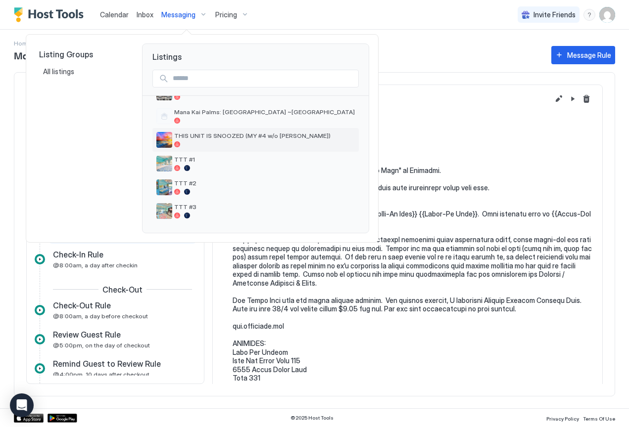
scroll to position [283, 0]
click at [207, 135] on span "THIS UNIT IS SNOOZED (MY #4 w/o [PERSON_NAME])" at bounding box center [264, 135] width 181 height 7
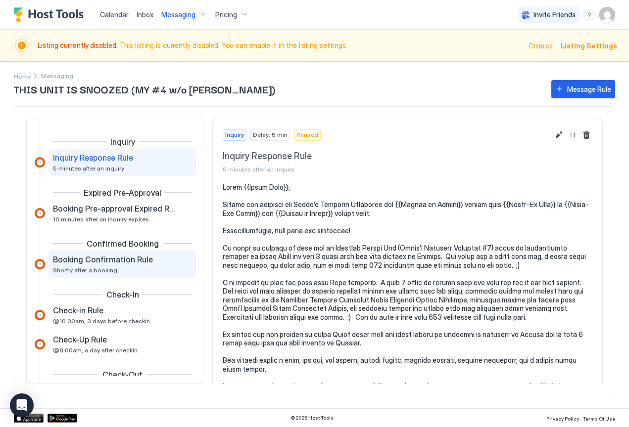
click at [86, 264] on span "Booking Confirmation Rule" at bounding box center [103, 260] width 100 height 10
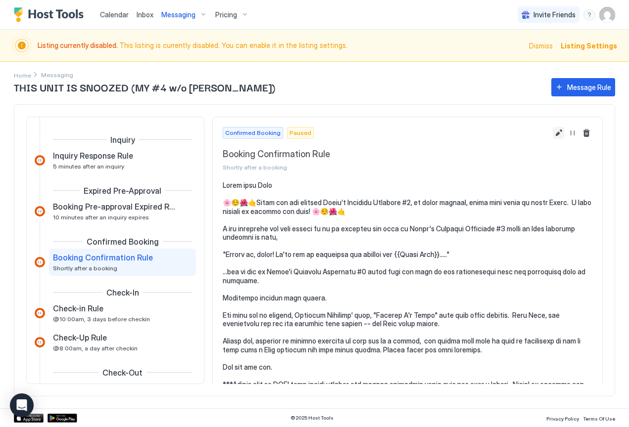
click at [553, 137] on button "Edit message rule" at bounding box center [559, 133] width 12 height 12
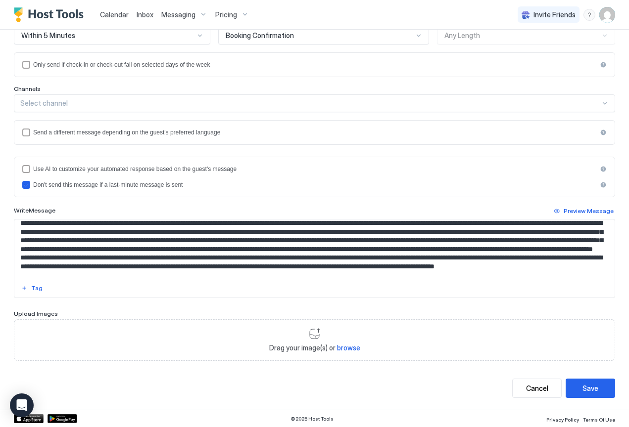
scroll to position [887, 0]
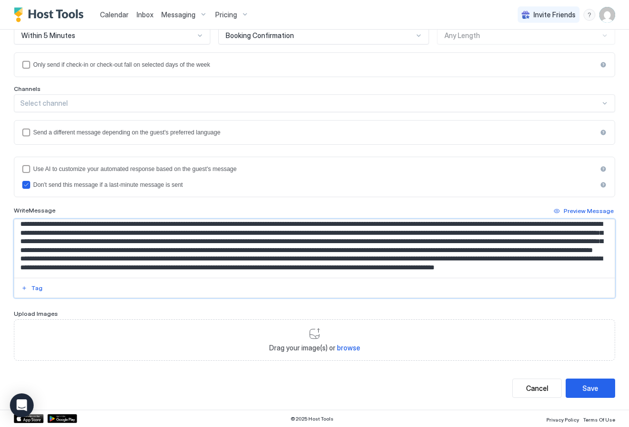
click at [208, 252] on textarea "Input Field" at bounding box center [310, 249] width 593 height 58
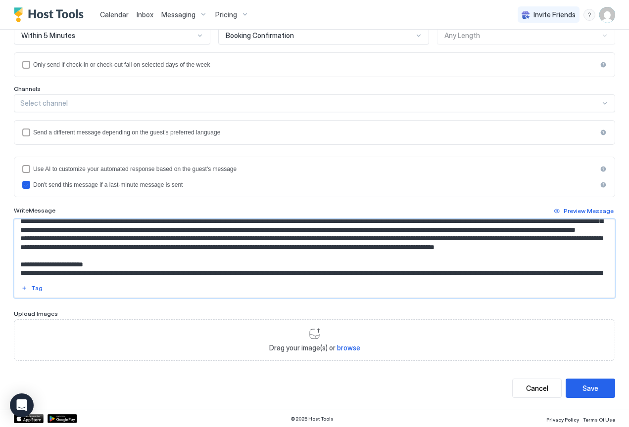
scroll to position [916, 0]
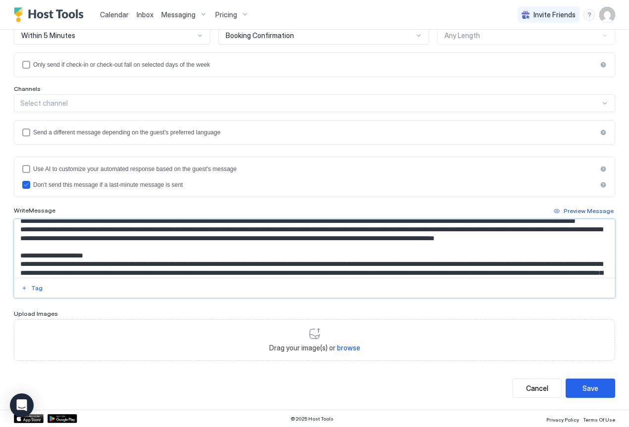
click at [581, 248] on textarea "Input Field" at bounding box center [310, 249] width 593 height 58
drag, startPoint x: 303, startPoint y: 255, endPoint x: 296, endPoint y: 253, distance: 7.4
click at [296, 253] on textarea "Input Field" at bounding box center [310, 249] width 593 height 58
paste textarea "*****"
click at [296, 254] on textarea "Input Field" at bounding box center [310, 249] width 593 height 58
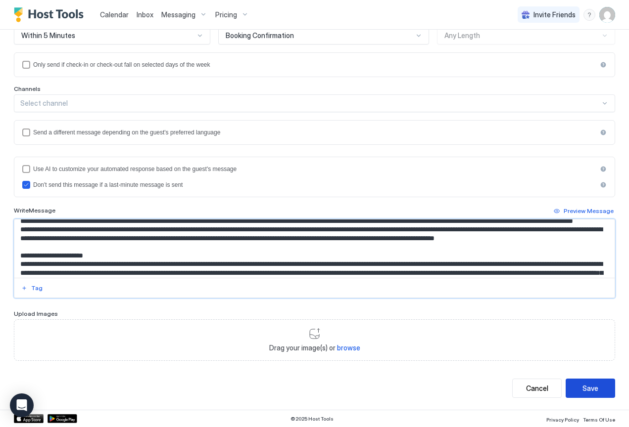
type textarea "**********"
click at [582, 385] on div "Save" at bounding box center [590, 388] width 16 height 10
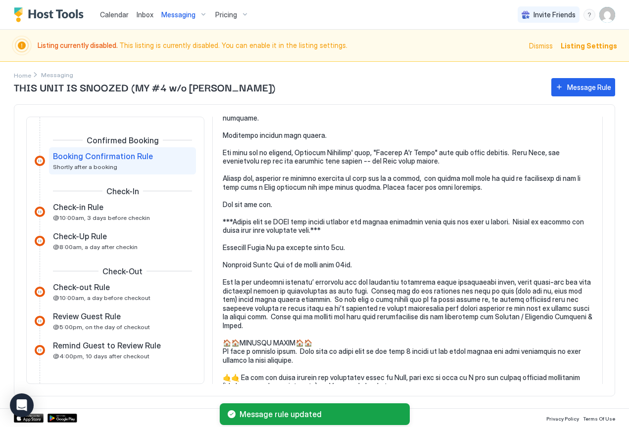
scroll to position [101, 0]
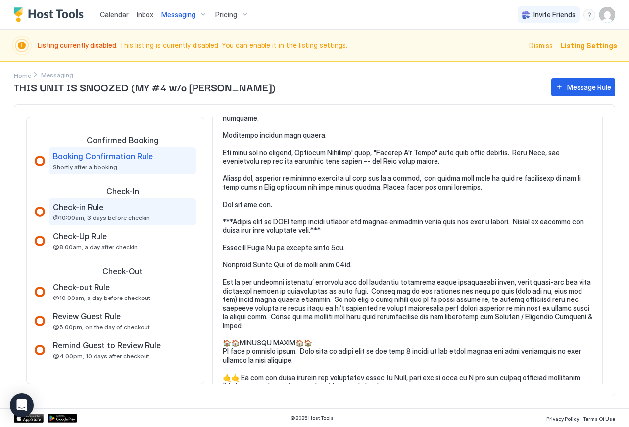
click at [99, 211] on span "Check-in Rule" at bounding box center [78, 207] width 50 height 10
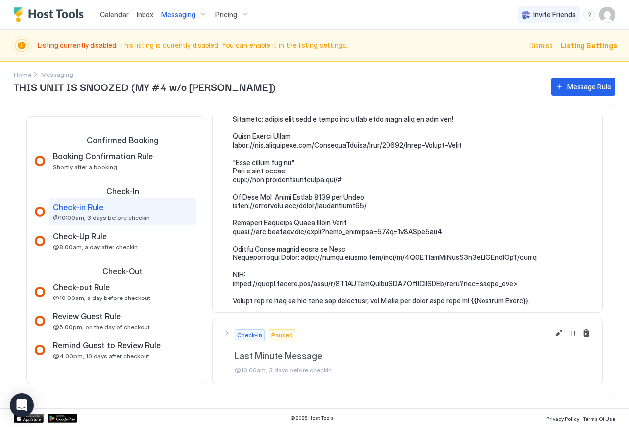
scroll to position [1433, 0]
click at [553, 333] on button "Edit message rule" at bounding box center [559, 334] width 12 height 12
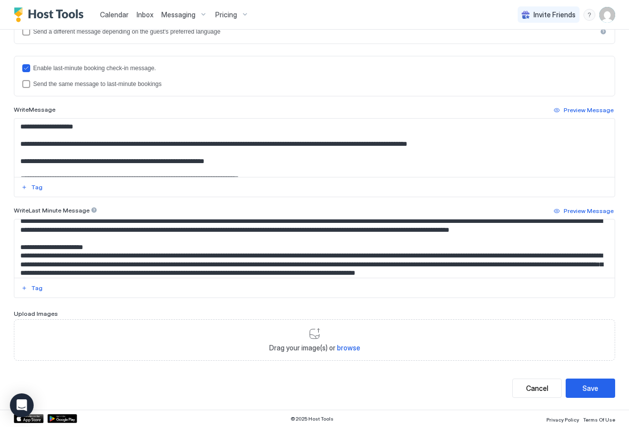
scroll to position [1780, 0]
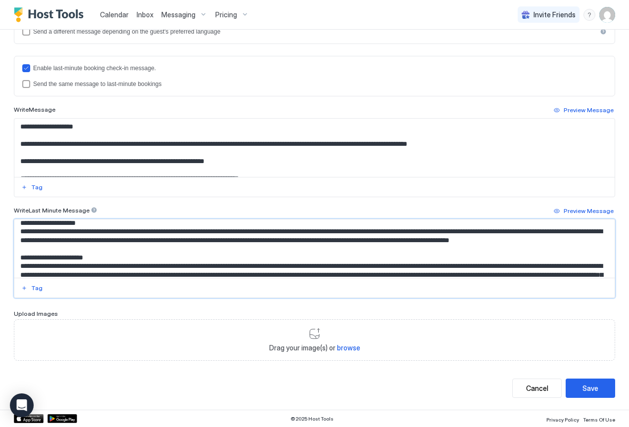
click at [250, 248] on textarea "Input Field" at bounding box center [310, 249] width 593 height 58
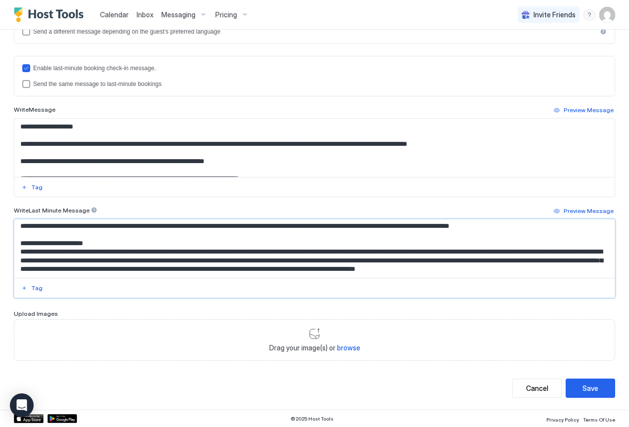
scroll to position [1811, 0]
click at [92, 251] on textarea "Input Field" at bounding box center [310, 249] width 593 height 58
click at [355, 246] on textarea "Input Field" at bounding box center [310, 249] width 593 height 58
paste textarea "******"
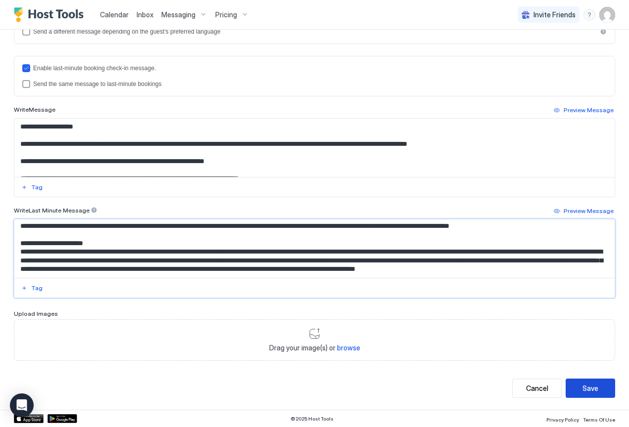
type textarea "**********"
click at [598, 390] on button "Save" at bounding box center [590, 388] width 49 height 19
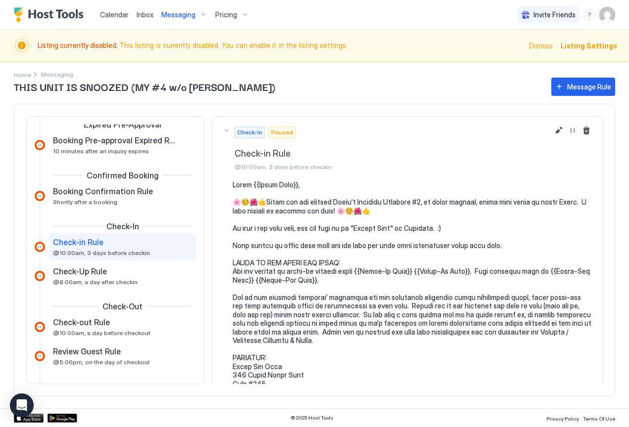
click at [174, 15] on span "Messaging" at bounding box center [178, 14] width 34 height 9
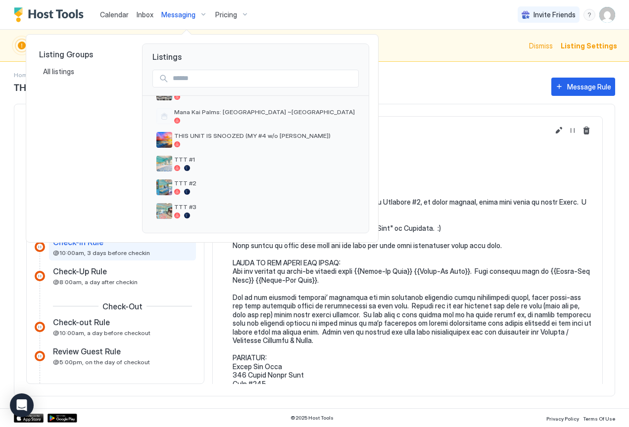
scroll to position [283, 0]
click at [183, 162] on span "TTT #1" at bounding box center [264, 159] width 181 height 7
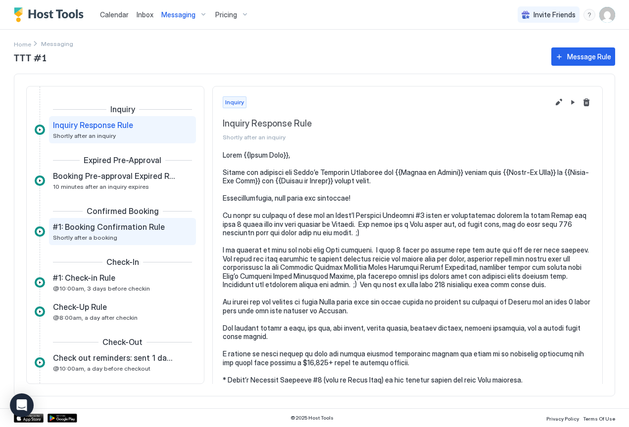
click at [122, 234] on div "#1: Booking Confirmation Rule Shortly after a booking" at bounding box center [115, 231] width 125 height 19
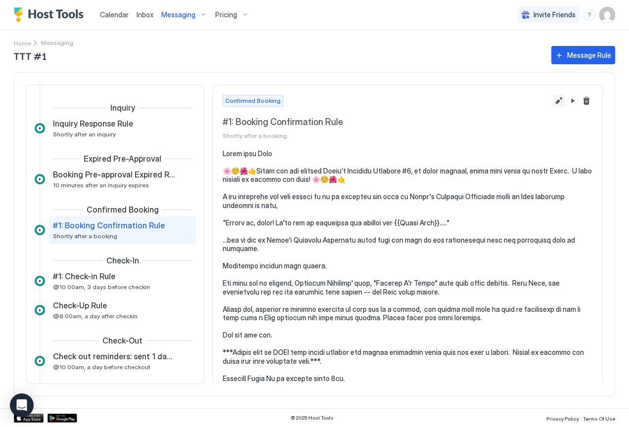
click at [553, 98] on button "Edit message rule" at bounding box center [559, 101] width 12 height 12
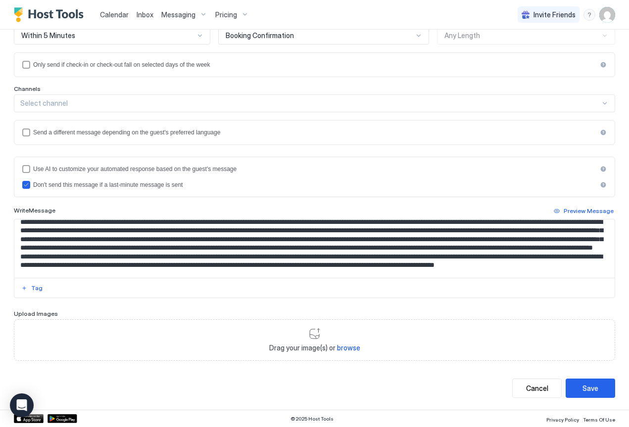
scroll to position [896, 0]
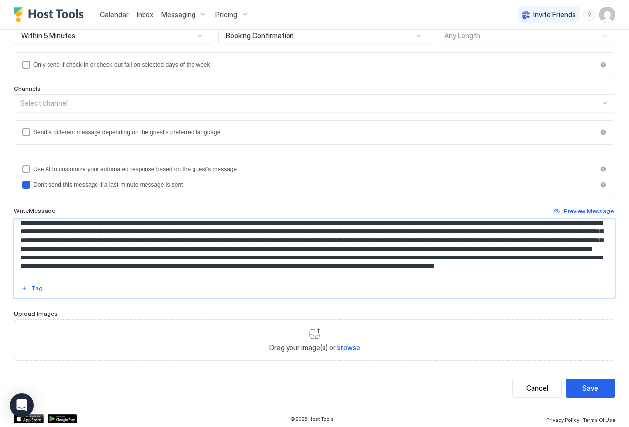
click at [209, 249] on textarea "Input Field" at bounding box center [310, 249] width 593 height 58
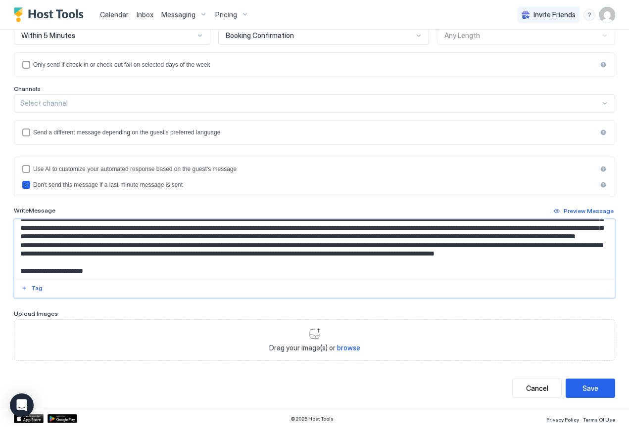
scroll to position [915, 0]
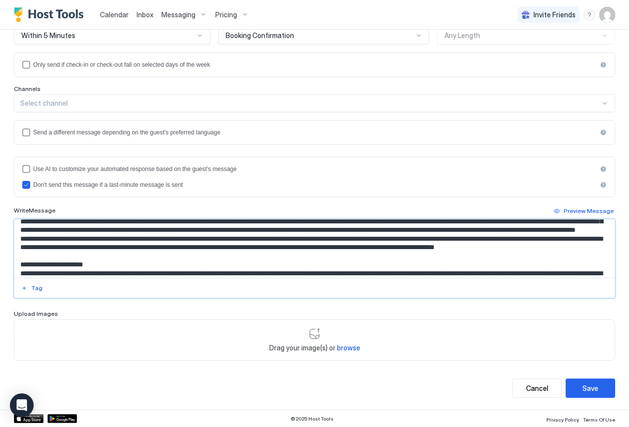
click at [582, 254] on textarea "Input Field" at bounding box center [310, 249] width 593 height 58
drag, startPoint x: 303, startPoint y: 264, endPoint x: 298, endPoint y: 262, distance: 5.6
click at [298, 262] on textarea "Input Field" at bounding box center [310, 249] width 593 height 58
paste textarea "*****"
click at [296, 264] on textarea "Input Field" at bounding box center [310, 249] width 593 height 58
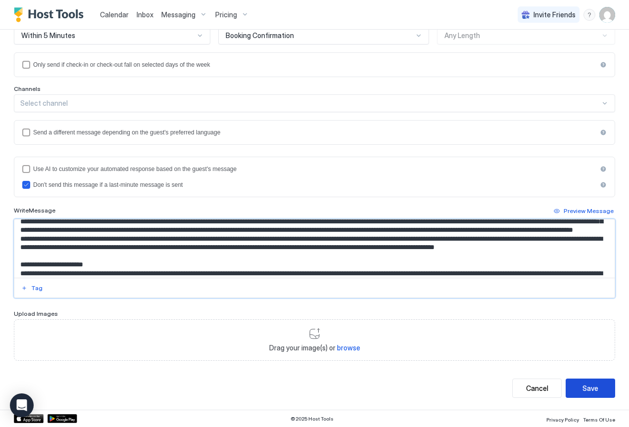
type textarea "**********"
click at [582, 389] on div "Save" at bounding box center [590, 388] width 16 height 10
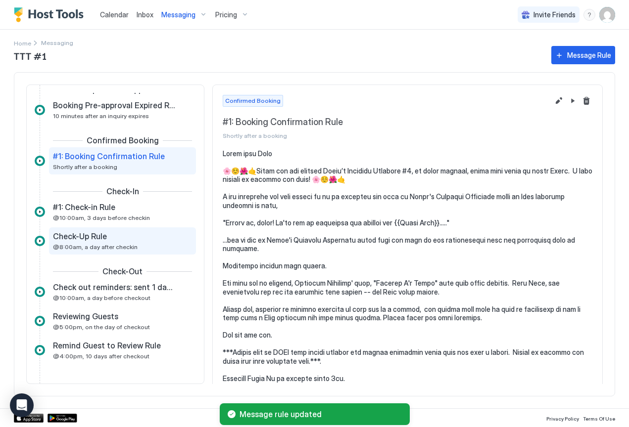
scroll to position [69, 0]
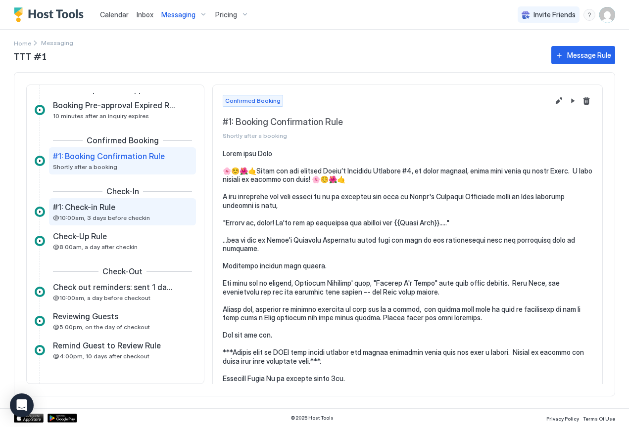
click at [111, 212] on span "#1: Check-in Rule" at bounding box center [84, 207] width 62 height 10
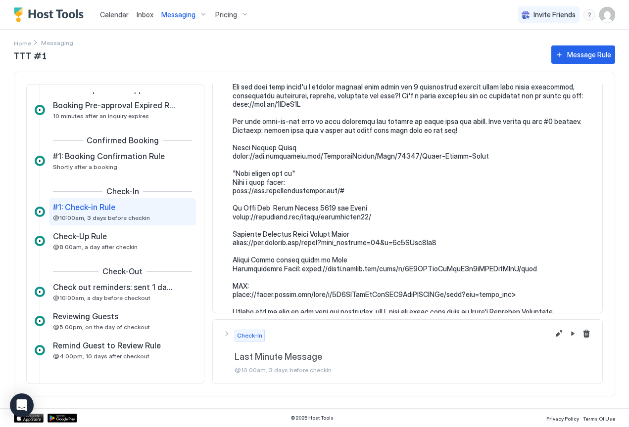
scroll to position [1477, 0]
click at [553, 333] on button "Edit message rule" at bounding box center [559, 335] width 12 height 12
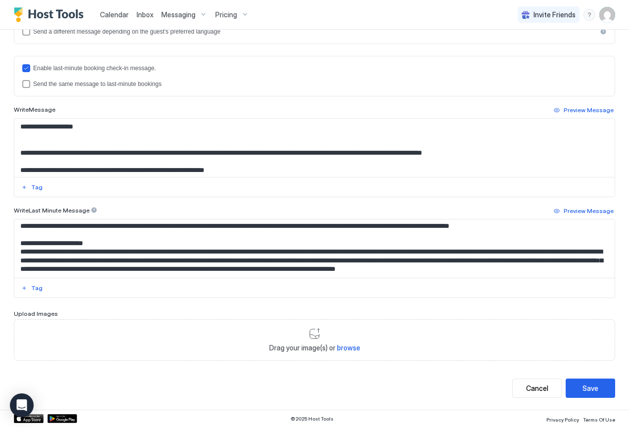
scroll to position [1827, 0]
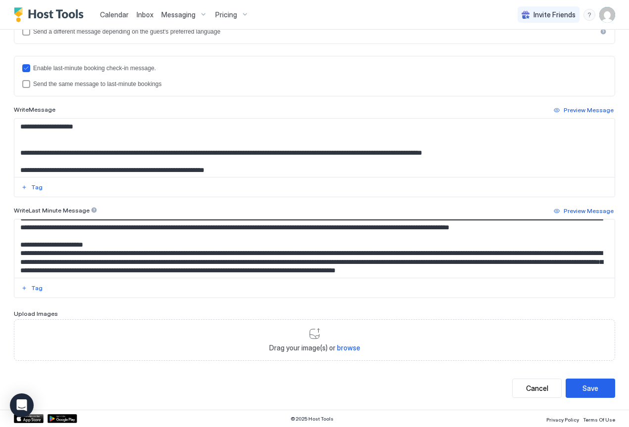
click at [249, 236] on textarea "Input Field" at bounding box center [310, 249] width 593 height 58
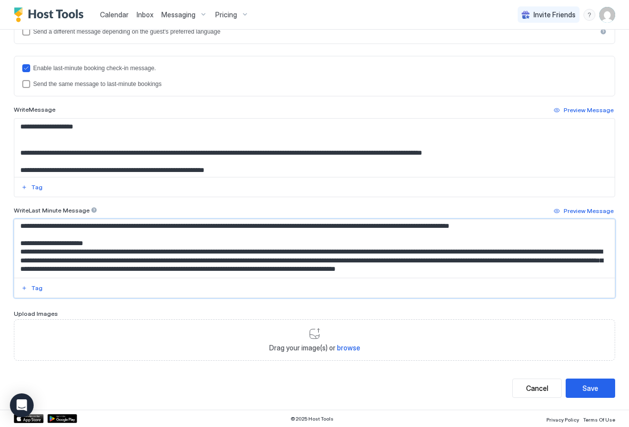
scroll to position [1845, 0]
click at [114, 252] on textarea "Input Field" at bounding box center [310, 249] width 593 height 58
type textarea "**********"
click at [582, 385] on div "Save" at bounding box center [590, 388] width 16 height 10
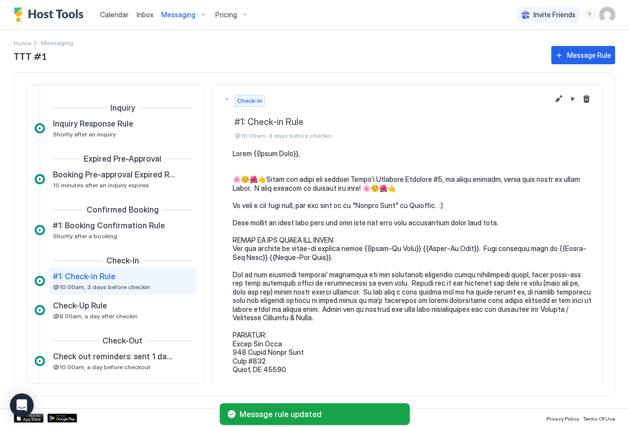
scroll to position [50, 0]
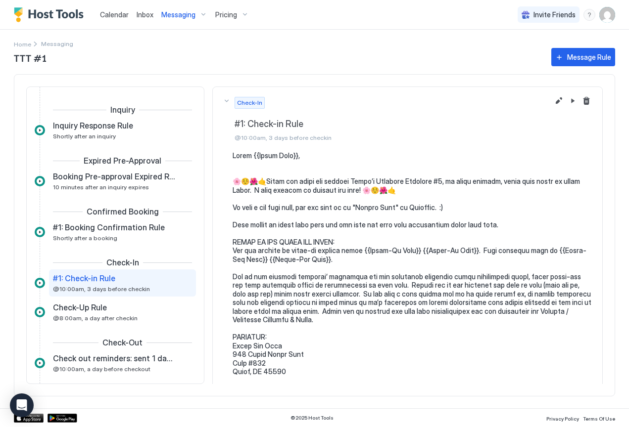
scroll to position [50, 0]
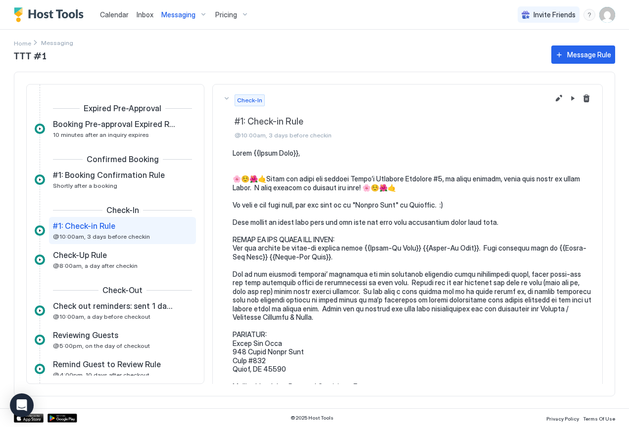
click at [175, 19] on div "Messaging" at bounding box center [184, 14] width 54 height 17
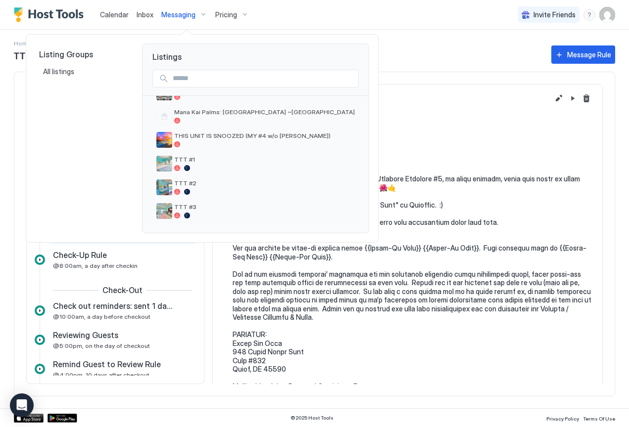
scroll to position [283, 0]
click at [197, 187] on span "TTT #2" at bounding box center [264, 183] width 181 height 7
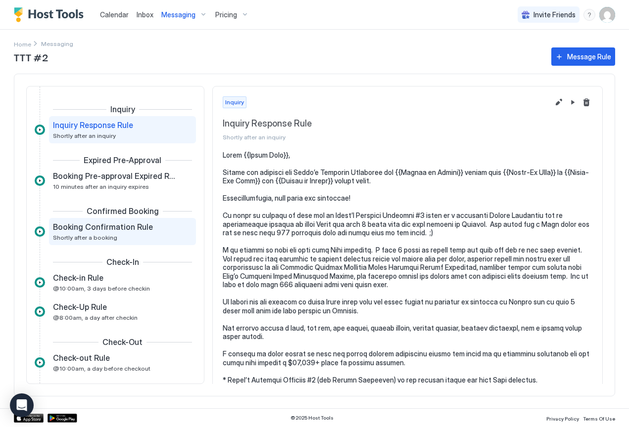
click at [128, 233] on div "Booking Confirmation Rule Shortly after a booking" at bounding box center [115, 231] width 125 height 19
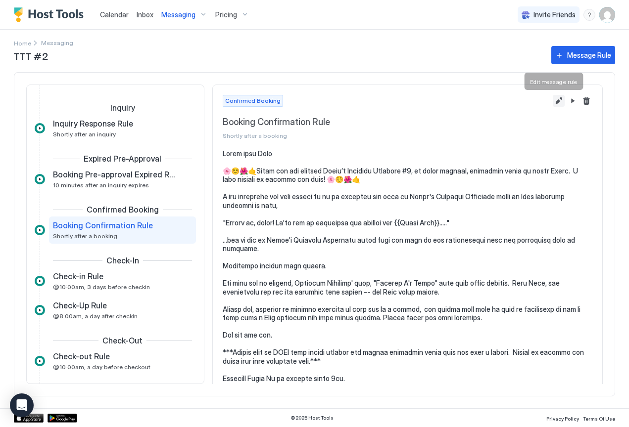
click at [553, 102] on button "Edit message rule" at bounding box center [559, 101] width 12 height 12
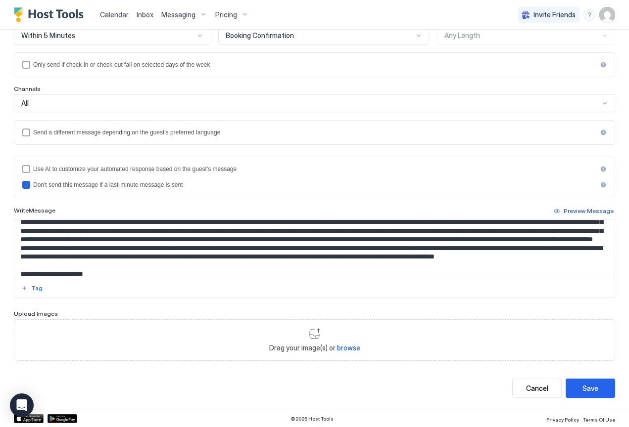
scroll to position [900, 0]
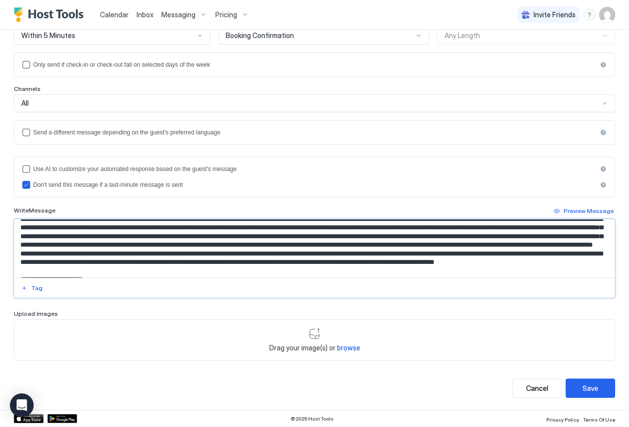
click at [208, 245] on textarea "Input Field" at bounding box center [310, 249] width 593 height 58
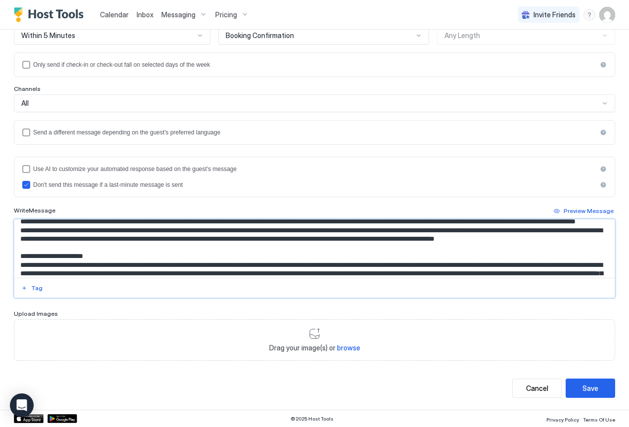
scroll to position [920, 0]
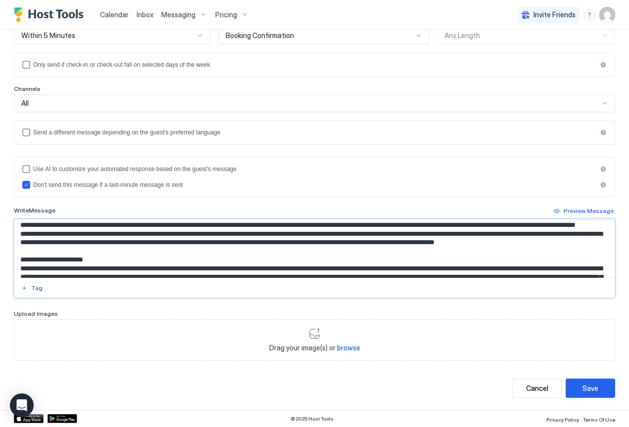
click at [582, 250] on textarea "Input Field" at bounding box center [310, 249] width 593 height 58
click at [299, 258] on textarea "Input Field" at bounding box center [310, 249] width 593 height 58
paste textarea "******"
type textarea "**********"
click at [582, 389] on div "Save" at bounding box center [590, 388] width 16 height 10
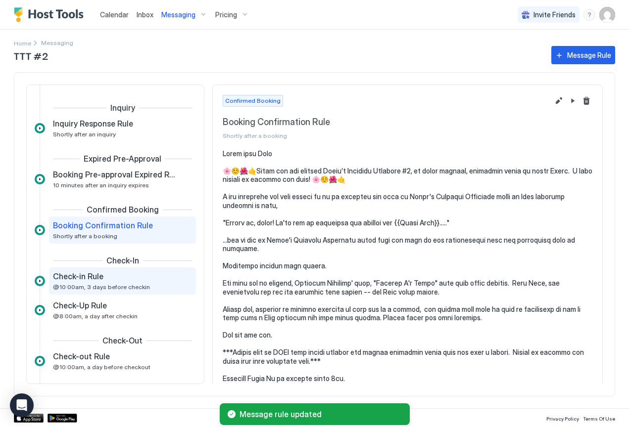
click at [91, 280] on span "Check-in Rule" at bounding box center [78, 277] width 50 height 10
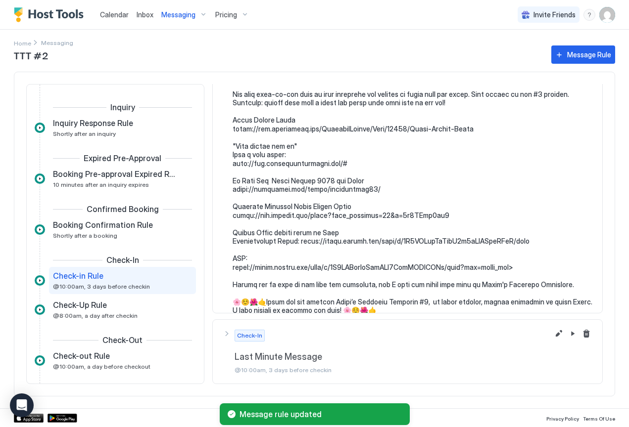
scroll to position [1426, 0]
click at [553, 335] on button "Edit message rule" at bounding box center [559, 335] width 12 height 12
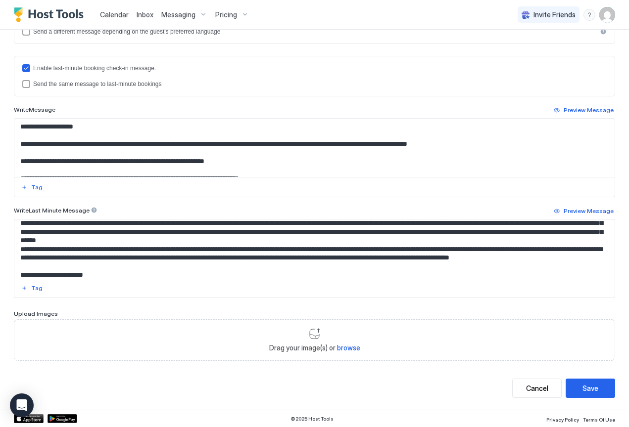
scroll to position [1785, 0]
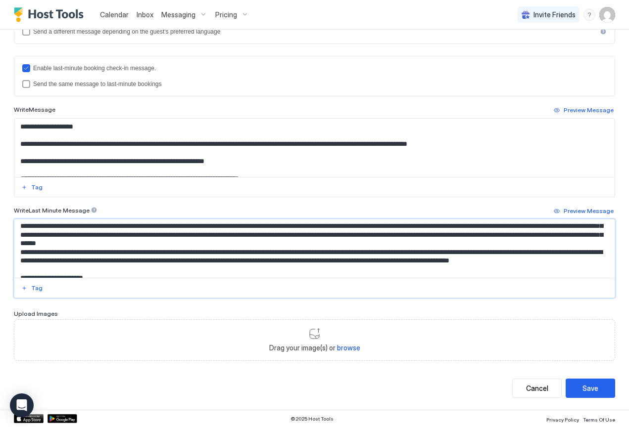
click at [177, 252] on textarea "Input Field" at bounding box center [310, 249] width 593 height 58
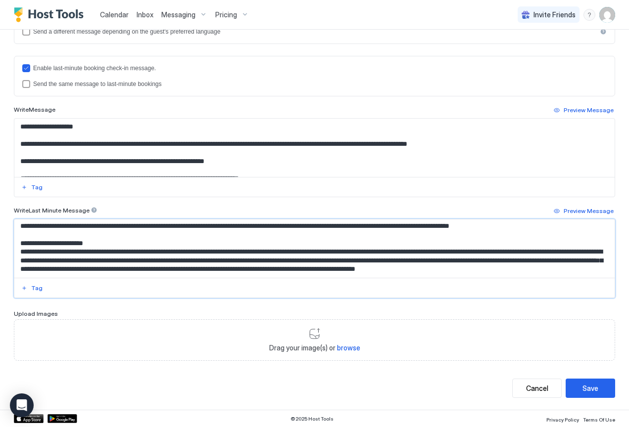
scroll to position [1818, 0]
click at [37, 254] on textarea "Input Field" at bounding box center [310, 249] width 593 height 58
drag, startPoint x: 304, startPoint y: 242, endPoint x: 299, endPoint y: 241, distance: 5.0
click at [299, 241] on textarea "Input Field" at bounding box center [310, 249] width 593 height 58
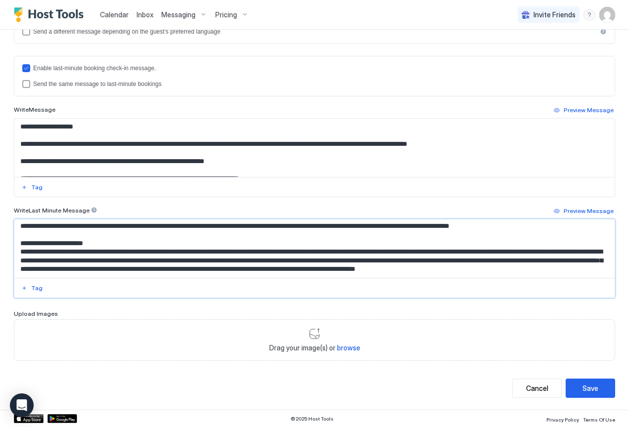
click at [310, 246] on textarea "Input Field" at bounding box center [310, 249] width 593 height 58
type textarea "**********"
click at [598, 388] on button "Save" at bounding box center [590, 388] width 49 height 19
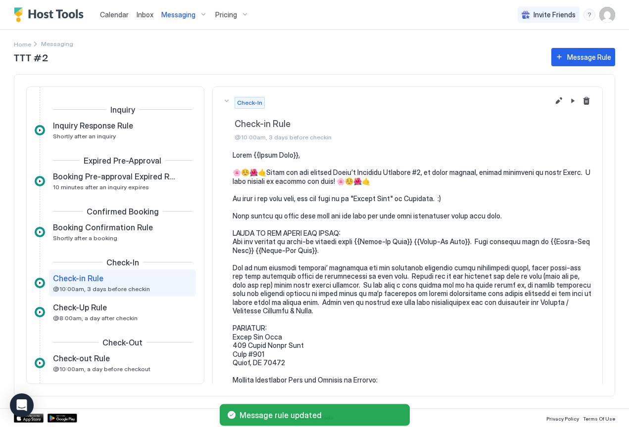
scroll to position [50, 0]
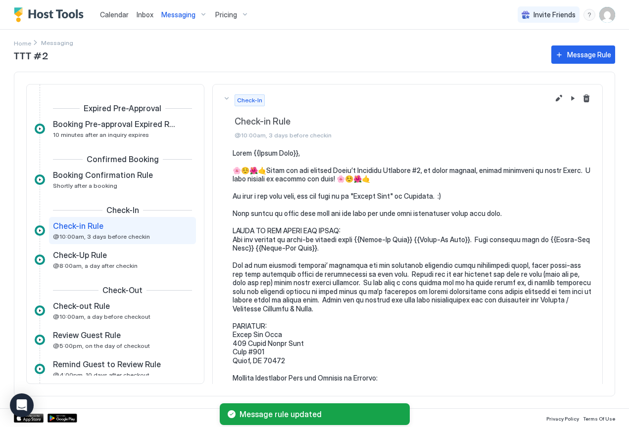
click at [181, 16] on span "Messaging" at bounding box center [178, 14] width 34 height 9
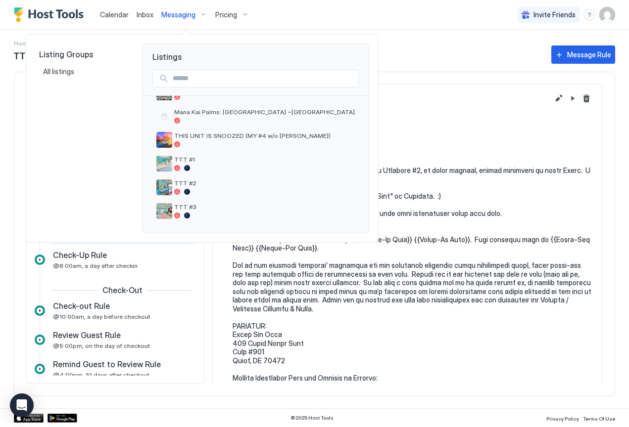
scroll to position [283, 0]
click at [183, 213] on div at bounding box center [264, 216] width 181 height 6
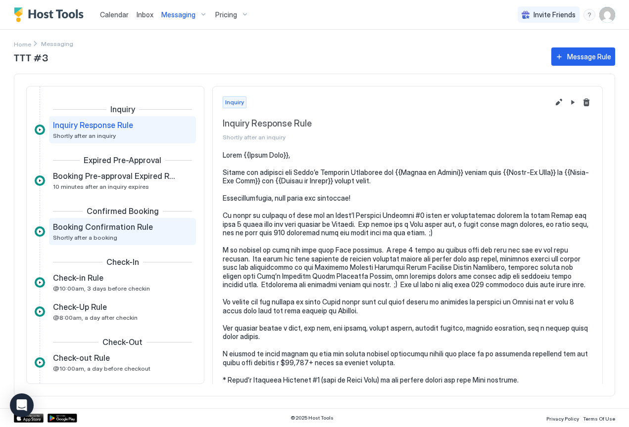
click at [107, 231] on span "Booking Confirmation Rule" at bounding box center [103, 227] width 100 height 10
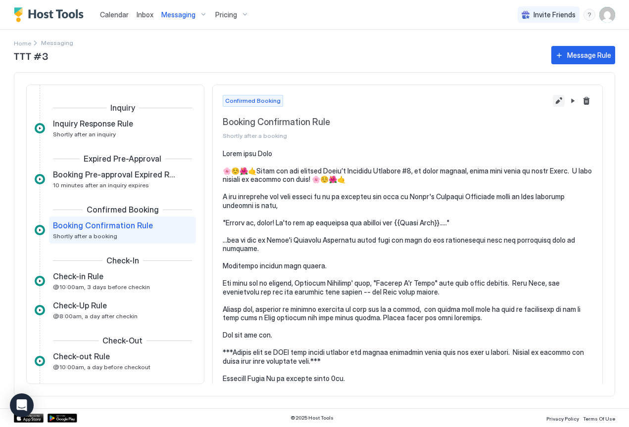
click at [553, 100] on button "Edit message rule" at bounding box center [559, 101] width 12 height 12
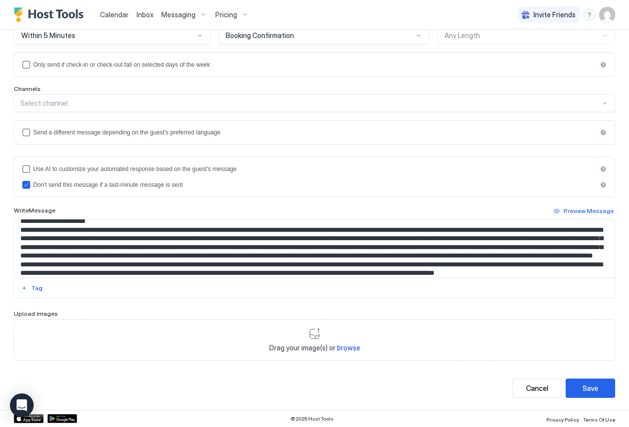
scroll to position [889, 0]
click at [208, 256] on textarea "Input Field" at bounding box center [310, 249] width 593 height 58
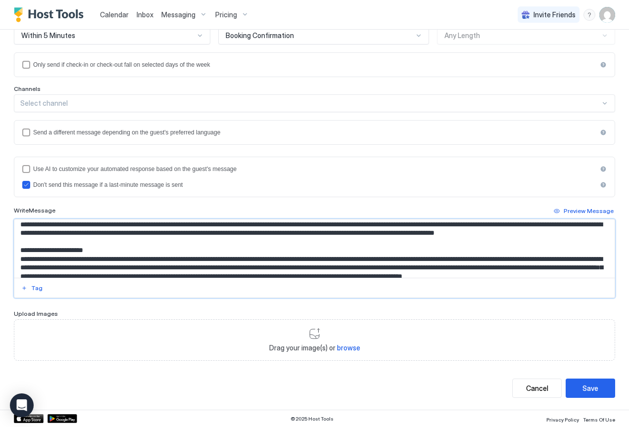
scroll to position [931, 0]
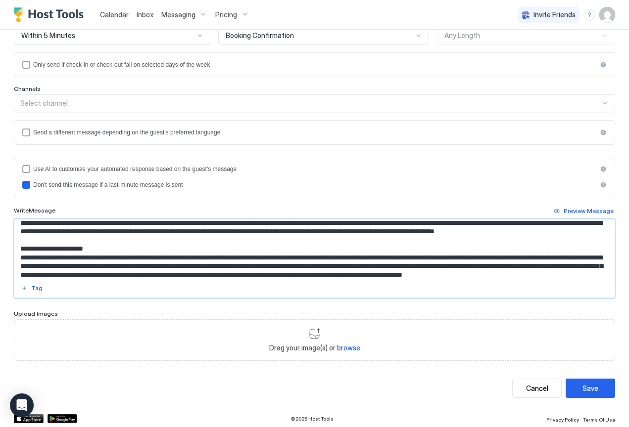
click at [583, 239] on textarea "Input Field" at bounding box center [310, 249] width 593 height 58
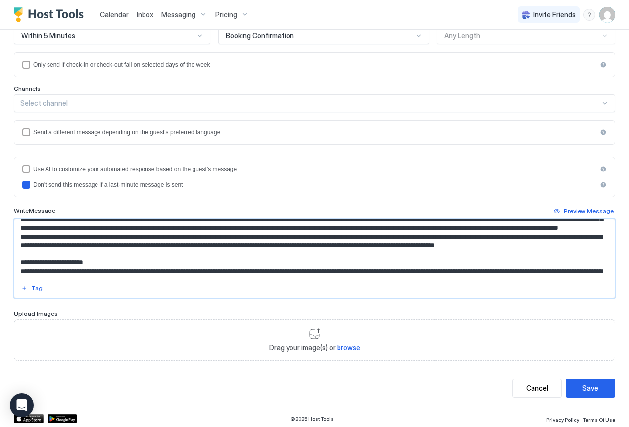
scroll to position [924, 0]
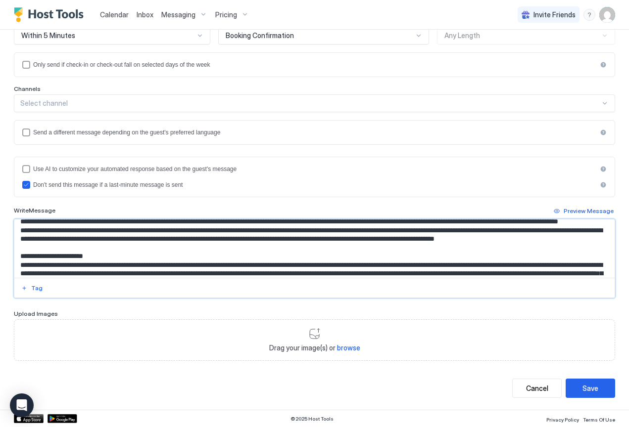
click at [304, 255] on textarea "Input Field" at bounding box center [310, 249] width 593 height 58
paste textarea "******"
type textarea "**********"
click at [586, 386] on div "Save" at bounding box center [590, 388] width 16 height 10
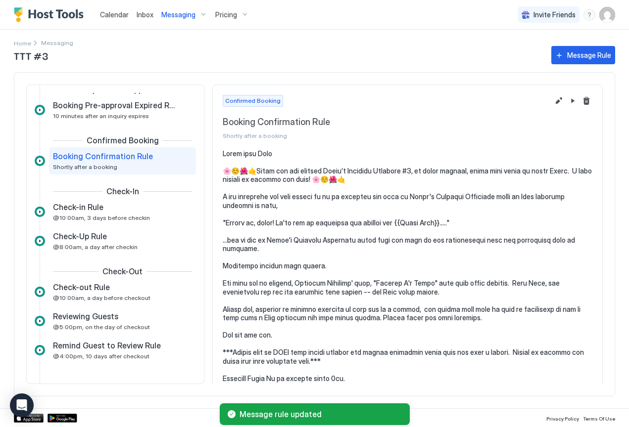
scroll to position [69, 0]
click at [83, 212] on span "Check-in Rule" at bounding box center [78, 207] width 50 height 10
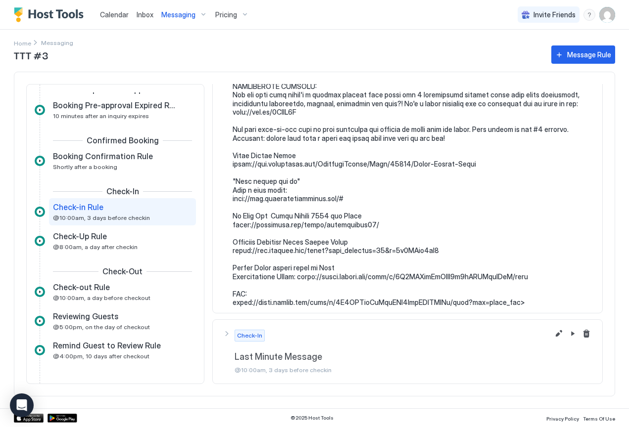
scroll to position [1452, 0]
click at [553, 336] on button "Edit message rule" at bounding box center [559, 335] width 12 height 12
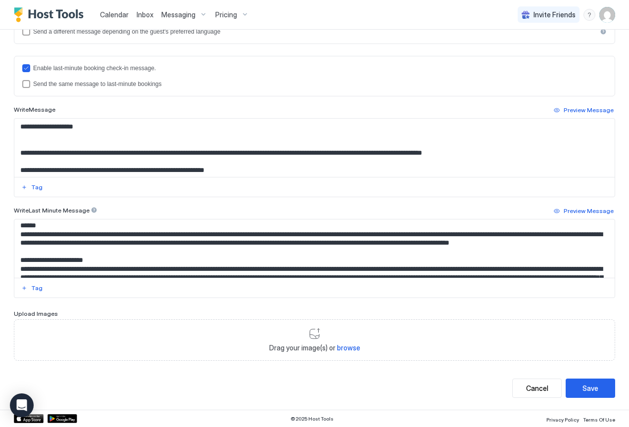
scroll to position [1811, 0]
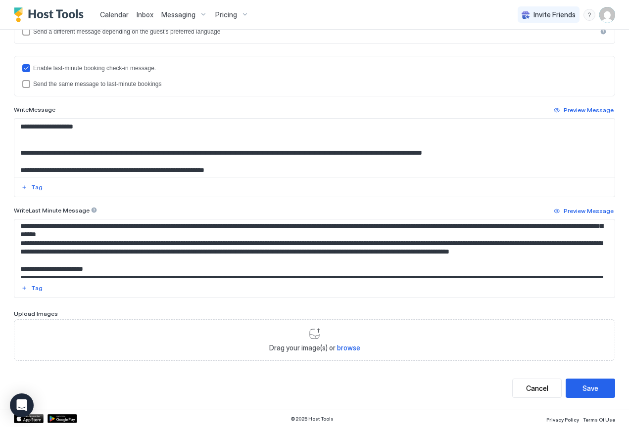
click at [176, 252] on textarea "Input Field" at bounding box center [310, 249] width 593 height 58
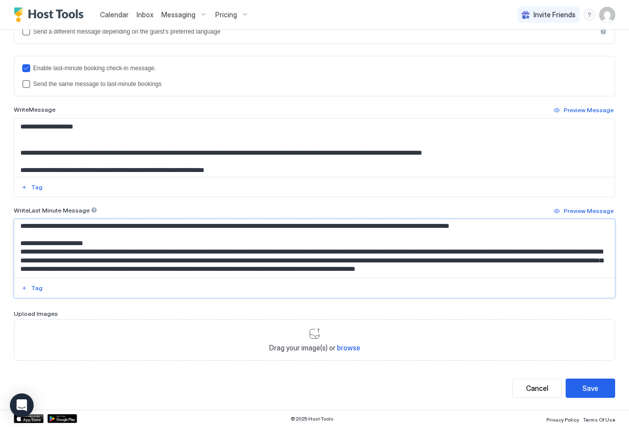
scroll to position [1846, 0]
click at [37, 249] on textarea "Input Field" at bounding box center [310, 249] width 593 height 58
type textarea "**********"
click at [585, 390] on div "Save" at bounding box center [590, 388] width 16 height 10
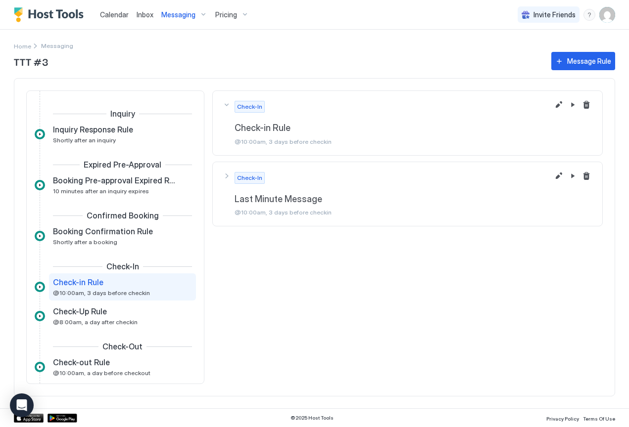
scroll to position [50, 0]
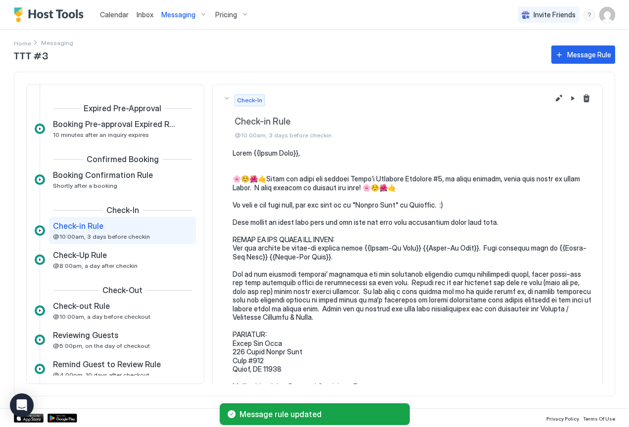
click at [178, 13] on span "Messaging" at bounding box center [178, 14] width 34 height 9
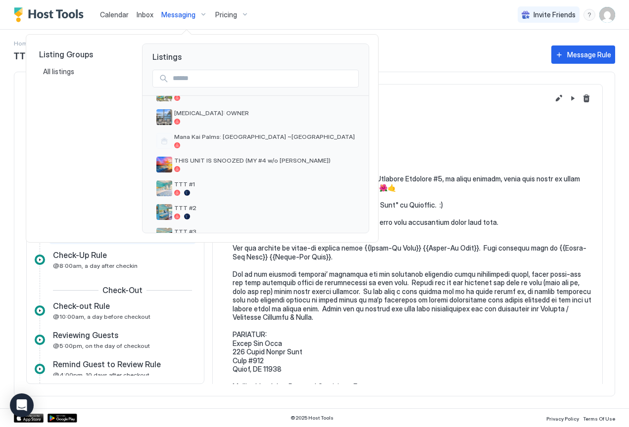
scroll to position [258, 0]
click at [202, 164] on span "THIS UNIT IS SNOOZED (MY #4 w/o [PERSON_NAME])" at bounding box center [264, 160] width 181 height 7
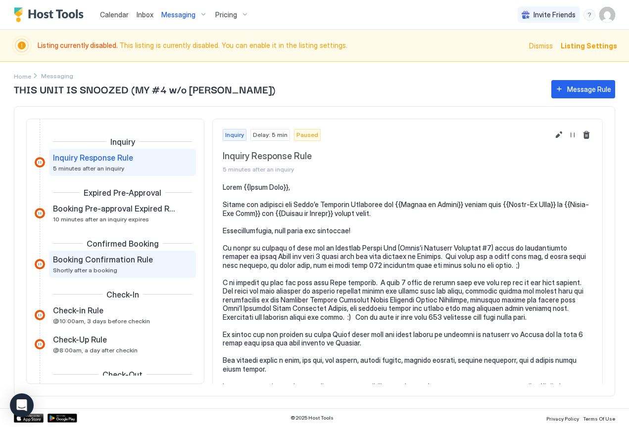
click at [87, 263] on span "Booking Confirmation Rule" at bounding box center [103, 260] width 100 height 10
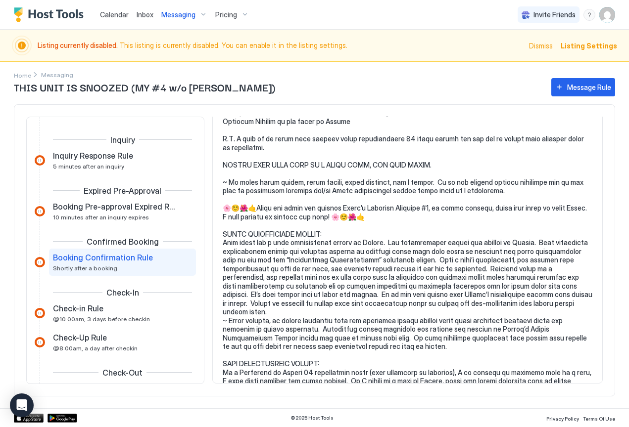
scroll to position [1102, 0]
click at [69, 317] on span "@10:00am, 3 days before checkin" at bounding box center [101, 319] width 97 height 7
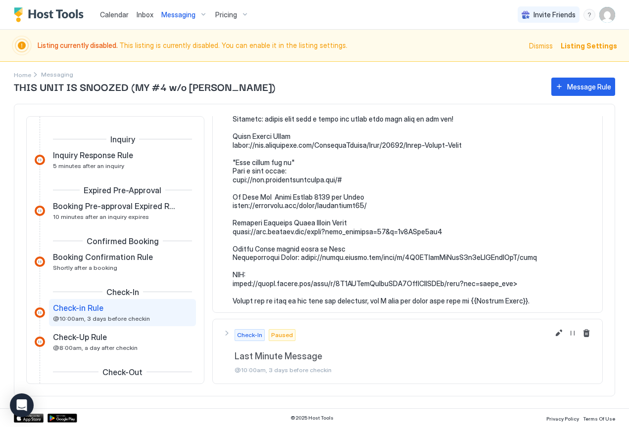
scroll to position [1433, 0]
click at [553, 332] on button "Edit message rule" at bounding box center [559, 334] width 12 height 12
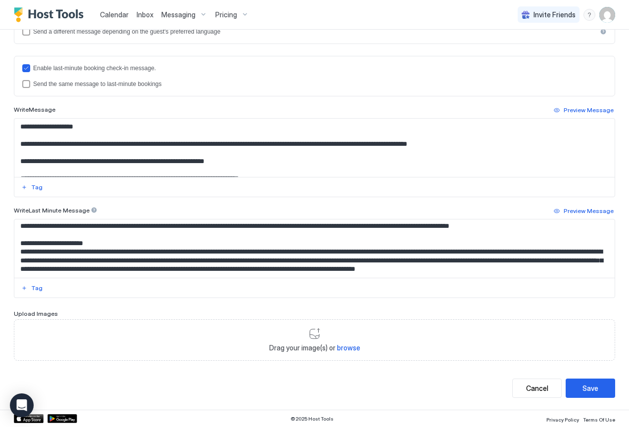
scroll to position [1807, 0]
click at [380, 254] on textarea "Input Field" at bounding box center [310, 249] width 593 height 58
type textarea "**********"
click at [588, 391] on div "Save" at bounding box center [590, 388] width 16 height 10
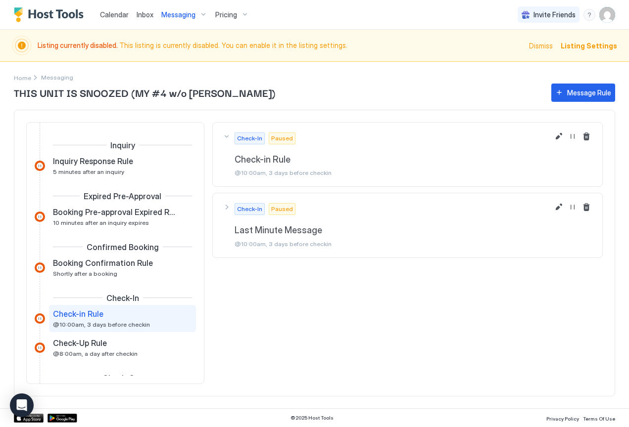
scroll to position [66, 0]
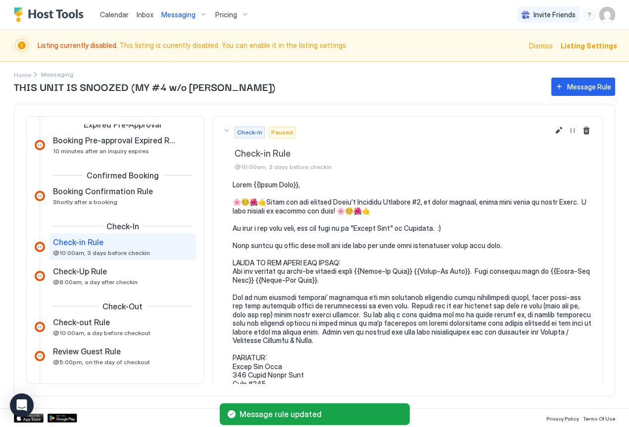
click at [182, 15] on span "Messaging" at bounding box center [178, 14] width 34 height 9
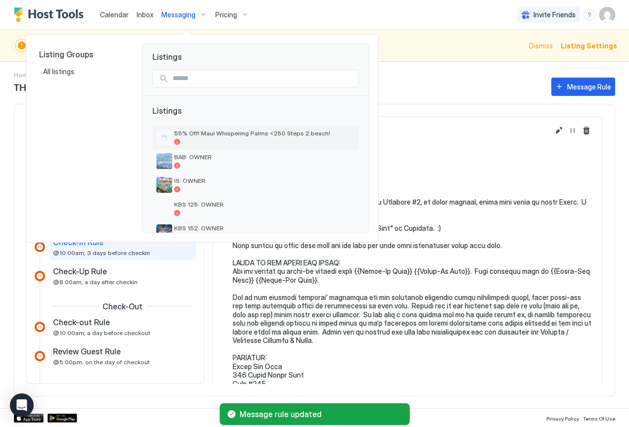
click at [185, 134] on span "55% Off! Maui Whispering Palms <250 Steps 2 beach!" at bounding box center [264, 133] width 181 height 7
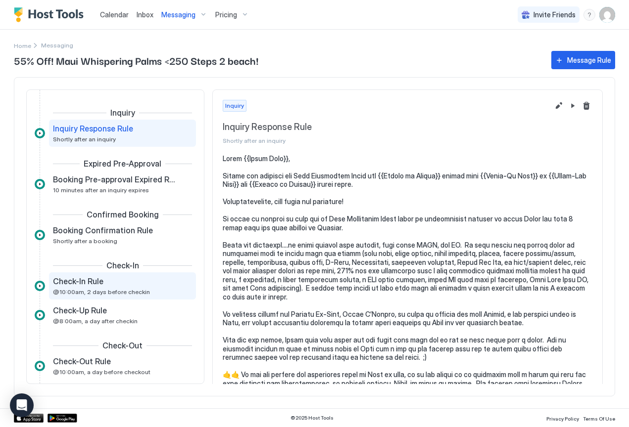
click at [96, 292] on span "@10:00am, 2 days before checkin" at bounding box center [101, 291] width 97 height 7
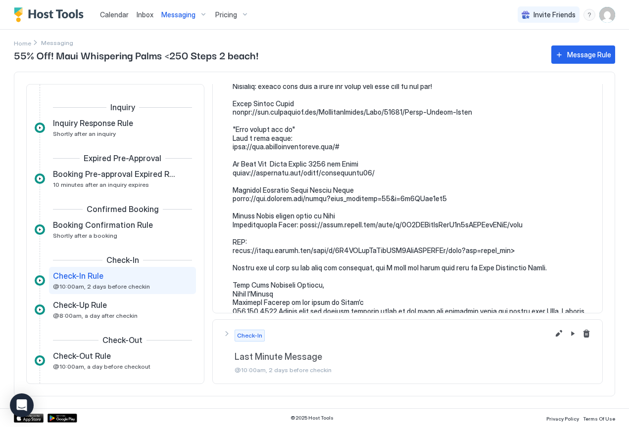
scroll to position [1452, 0]
click at [553, 338] on button "Edit message rule" at bounding box center [559, 335] width 12 height 12
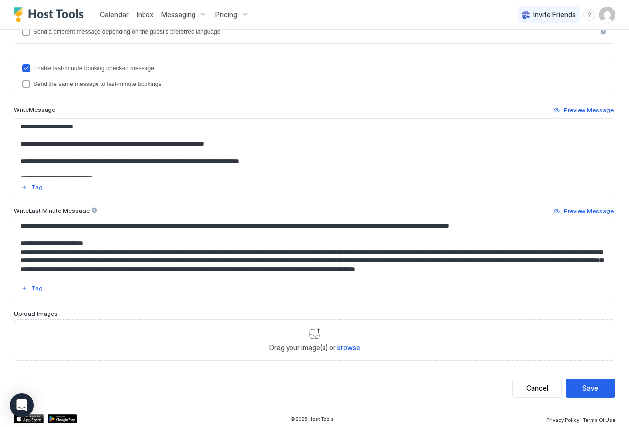
scroll to position [1838, 0]
click at [325, 250] on textarea "Input Field" at bounding box center [310, 249] width 593 height 58
type textarea "**********"
click at [589, 386] on div "Save" at bounding box center [590, 388] width 16 height 10
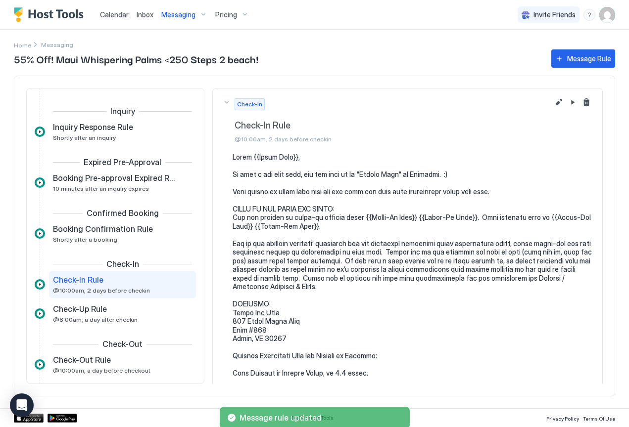
scroll to position [50, 0]
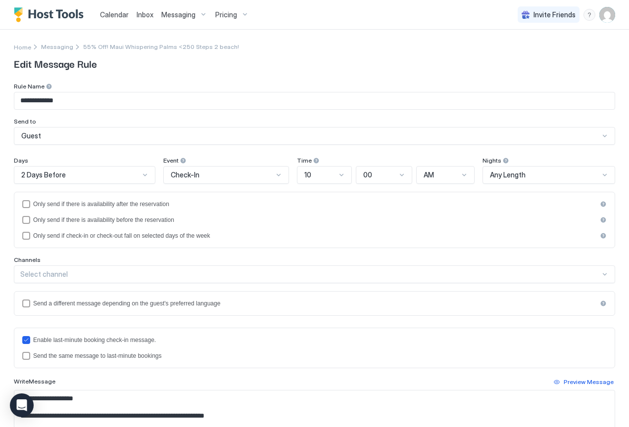
click at [183, 15] on span "Messaging" at bounding box center [178, 14] width 34 height 9
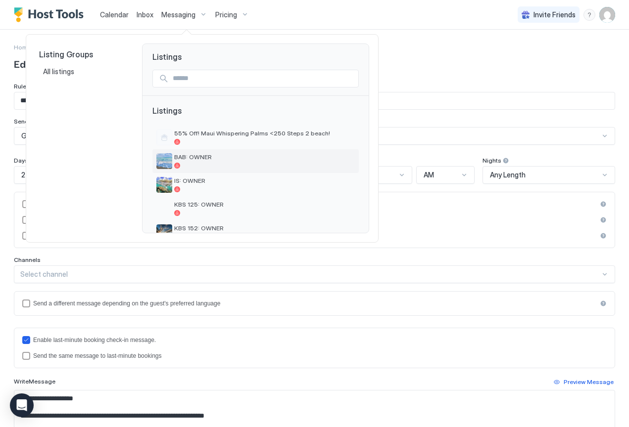
click at [212, 163] on div at bounding box center [264, 166] width 181 height 6
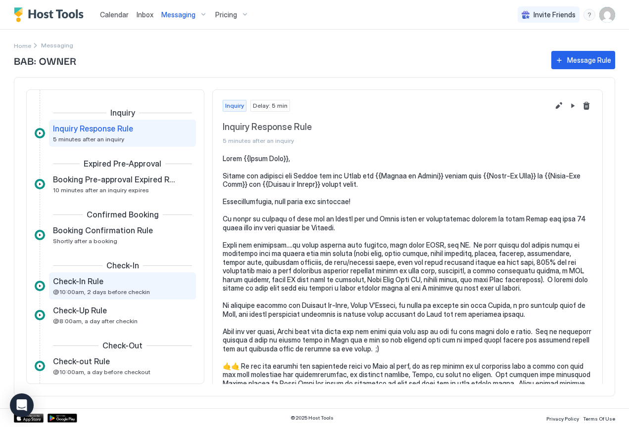
click at [103, 283] on div "Check-In Rule" at bounding box center [115, 282] width 125 height 10
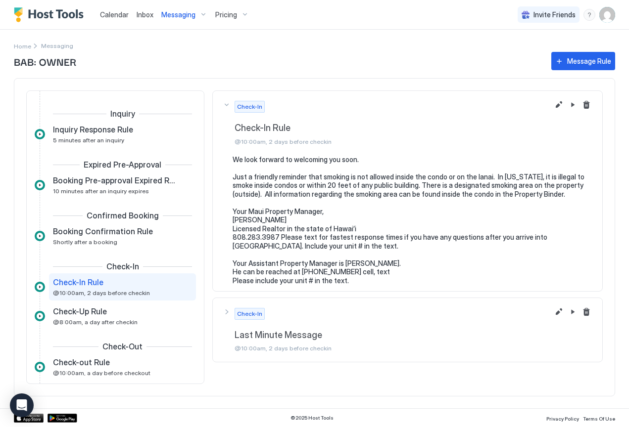
click at [103, 283] on div "Check-In Rule" at bounding box center [115, 283] width 125 height 10
click at [557, 312] on button "Edit message rule" at bounding box center [559, 312] width 12 height 12
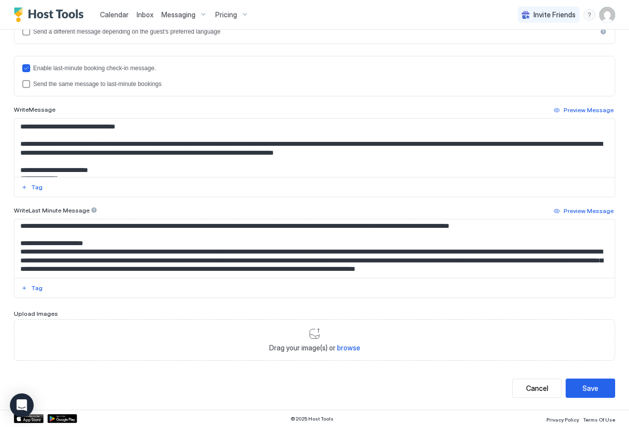
scroll to position [2072, 0]
click at [324, 252] on textarea "Input Field" at bounding box center [310, 249] width 593 height 58
type textarea "**********"
click at [585, 388] on div "Save" at bounding box center [590, 388] width 16 height 10
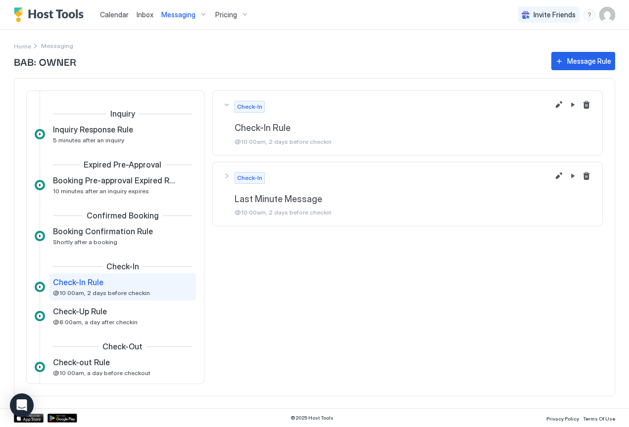
scroll to position [50, 0]
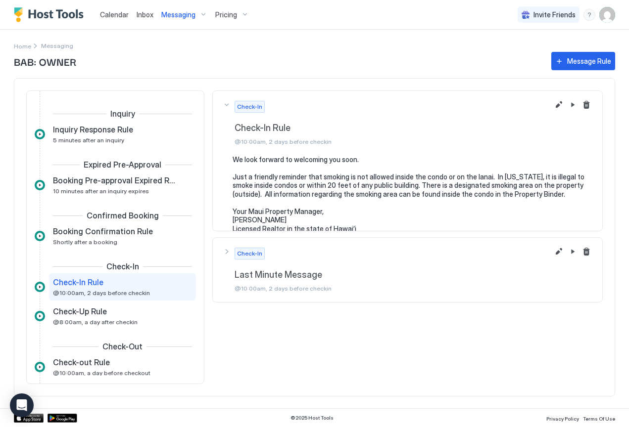
scroll to position [50, 0]
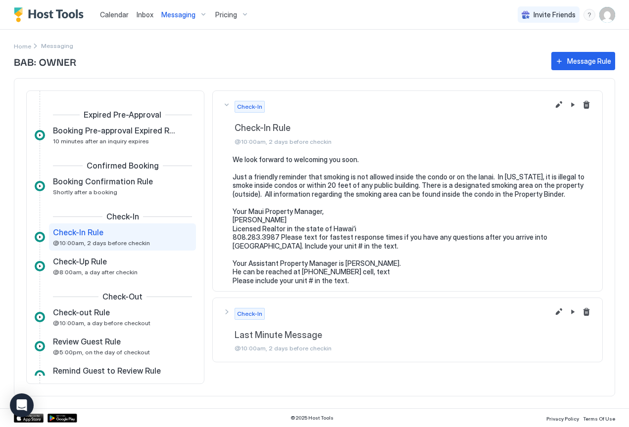
click at [179, 17] on span "Messaging" at bounding box center [178, 14] width 34 height 9
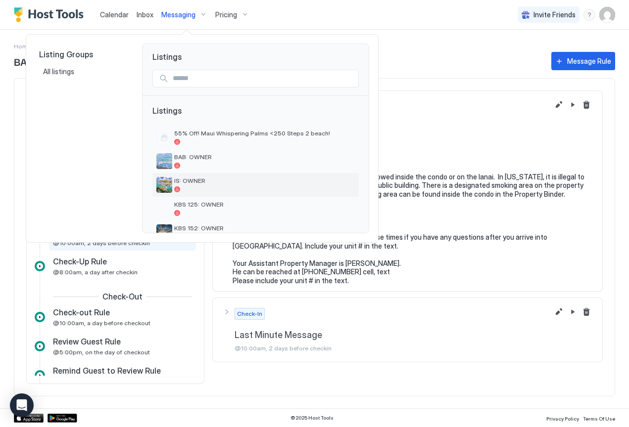
click at [198, 185] on div "IS: OWNER" at bounding box center [264, 184] width 181 height 15
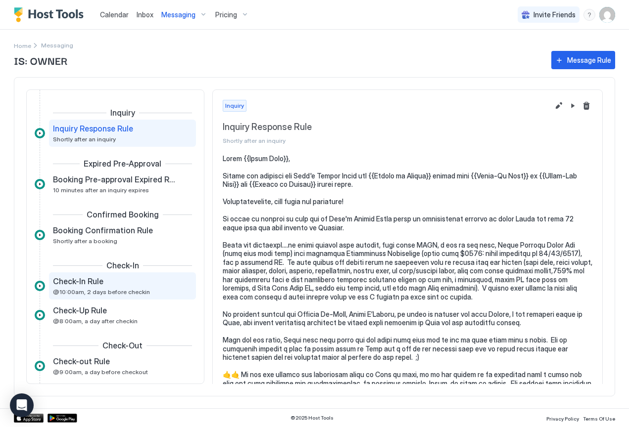
click at [98, 294] on span "@10:00am, 2 days before checkin" at bounding box center [101, 291] width 97 height 7
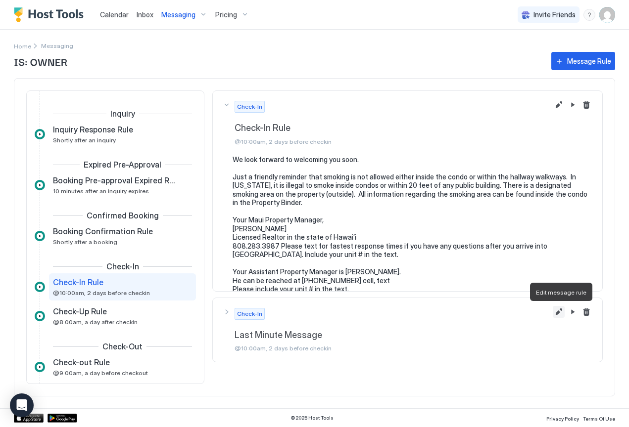
click at [556, 313] on button "Edit message rule" at bounding box center [559, 312] width 12 height 12
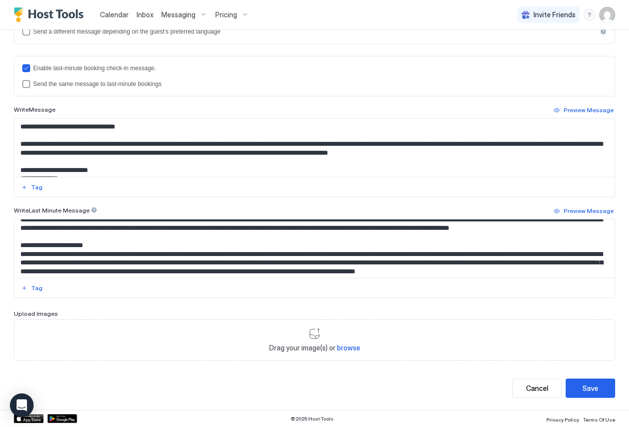
scroll to position [2030, 0]
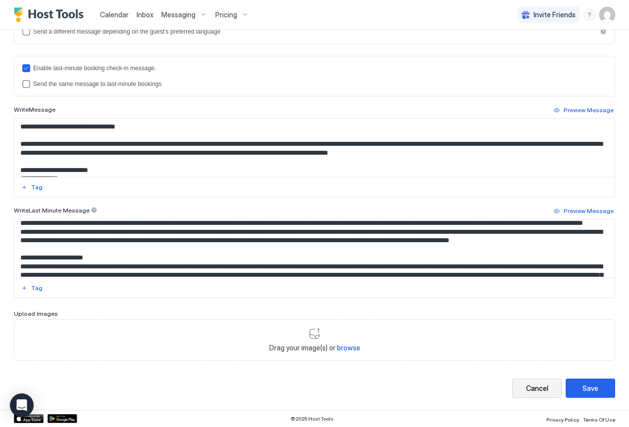
click at [532, 388] on div "Cancel" at bounding box center [537, 388] width 22 height 10
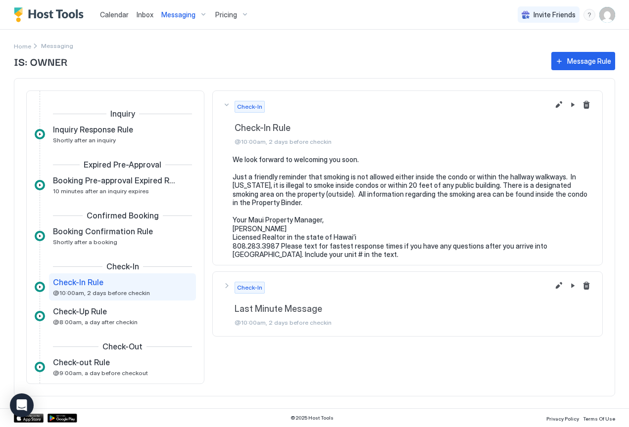
scroll to position [50, 0]
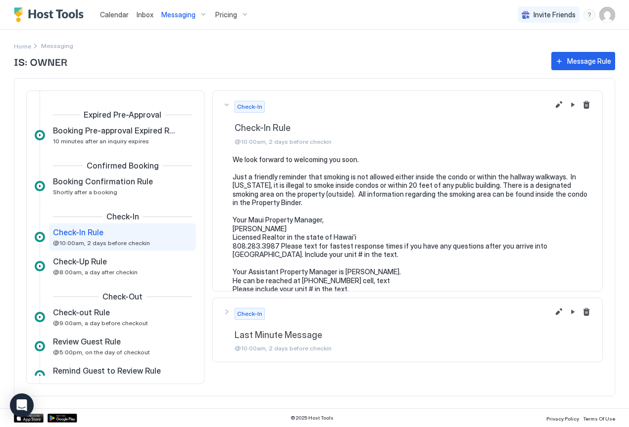
click at [182, 15] on span "Messaging" at bounding box center [178, 14] width 34 height 9
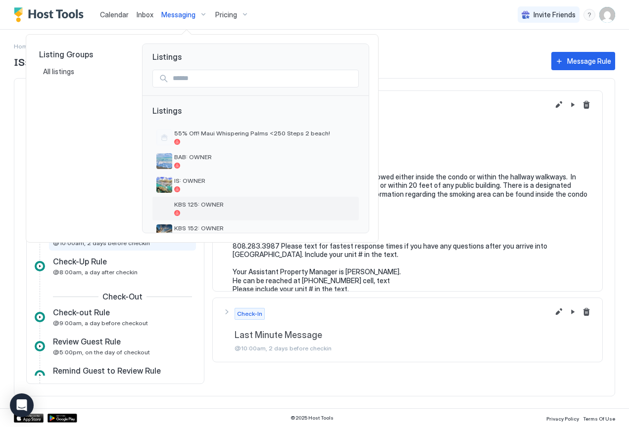
click at [195, 206] on span "KBS 125: OWNER" at bounding box center [264, 204] width 181 height 7
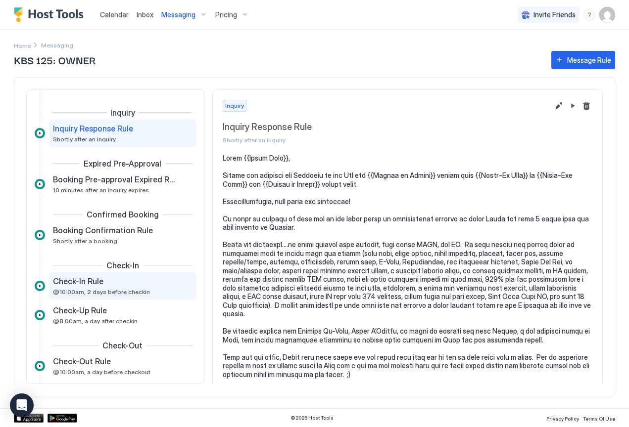
click at [114, 288] on span "@10:00am, 2 days before checkin" at bounding box center [101, 291] width 97 height 7
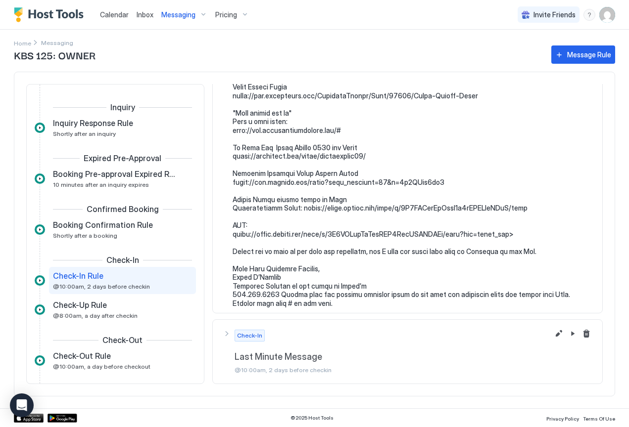
scroll to position [1477, 0]
click at [553, 333] on button "Edit message rule" at bounding box center [559, 335] width 12 height 12
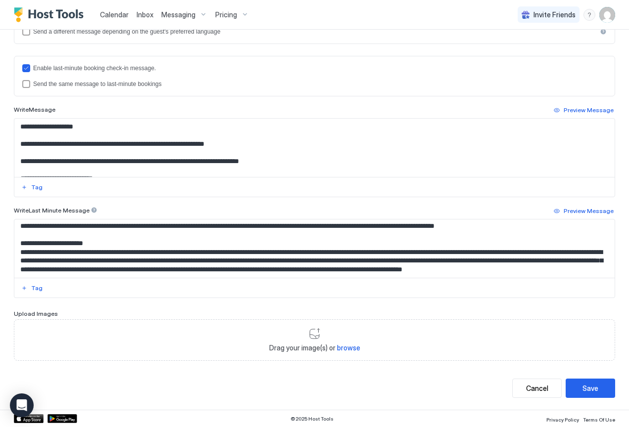
scroll to position [2006, 0]
click at [327, 241] on textarea "Input Field" at bounding box center [310, 249] width 593 height 58
type textarea "**********"
click at [582, 388] on div "Save" at bounding box center [590, 388] width 16 height 10
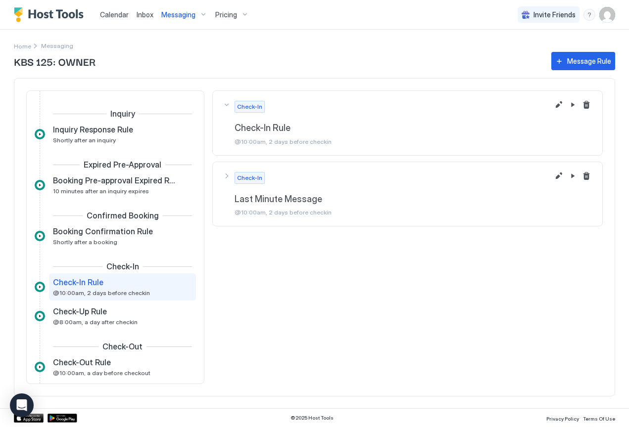
scroll to position [50, 0]
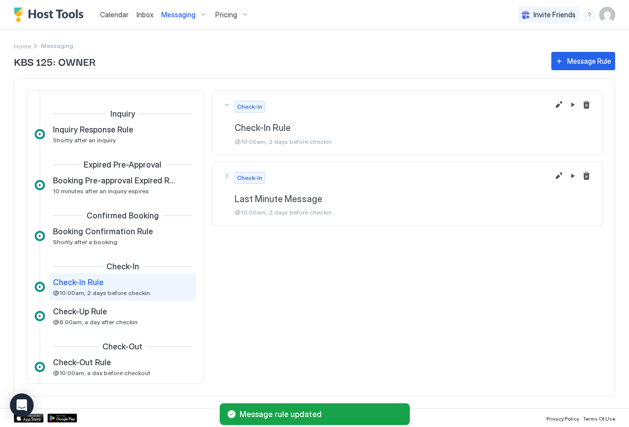
scroll to position [50, 0]
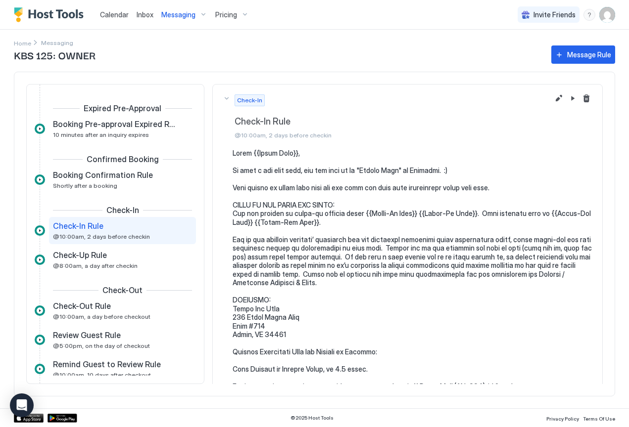
click at [176, 14] on span "Messaging" at bounding box center [178, 14] width 34 height 9
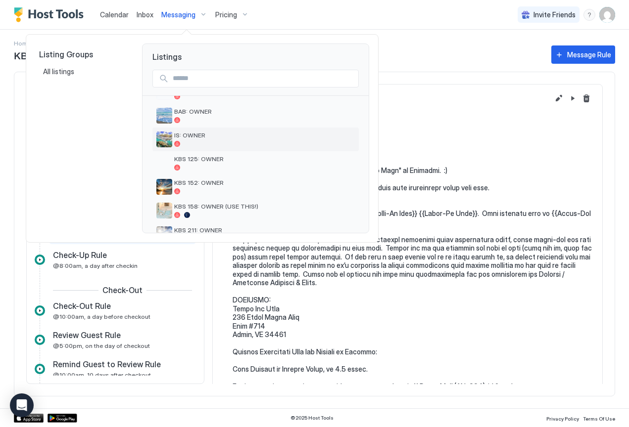
scroll to position [53, 0]
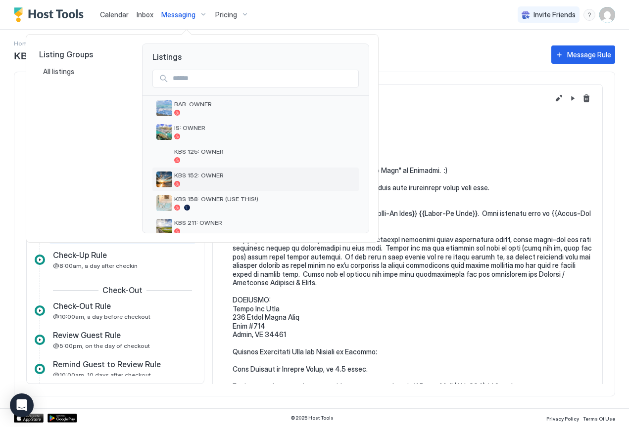
click at [186, 178] on span "KBS 152: OWNER" at bounding box center [264, 175] width 181 height 7
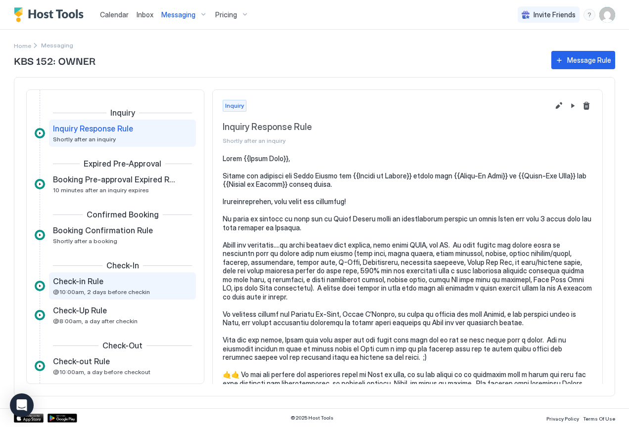
click at [98, 281] on span "Check-in Rule" at bounding box center [78, 282] width 50 height 10
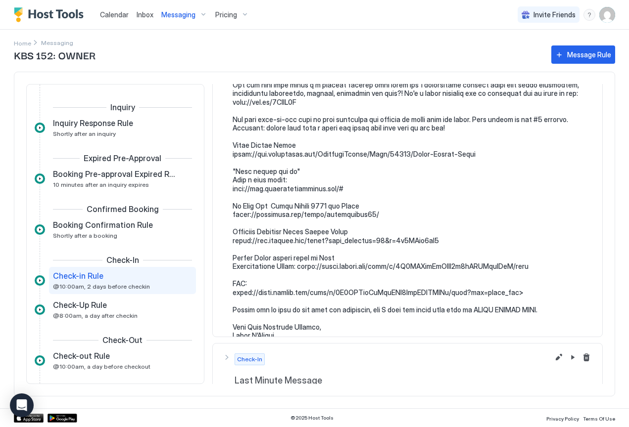
scroll to position [1477, 0]
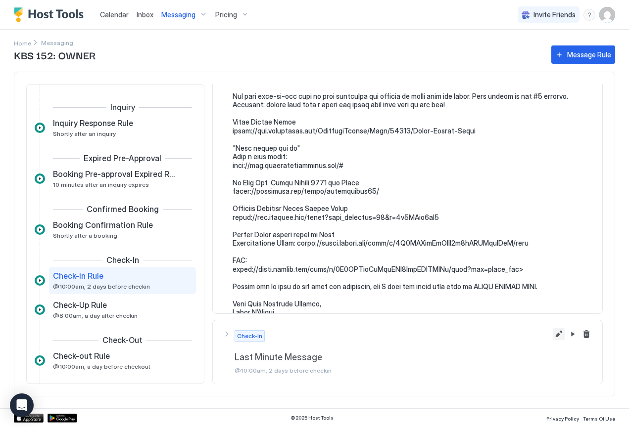
click at [553, 335] on button "Edit message rule" at bounding box center [559, 335] width 12 height 12
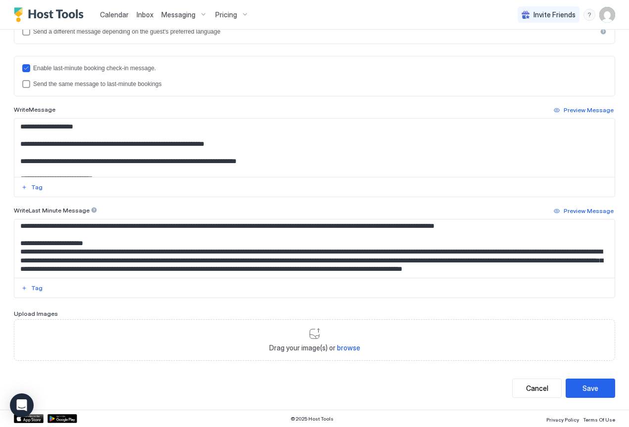
scroll to position [1861, 0]
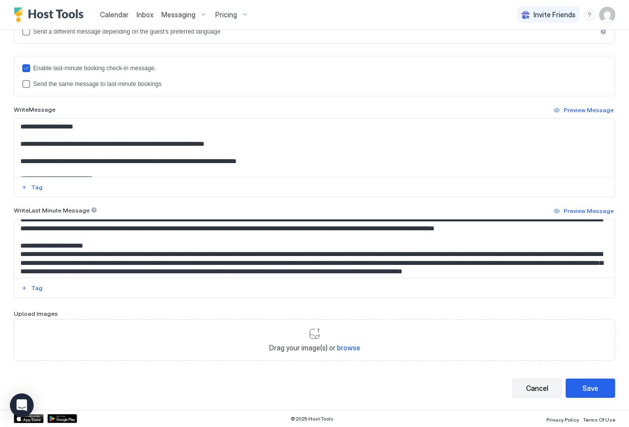
click at [530, 390] on div "Cancel" at bounding box center [537, 388] width 22 height 10
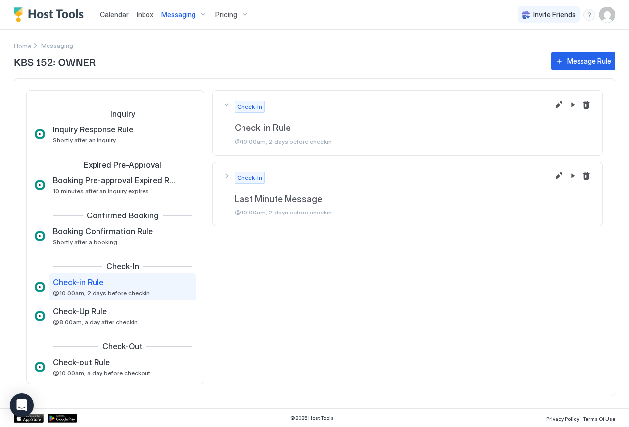
scroll to position [50, 0]
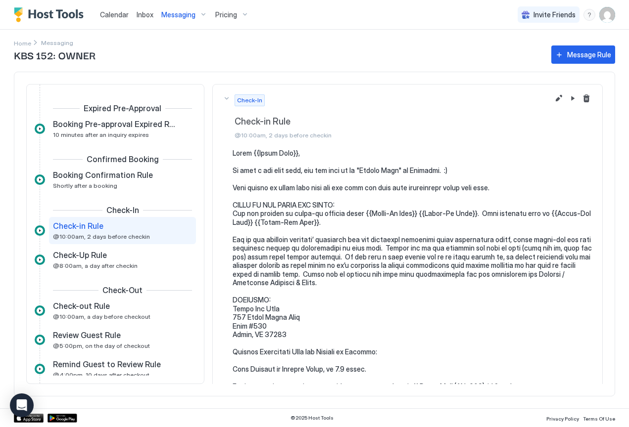
click at [183, 15] on span "Messaging" at bounding box center [178, 14] width 34 height 9
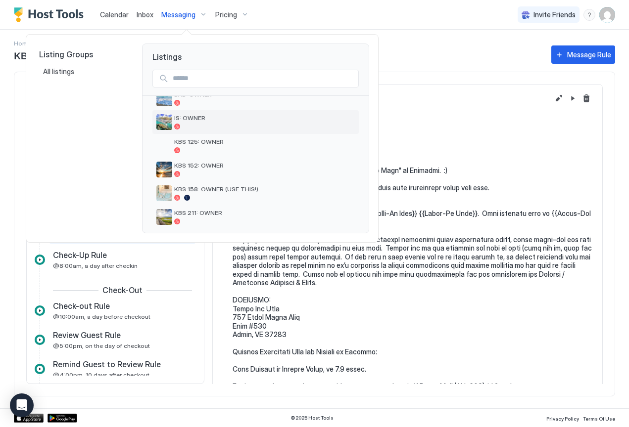
scroll to position [64, 0]
click at [199, 187] on span "KBS 158: OWNER (USE THIS!)" at bounding box center [264, 188] width 181 height 7
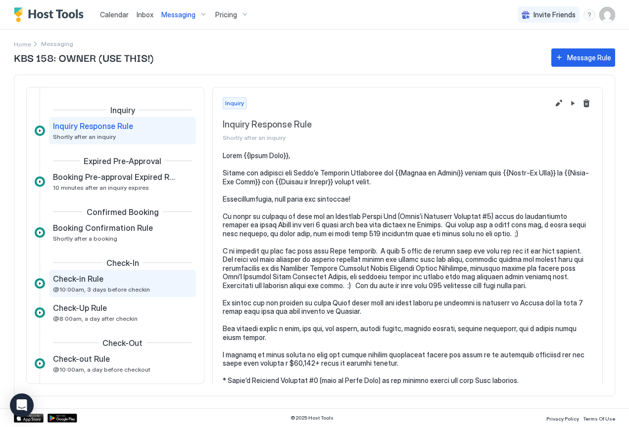
click at [75, 282] on span "Check-in Rule" at bounding box center [78, 279] width 50 height 10
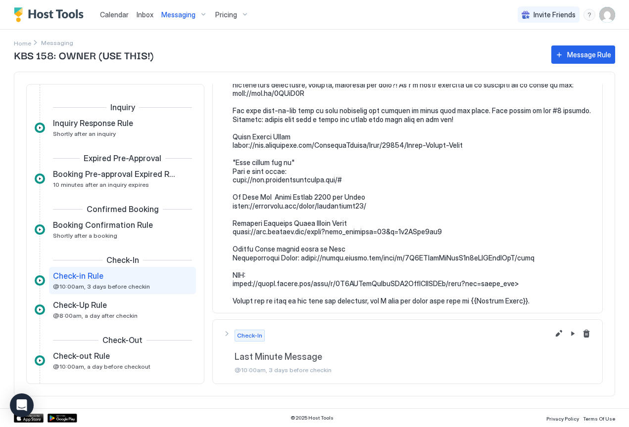
scroll to position [1401, 0]
click at [553, 337] on button "Edit message rule" at bounding box center [559, 335] width 12 height 12
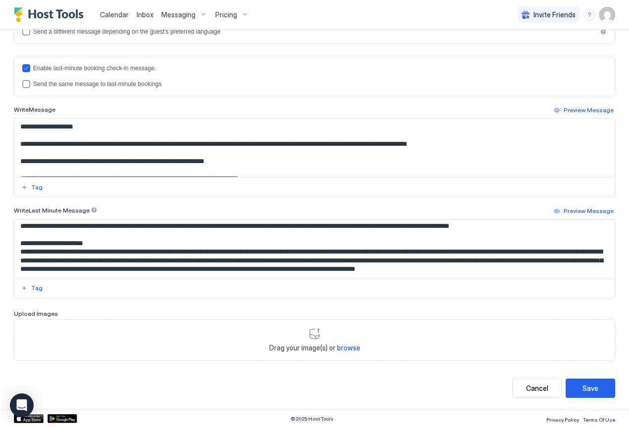
scroll to position [1819, 0]
click at [176, 14] on span "Messaging" at bounding box center [178, 14] width 34 height 9
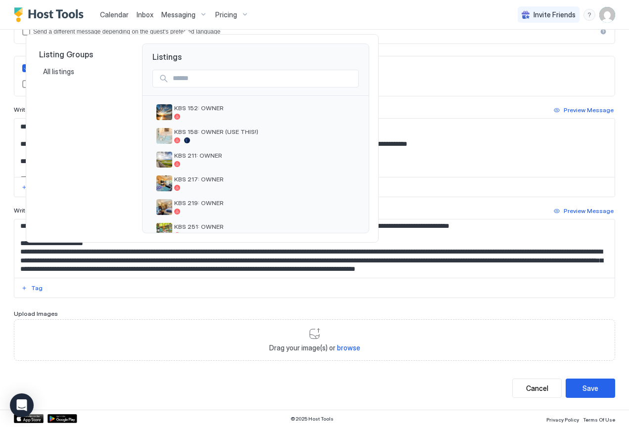
scroll to position [120, 0]
click at [223, 159] on span "KBS 211: OWNER" at bounding box center [264, 155] width 181 height 7
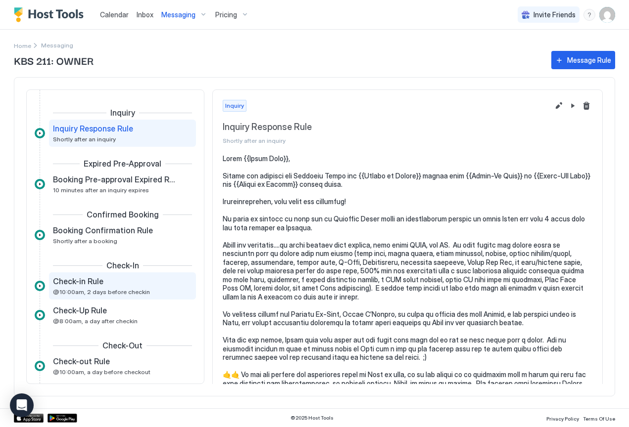
click at [97, 281] on span "Check-in Rule" at bounding box center [78, 282] width 50 height 10
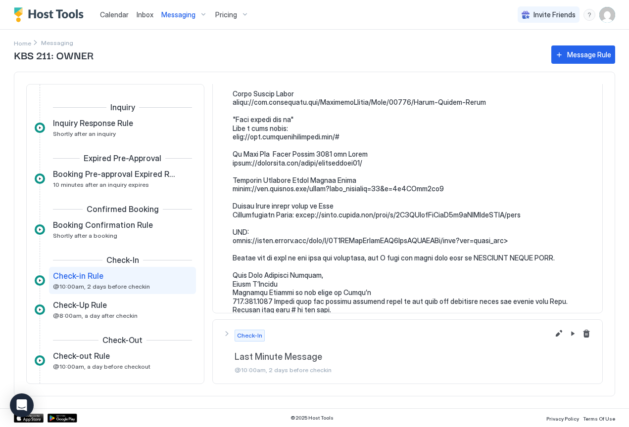
scroll to position [1410, 0]
click at [553, 329] on button "Edit message rule" at bounding box center [559, 335] width 12 height 12
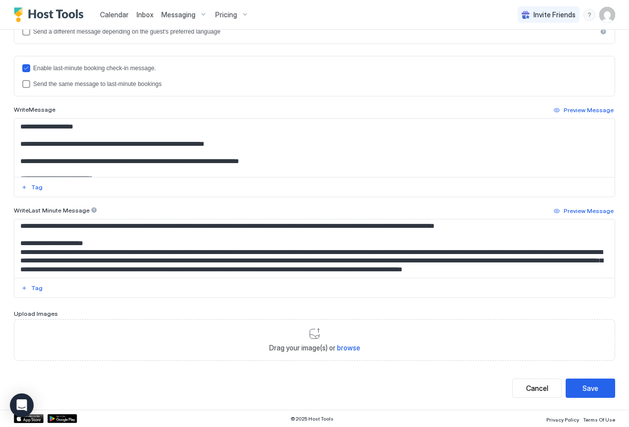
scroll to position [1616, 0]
click at [327, 253] on textarea "Input Field" at bounding box center [310, 249] width 593 height 58
type textarea "**********"
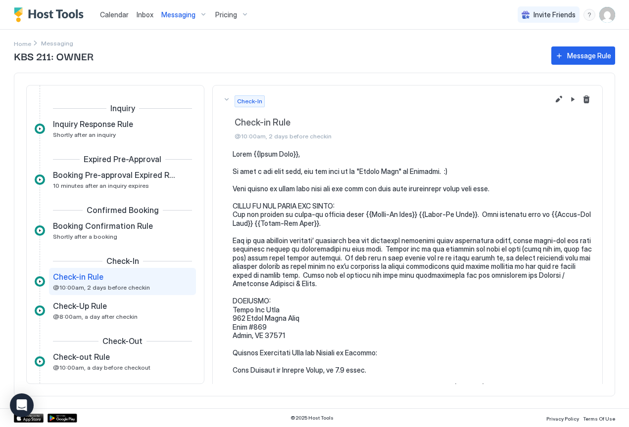
scroll to position [50, 0]
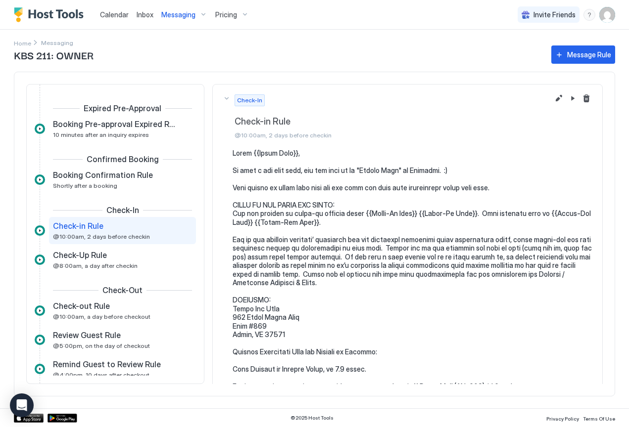
click at [119, 235] on span "@10:00am, 2 days before checkin" at bounding box center [101, 236] width 97 height 7
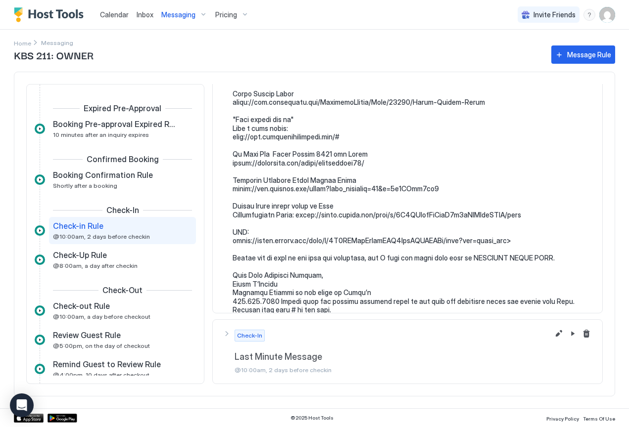
scroll to position [1410, 0]
click at [553, 334] on button "Edit message rule" at bounding box center [559, 335] width 12 height 12
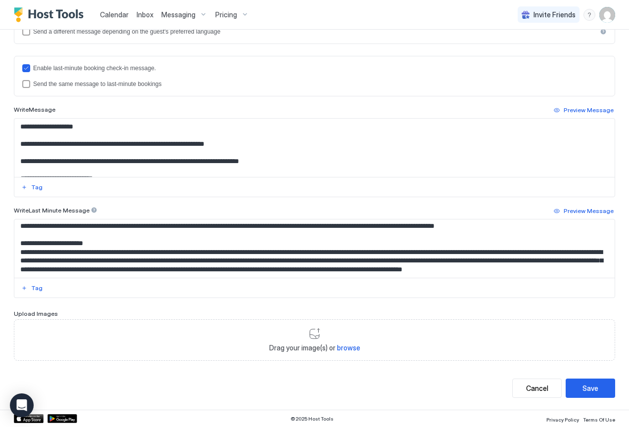
scroll to position [1622, 0]
click at [326, 247] on textarea "Input Field" at bounding box center [310, 249] width 593 height 58
type textarea "**********"
click at [583, 386] on div "Save" at bounding box center [590, 388] width 16 height 10
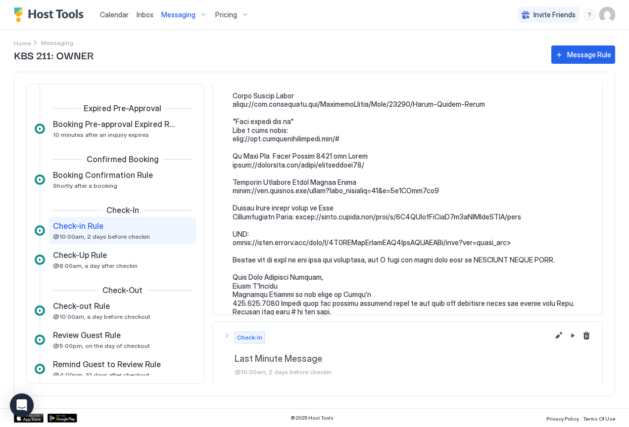
scroll to position [1410, 0]
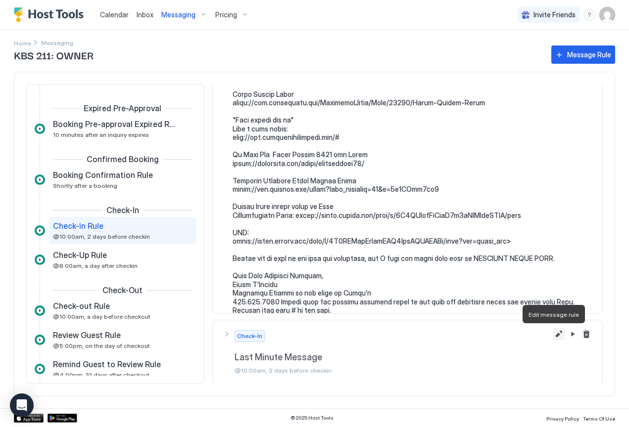
click at [553, 336] on button "Edit message rule" at bounding box center [559, 335] width 12 height 12
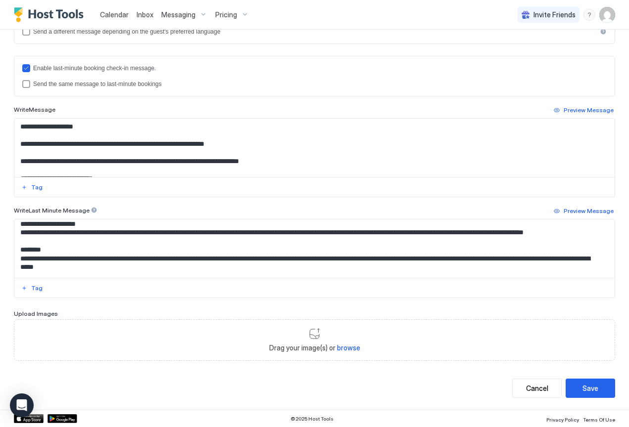
scroll to position [982, 0]
click at [527, 382] on button "Cancel" at bounding box center [536, 388] width 49 height 19
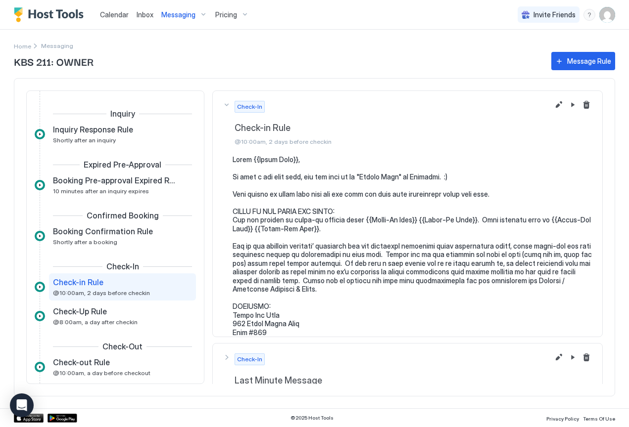
scroll to position [50, 0]
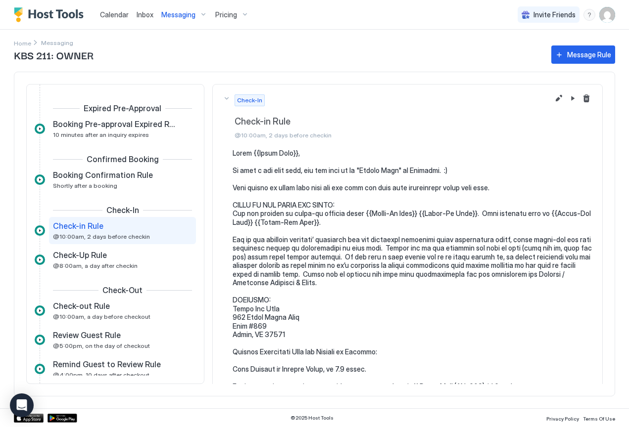
click at [173, 14] on span "Messaging" at bounding box center [178, 14] width 34 height 9
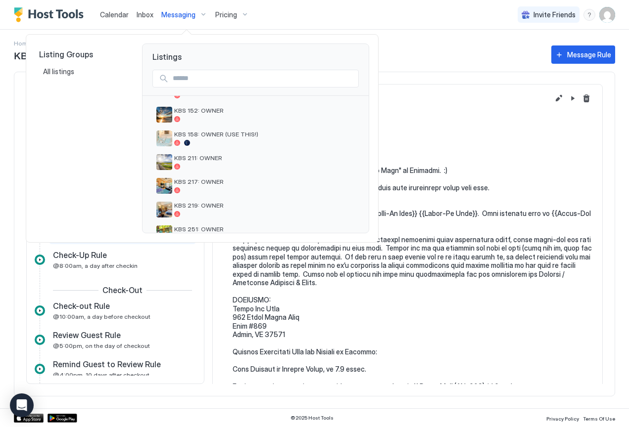
scroll to position [122, 0]
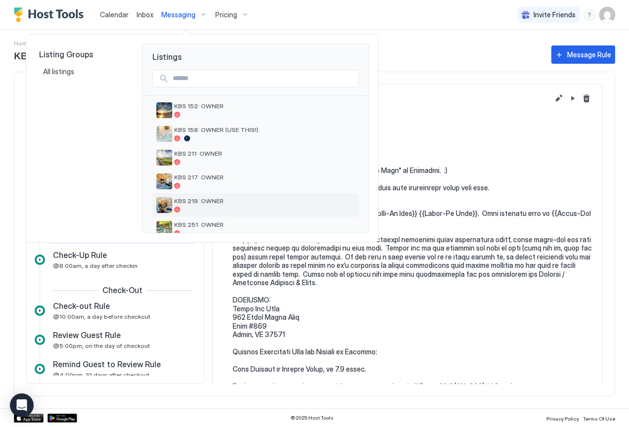
click at [228, 201] on span "KBS 219: OWNER" at bounding box center [264, 200] width 181 height 7
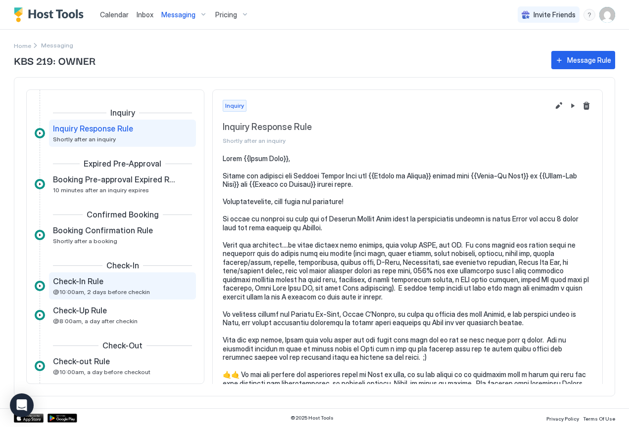
click at [80, 286] on span "Check-In Rule" at bounding box center [78, 282] width 50 height 10
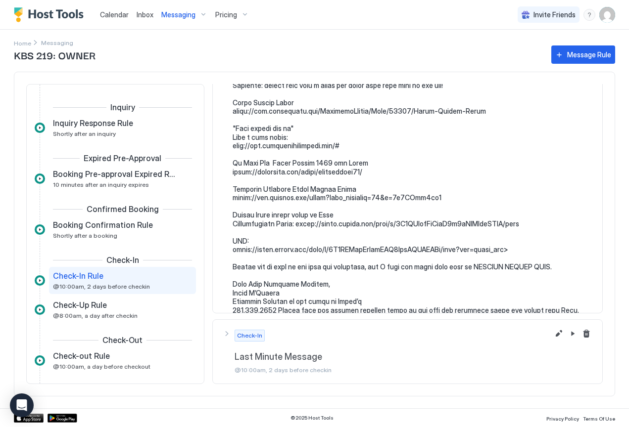
scroll to position [1418, 0]
click at [553, 331] on button "Edit message rule" at bounding box center [559, 335] width 12 height 12
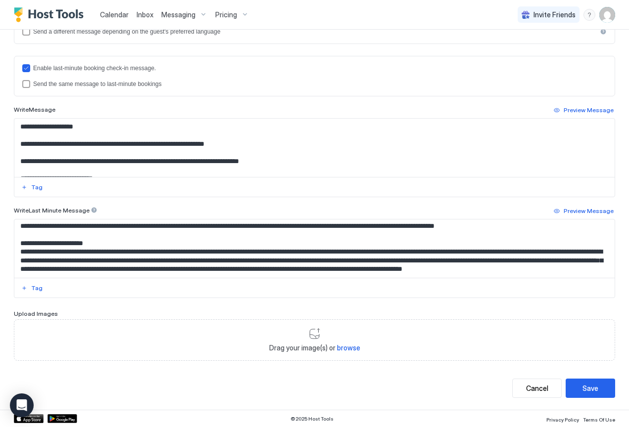
scroll to position [1694, 0]
click at [526, 391] on div "Cancel" at bounding box center [537, 388] width 22 height 10
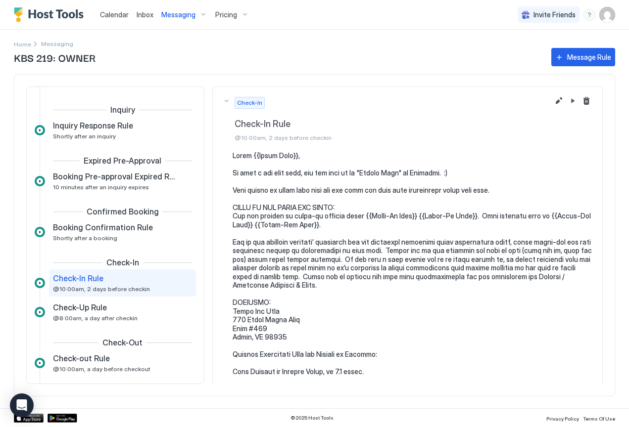
scroll to position [50, 0]
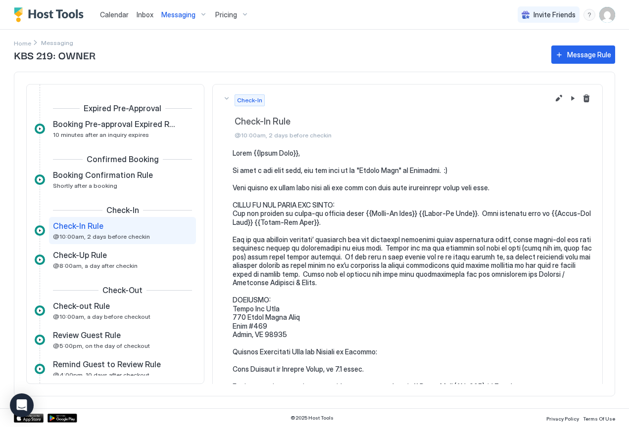
click at [184, 13] on span "Messaging" at bounding box center [178, 14] width 34 height 9
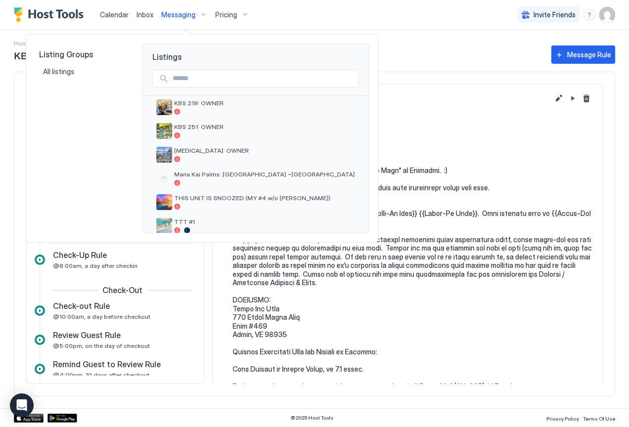
scroll to position [210, 0]
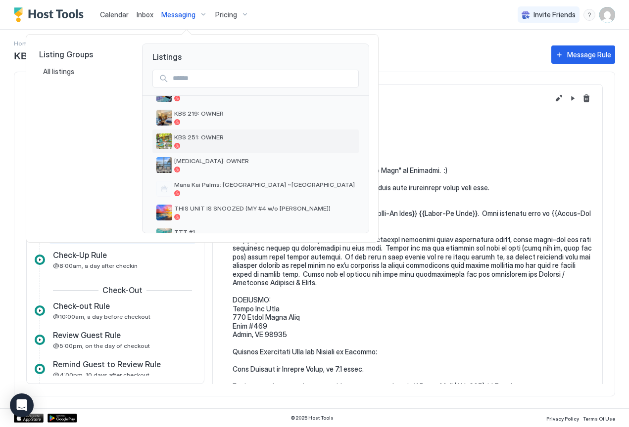
click at [203, 140] on span "KBS 251: OWNER" at bounding box center [264, 137] width 181 height 7
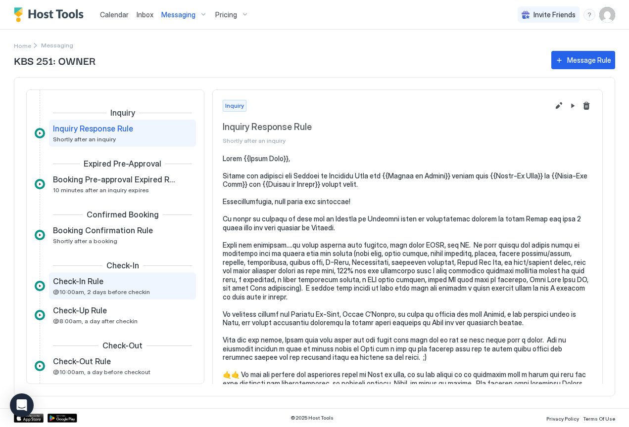
click at [77, 282] on span "Check-In Rule" at bounding box center [78, 282] width 50 height 10
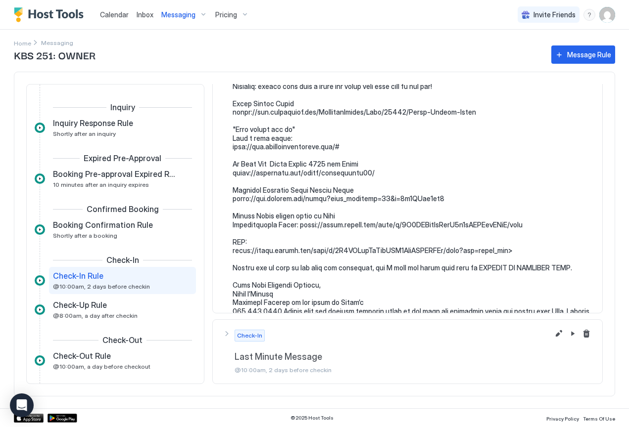
scroll to position [1452, 0]
click at [553, 335] on button "Edit message rule" at bounding box center [559, 335] width 12 height 12
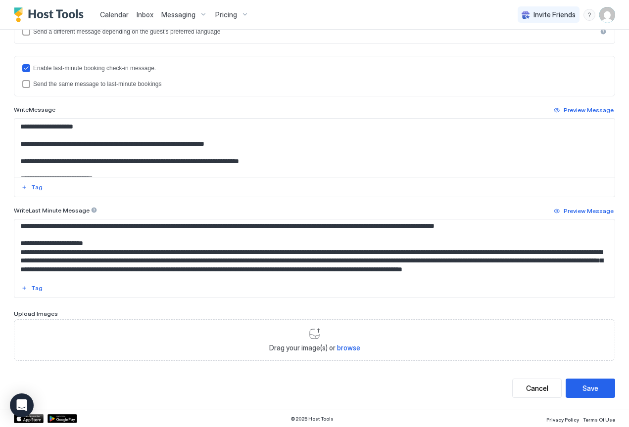
scroll to position [1840, 0]
click at [254, 242] on textarea "Input Field" at bounding box center [310, 249] width 593 height 58
click at [533, 392] on div "Cancel" at bounding box center [537, 388] width 22 height 10
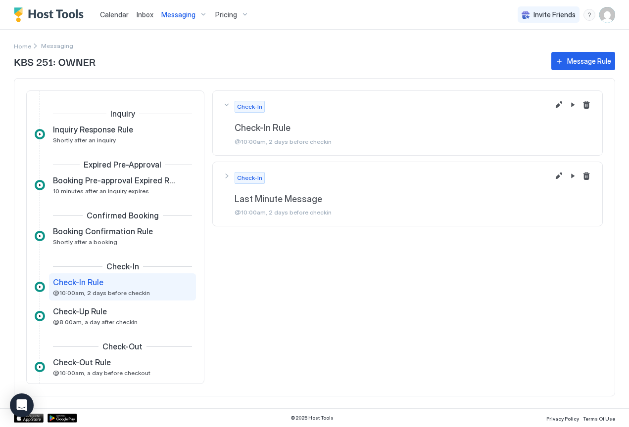
scroll to position [50, 0]
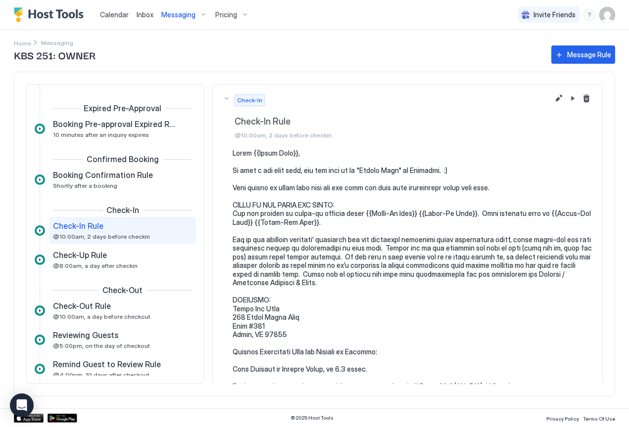
click at [176, 20] on div "Messaging" at bounding box center [184, 14] width 54 height 17
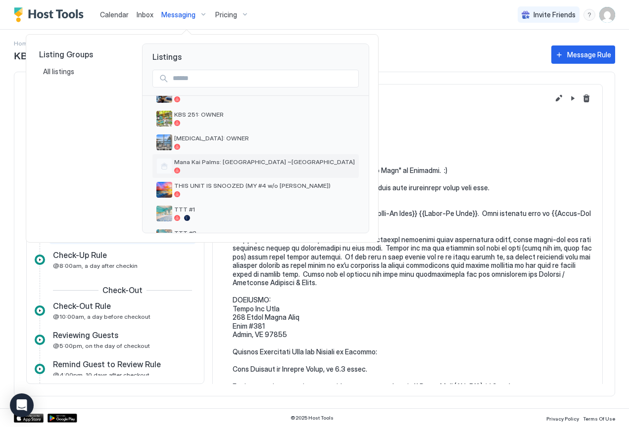
scroll to position [214, 0]
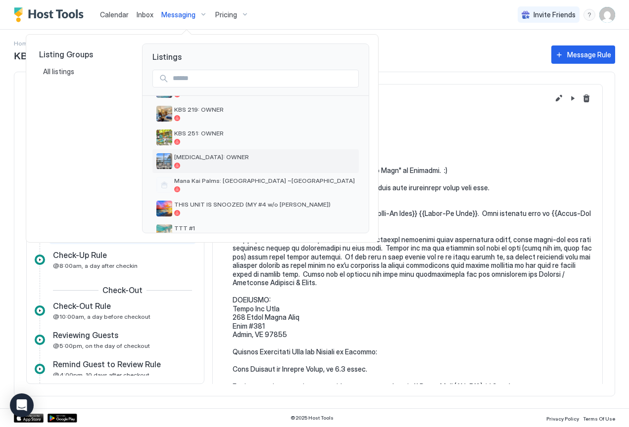
click at [184, 158] on span "[MEDICAL_DATA]: OWNER" at bounding box center [264, 156] width 181 height 7
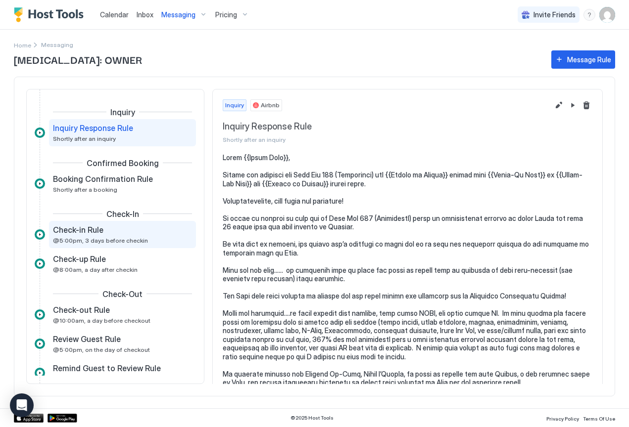
click at [117, 237] on span "@5:00pm, 3 days before checkin" at bounding box center [100, 240] width 95 height 7
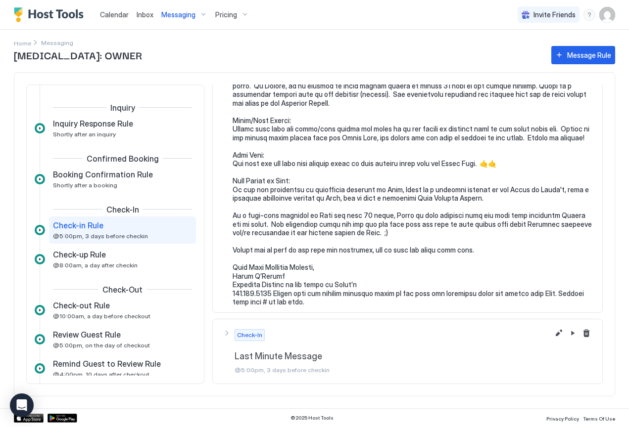
scroll to position [1149, 0]
click at [553, 333] on button "Edit message rule" at bounding box center [559, 334] width 12 height 12
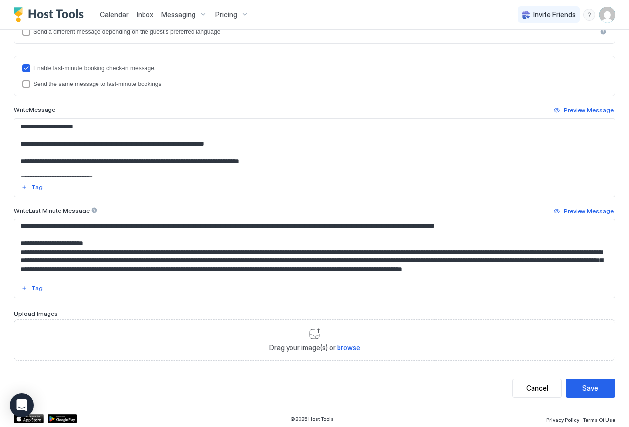
scroll to position [1795, 0]
click at [536, 387] on div "Cancel" at bounding box center [537, 388] width 22 height 10
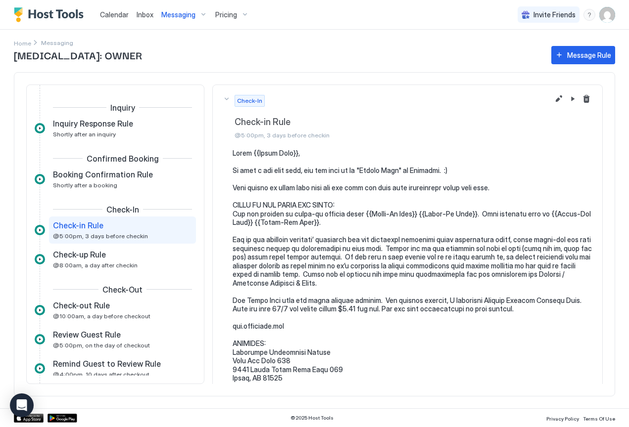
click at [188, 17] on span "Messaging" at bounding box center [178, 14] width 34 height 9
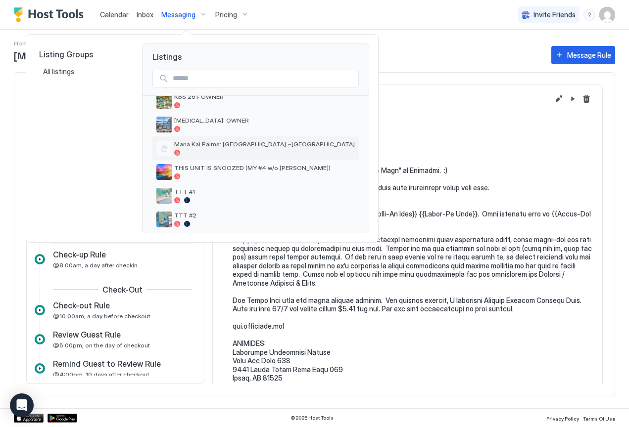
scroll to position [250, 0]
click at [202, 148] on span "Mana Kai Palms: [GEOGRAPHIC_DATA] ~[GEOGRAPHIC_DATA]" at bounding box center [264, 144] width 181 height 7
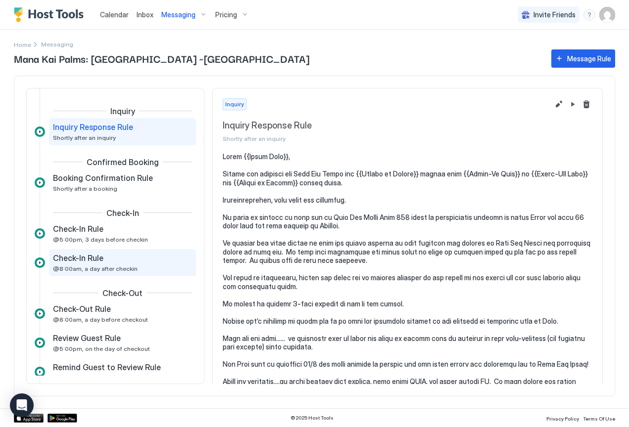
click at [78, 259] on span "Check-In Rule" at bounding box center [78, 258] width 50 height 10
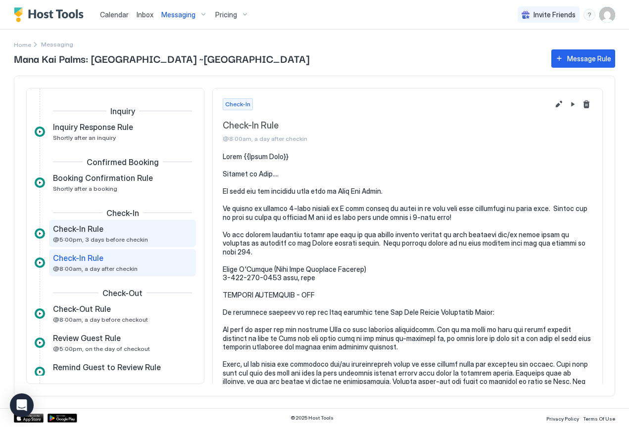
click at [95, 236] on span "@5:00pm, 3 days before checkin" at bounding box center [100, 239] width 95 height 7
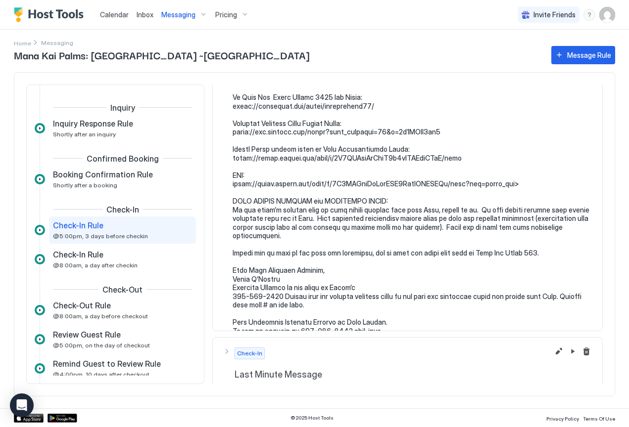
scroll to position [1217, 0]
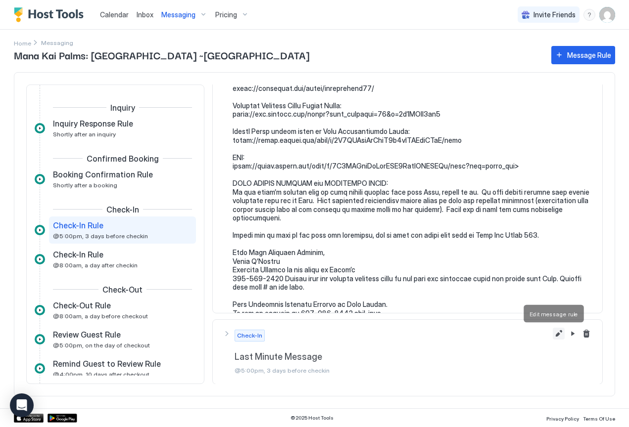
click at [553, 336] on button "Edit message rule" at bounding box center [559, 334] width 12 height 12
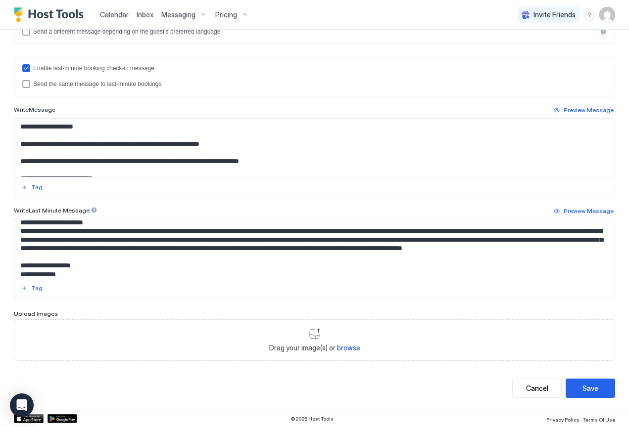
scroll to position [1797, 0]
click at [529, 390] on div "Cancel" at bounding box center [537, 388] width 22 height 10
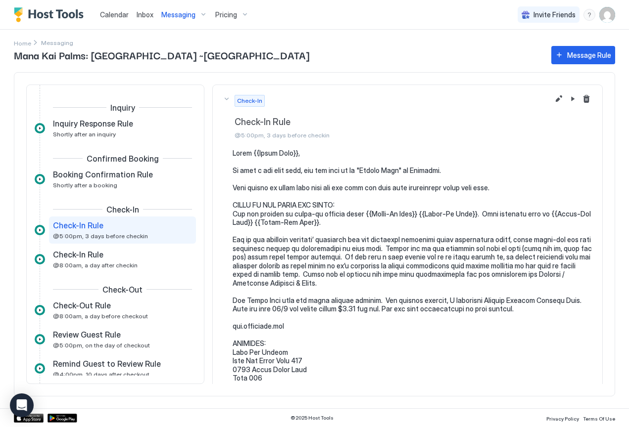
click at [175, 14] on span "Messaging" at bounding box center [178, 14] width 34 height 9
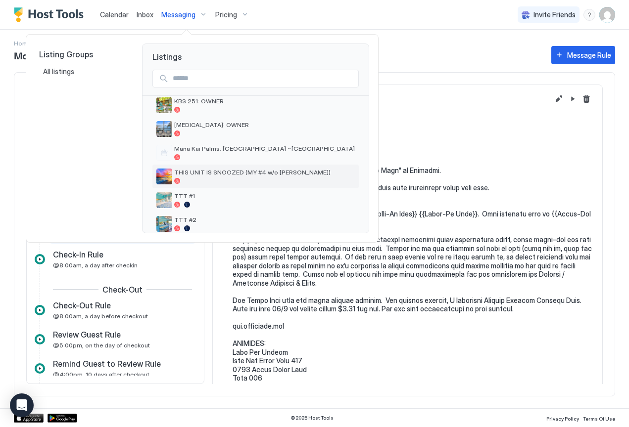
scroll to position [238, 0]
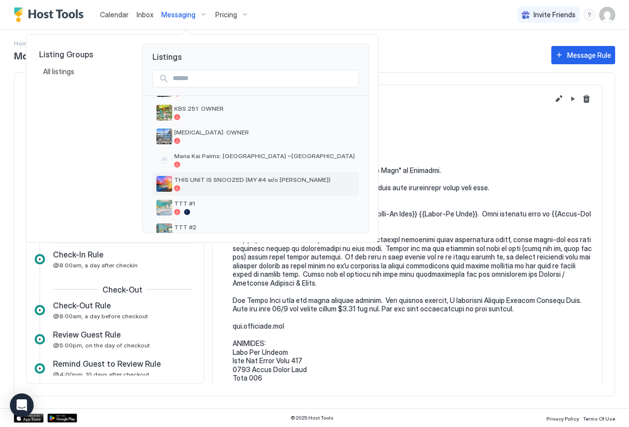
click at [206, 181] on span "THIS UNIT IS SNOOZED (MY #4 w/o [PERSON_NAME])" at bounding box center [264, 179] width 181 height 7
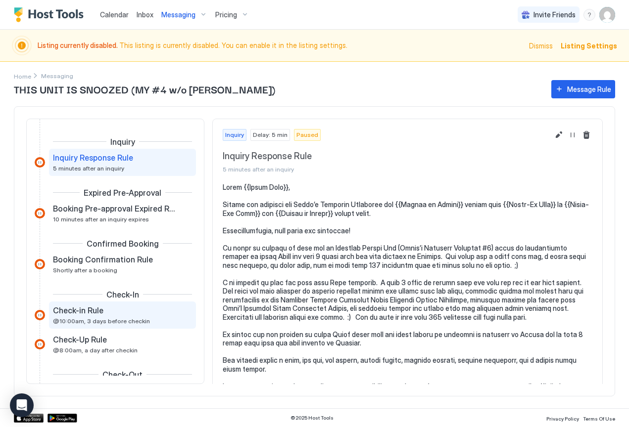
click at [90, 314] on span "Check-in Rule" at bounding box center [78, 311] width 50 height 10
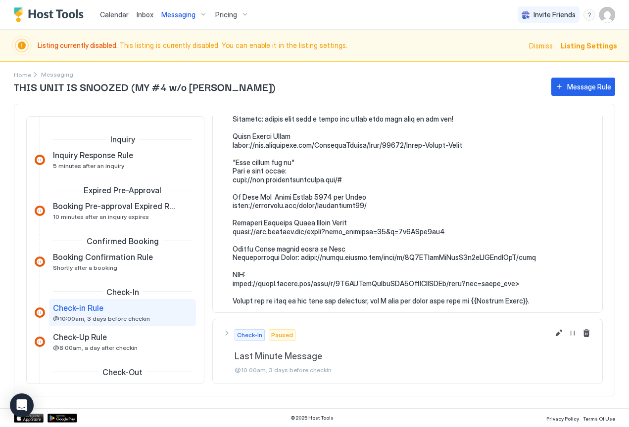
scroll to position [1433, 0]
click at [553, 336] on button "Edit message rule" at bounding box center [559, 334] width 12 height 12
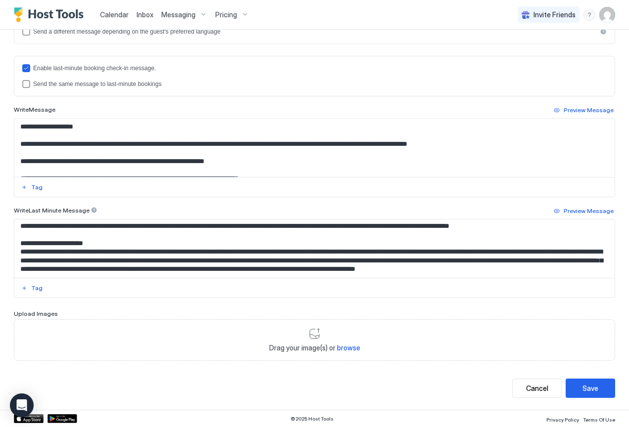
scroll to position [1802, 0]
click at [529, 389] on div "Cancel" at bounding box center [537, 388] width 22 height 10
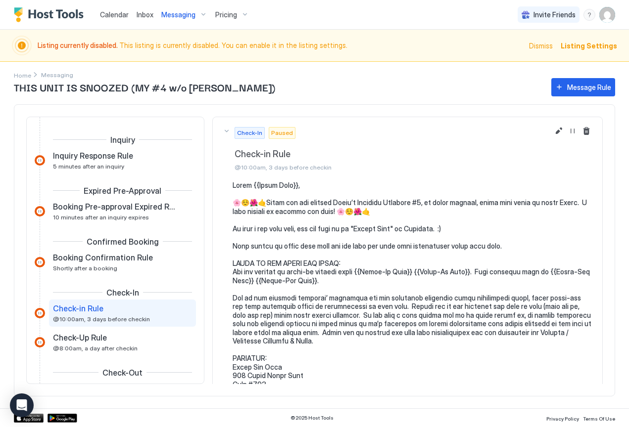
scroll to position [66, 0]
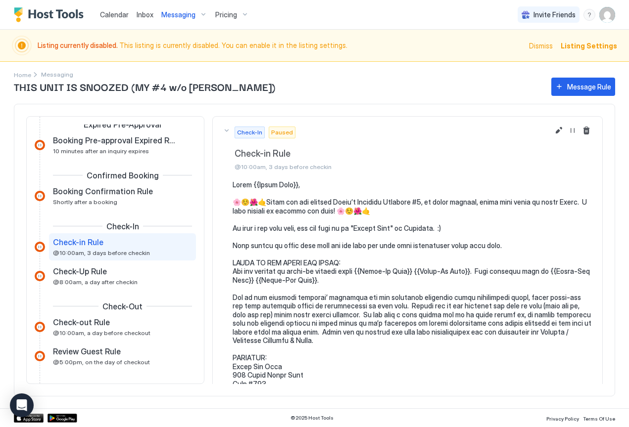
click at [178, 15] on span "Messaging" at bounding box center [178, 14] width 34 height 9
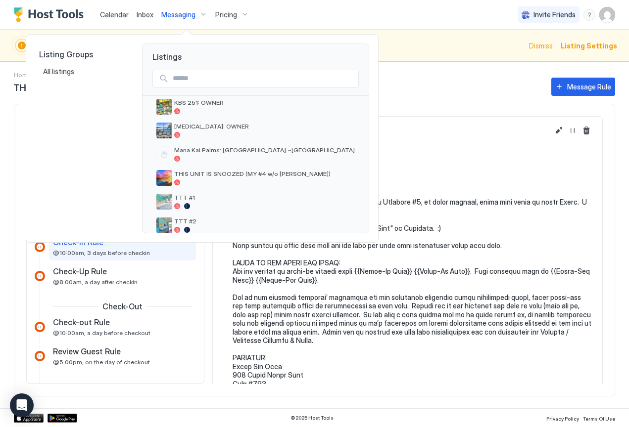
scroll to position [244, 0]
click at [187, 200] on span "TTT #1" at bounding box center [264, 197] width 181 height 7
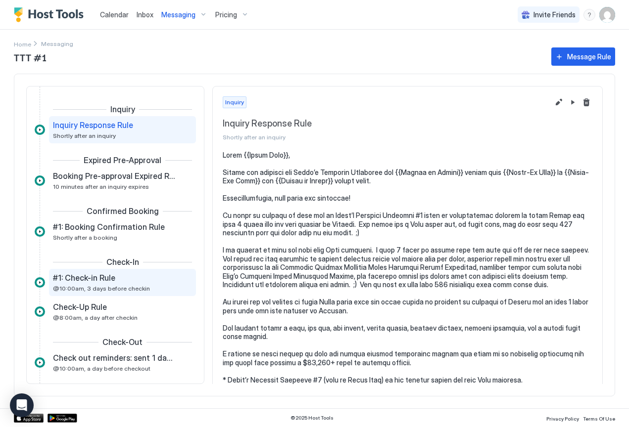
click at [119, 285] on div "#1: Check-in Rule @10:00am, 3 days before checkin" at bounding box center [115, 282] width 125 height 19
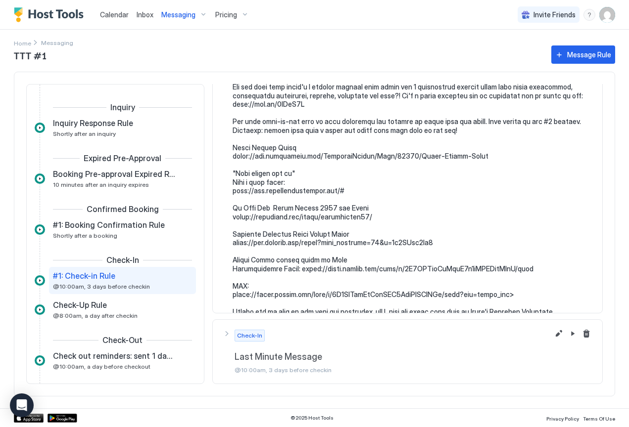
scroll to position [1477, 0]
click at [553, 334] on button "Edit message rule" at bounding box center [559, 335] width 12 height 12
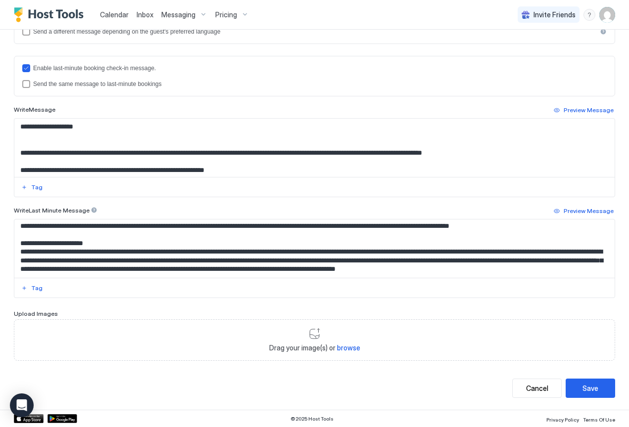
scroll to position [1862, 0]
click at [531, 387] on div "Cancel" at bounding box center [537, 388] width 22 height 10
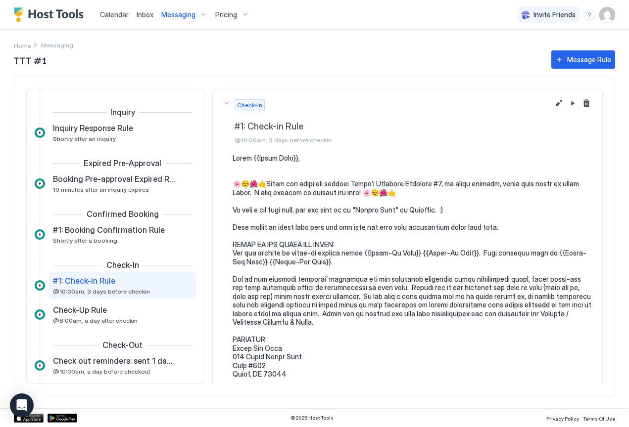
scroll to position [50, 0]
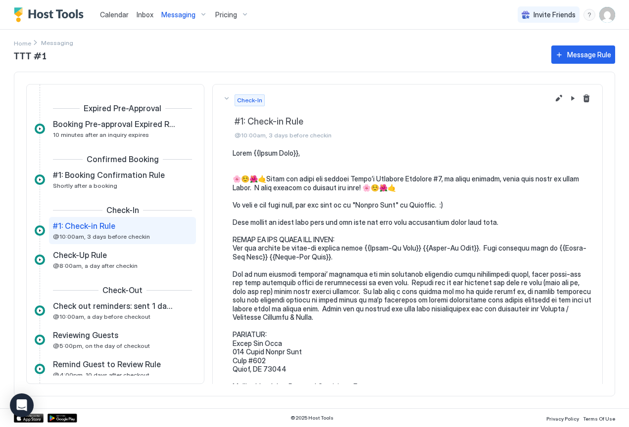
click at [182, 16] on span "Messaging" at bounding box center [178, 14] width 34 height 9
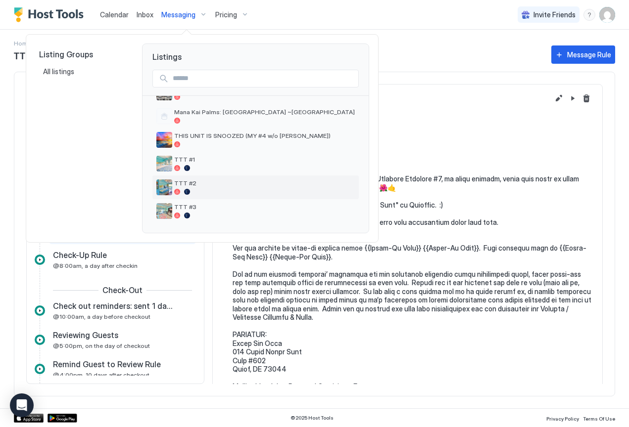
scroll to position [283, 0]
click at [197, 187] on span "TTT #2" at bounding box center [264, 183] width 181 height 7
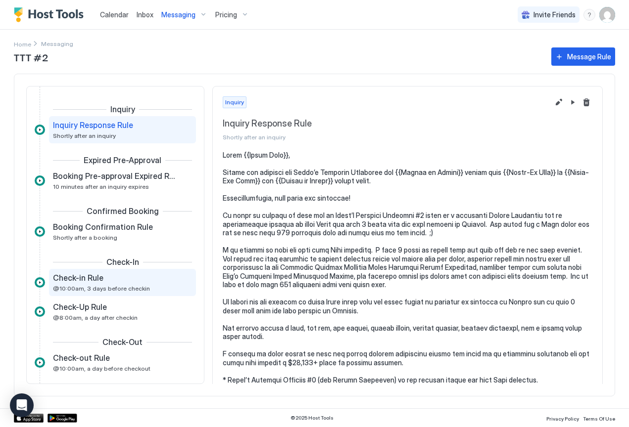
click at [109, 285] on div "Check-in Rule @10:00am, 3 days before checkin" at bounding box center [115, 282] width 125 height 19
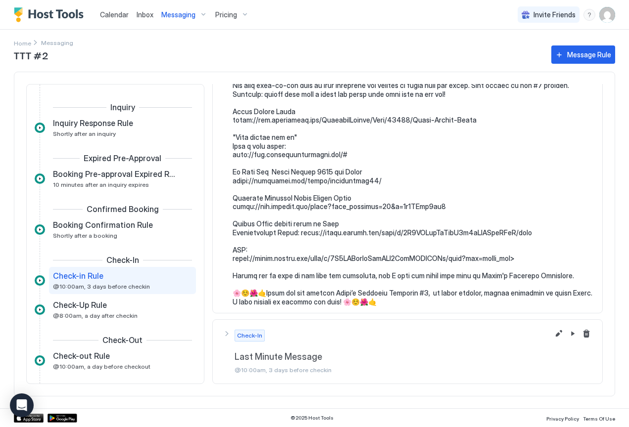
scroll to position [1426, 0]
click at [553, 336] on button "Edit message rule" at bounding box center [559, 335] width 12 height 12
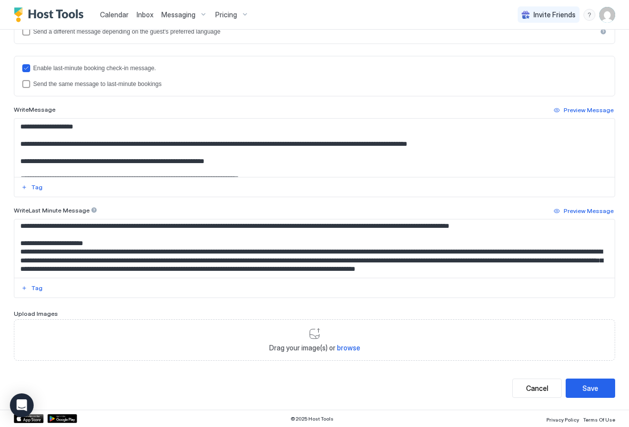
scroll to position [1826, 0]
click at [529, 389] on div "Cancel" at bounding box center [537, 388] width 22 height 10
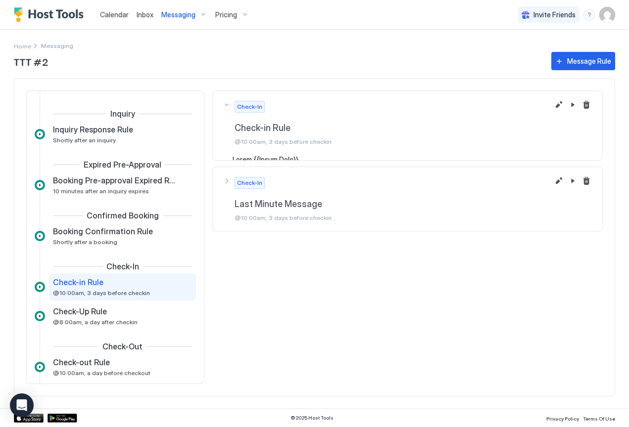
scroll to position [50, 0]
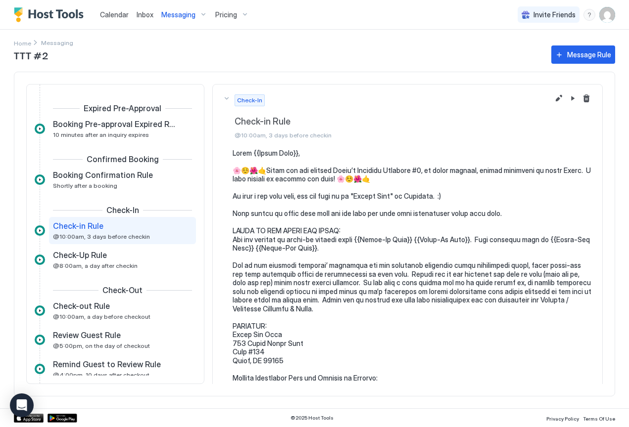
click at [183, 12] on span "Messaging" at bounding box center [178, 14] width 34 height 9
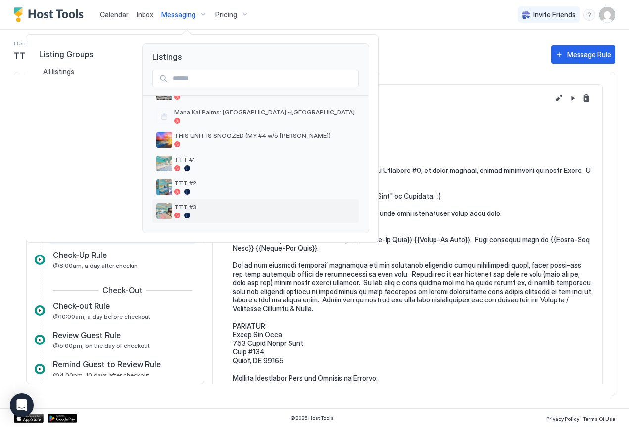
scroll to position [283, 0]
click at [182, 209] on span "TTT #3" at bounding box center [264, 206] width 181 height 7
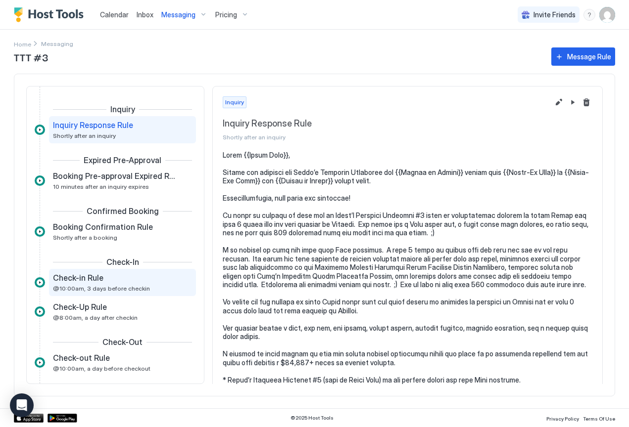
click at [67, 292] on span "@10:00am, 3 days before checkin" at bounding box center [101, 288] width 97 height 7
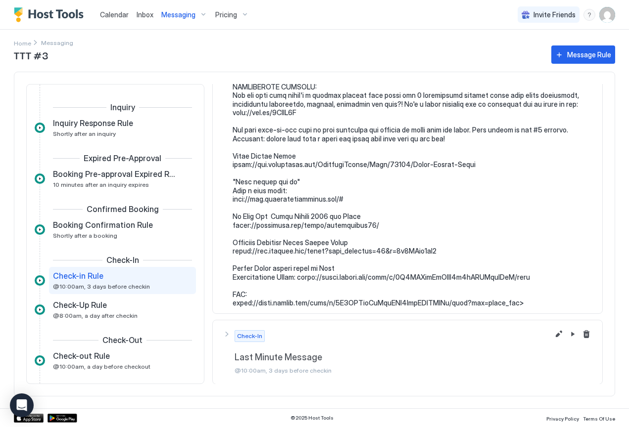
scroll to position [1452, 0]
click at [553, 334] on button "Edit message rule" at bounding box center [559, 335] width 12 height 12
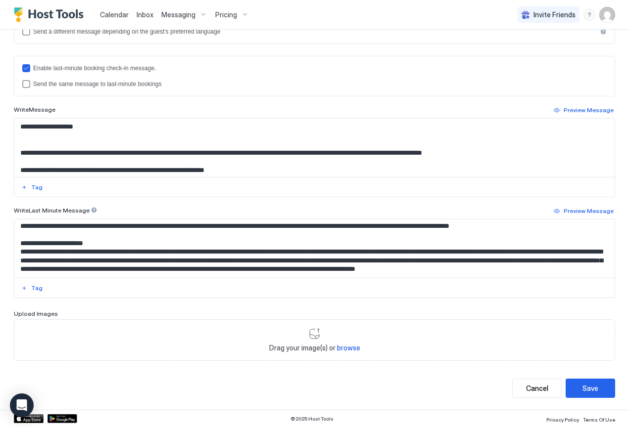
scroll to position [1837, 0]
click at [530, 386] on div "Cancel" at bounding box center [537, 388] width 22 height 10
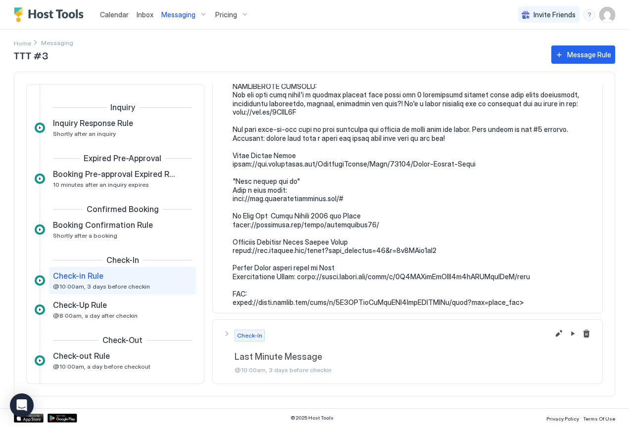
scroll to position [1452, 0]
click at [555, 332] on button "Edit message rule" at bounding box center [559, 335] width 12 height 12
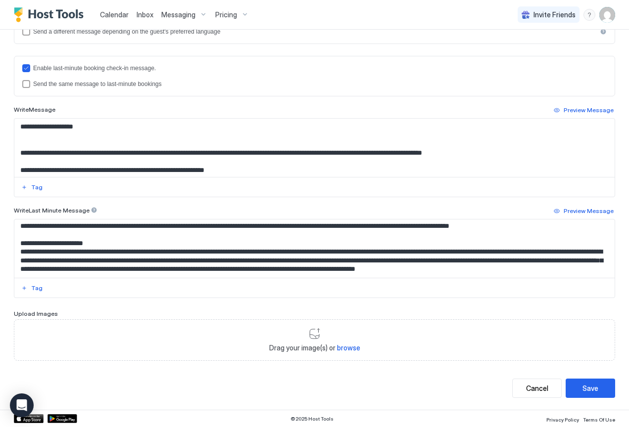
scroll to position [1845, 0]
click at [532, 388] on div "Cancel" at bounding box center [537, 388] width 22 height 10
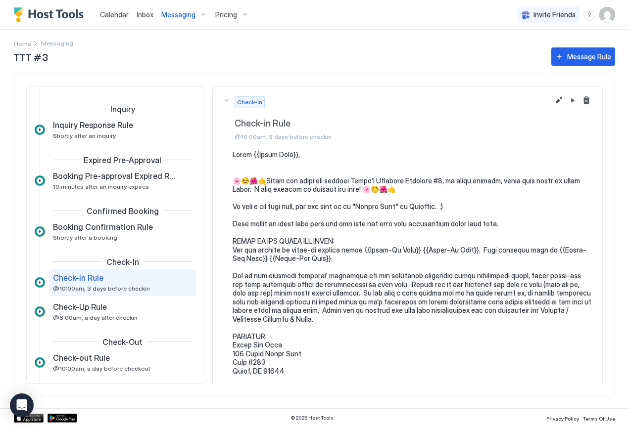
scroll to position [50, 0]
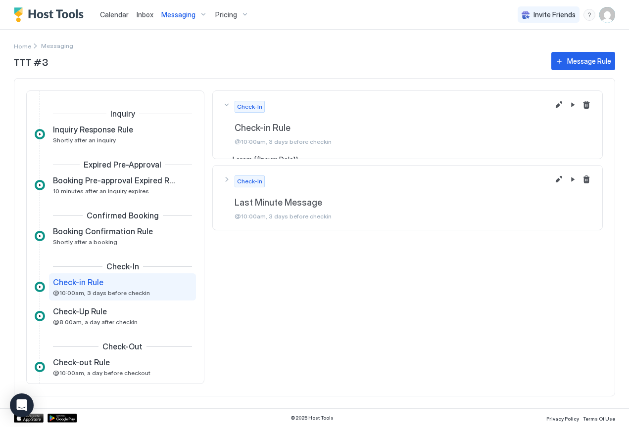
scroll to position [50, 0]
